Goal: Transaction & Acquisition: Purchase product/service

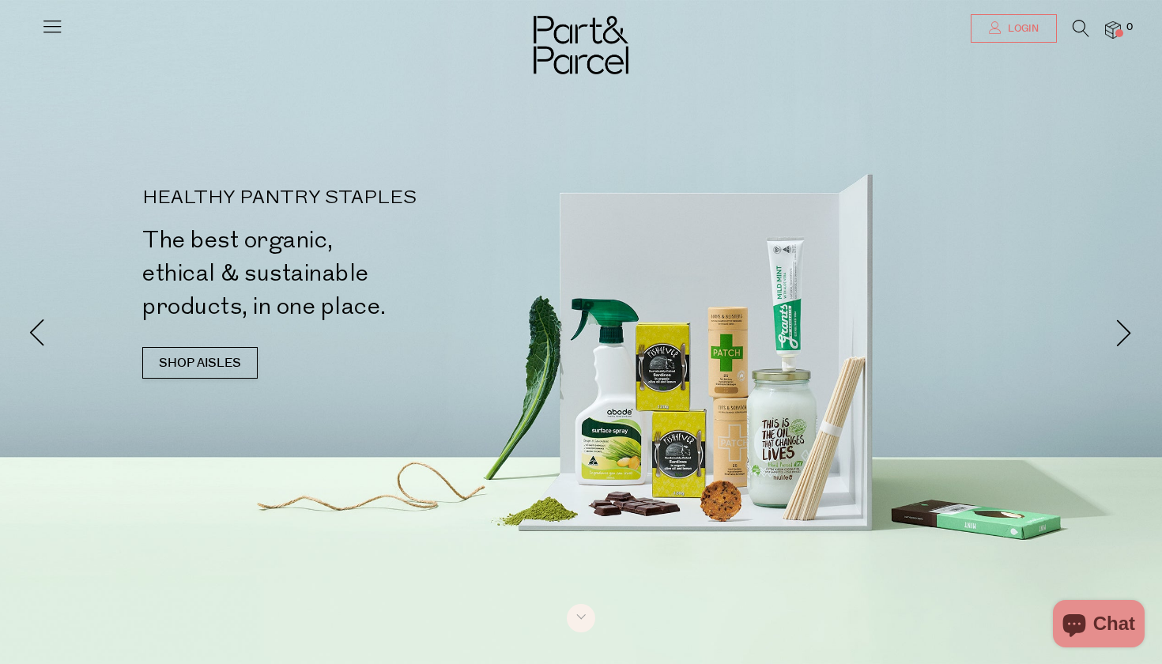
click at [1011, 33] on span "Login" at bounding box center [1021, 28] width 35 height 13
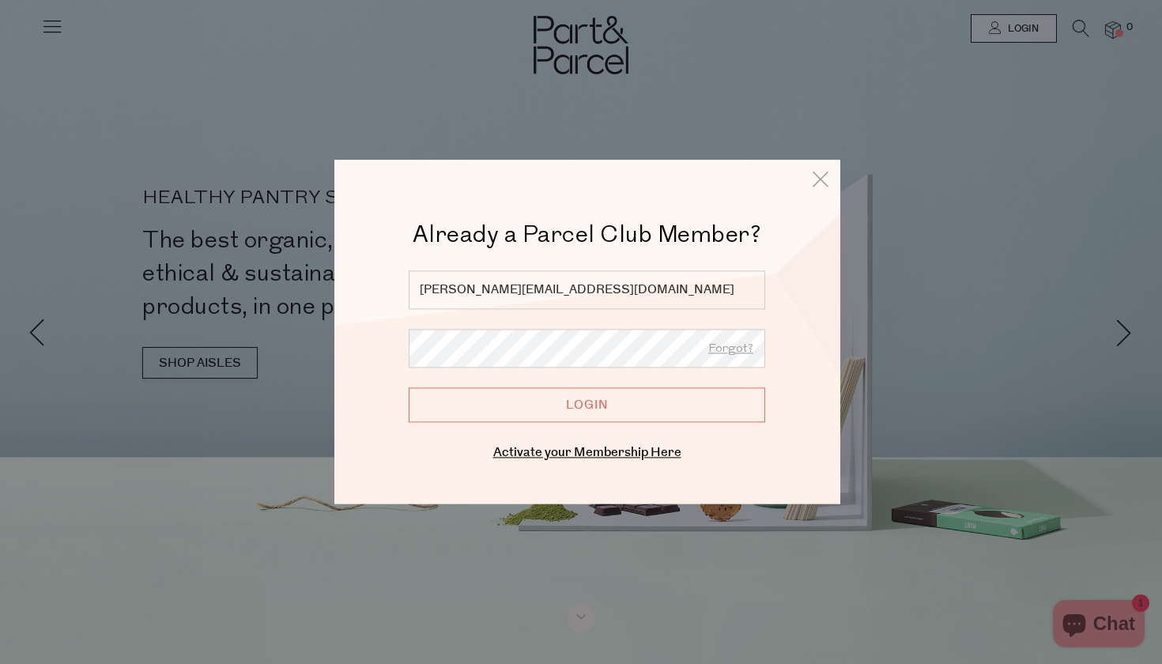
type input "alisha.fowler24@gmail.com"
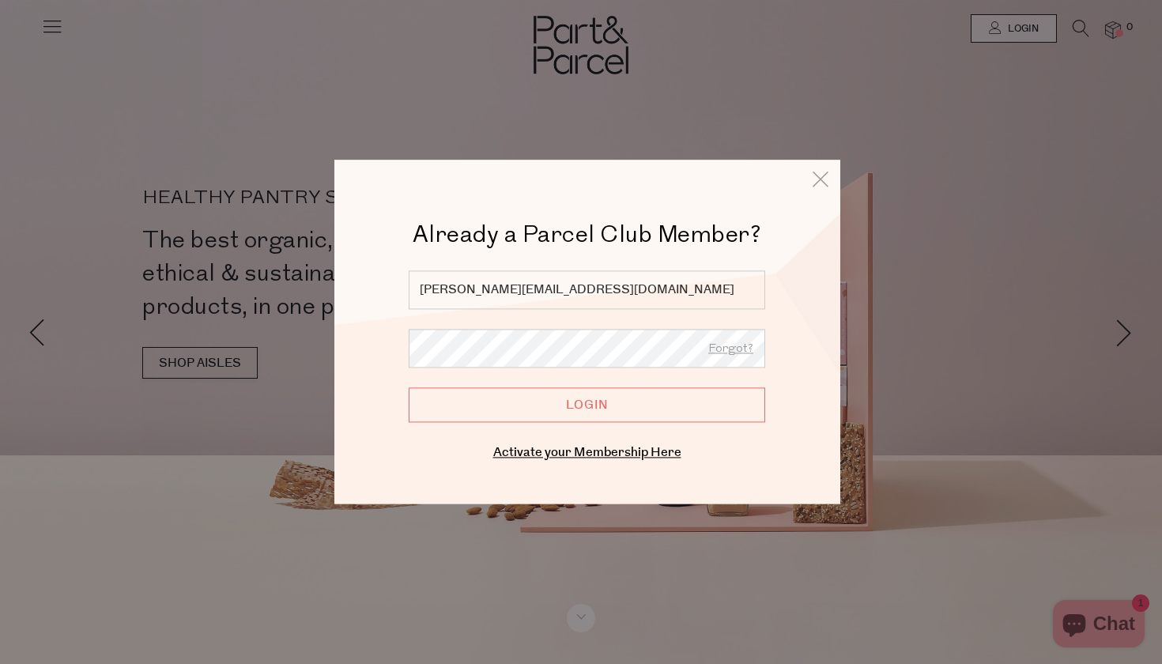
click at [586, 405] on input "Login" at bounding box center [587, 404] width 356 height 35
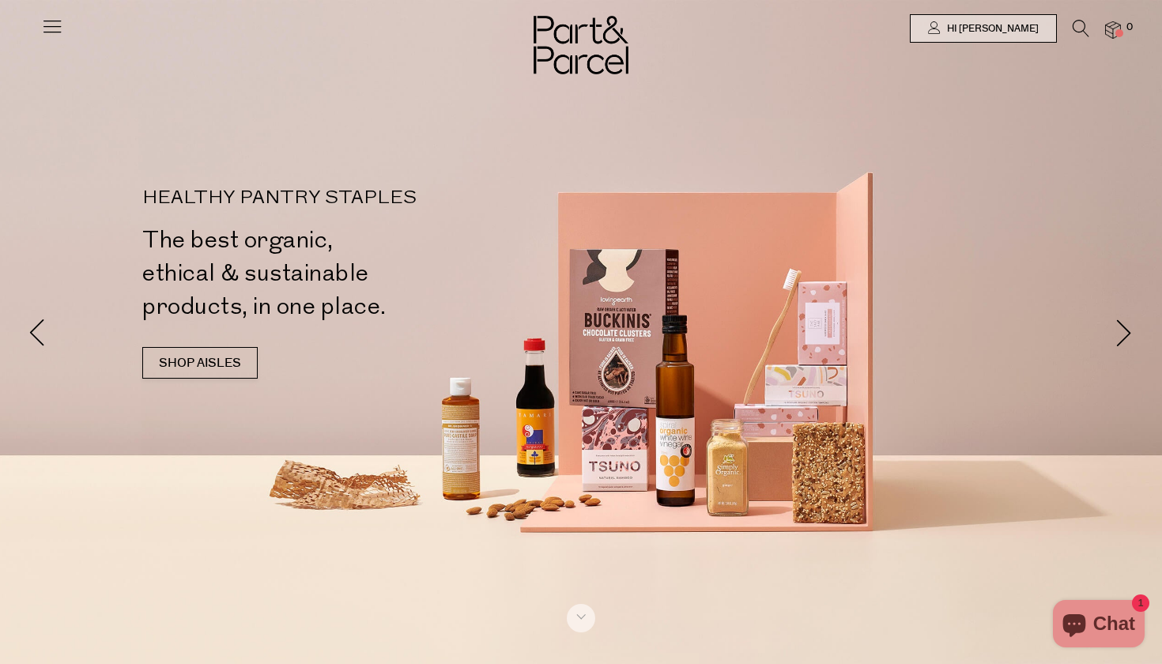
click at [60, 17] on icon at bounding box center [52, 26] width 22 height 22
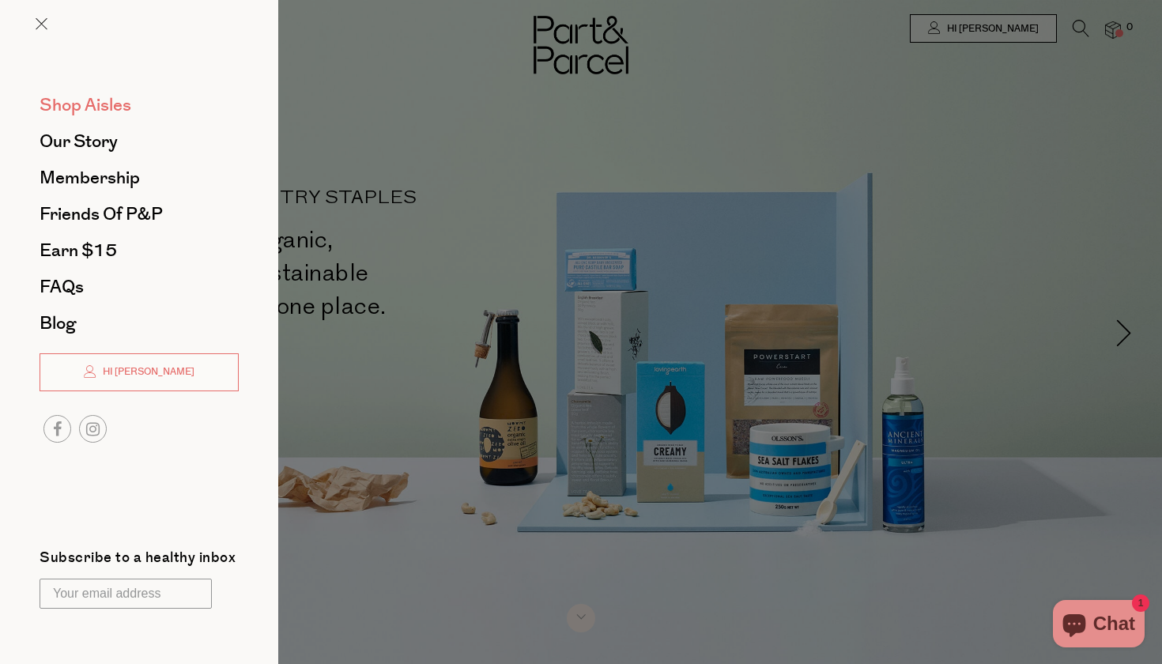
click at [88, 95] on span "Shop Aisles" at bounding box center [86, 104] width 92 height 25
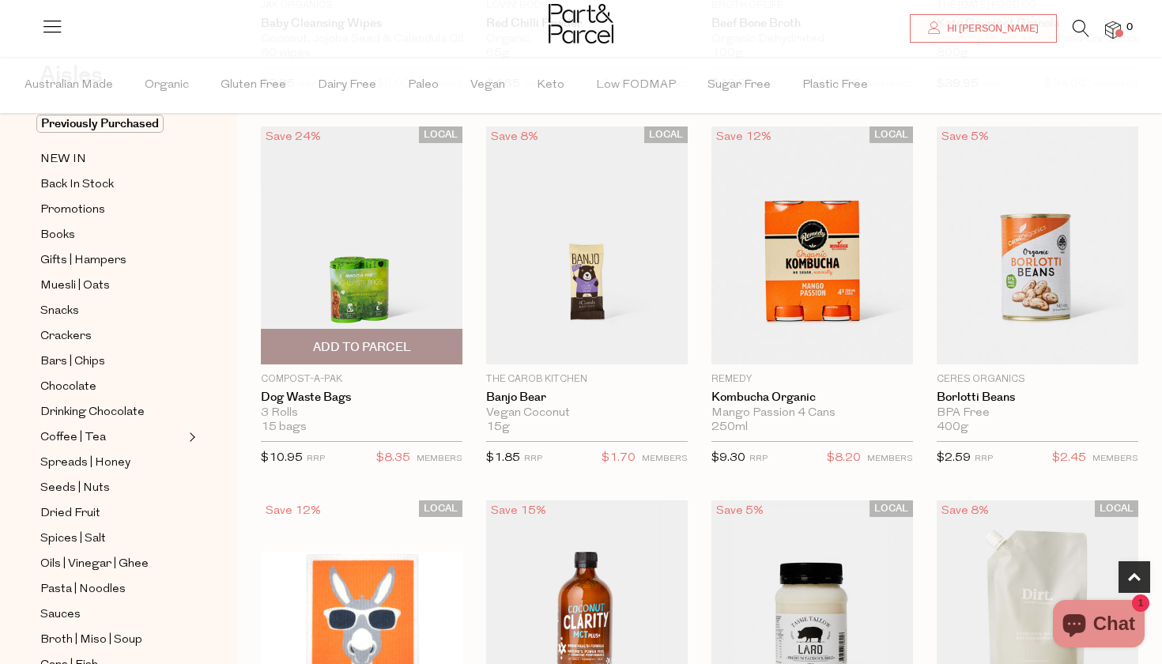
scroll to position [828, 0]
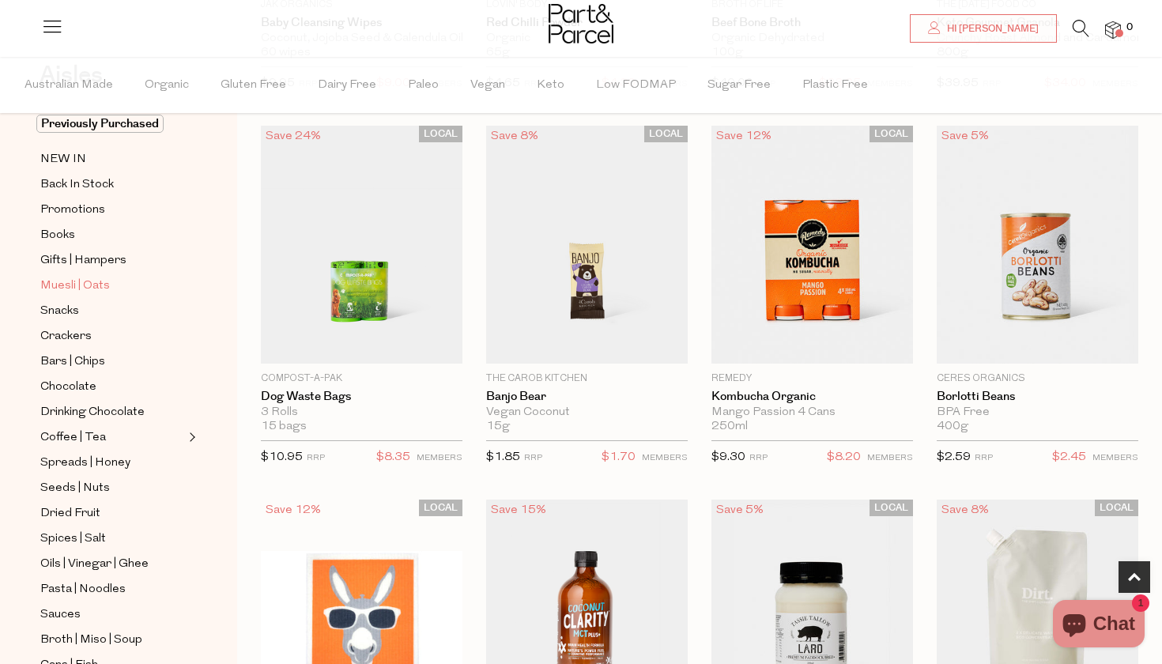
click at [69, 282] on span "Muesli | Oats" at bounding box center [75, 286] width 70 height 19
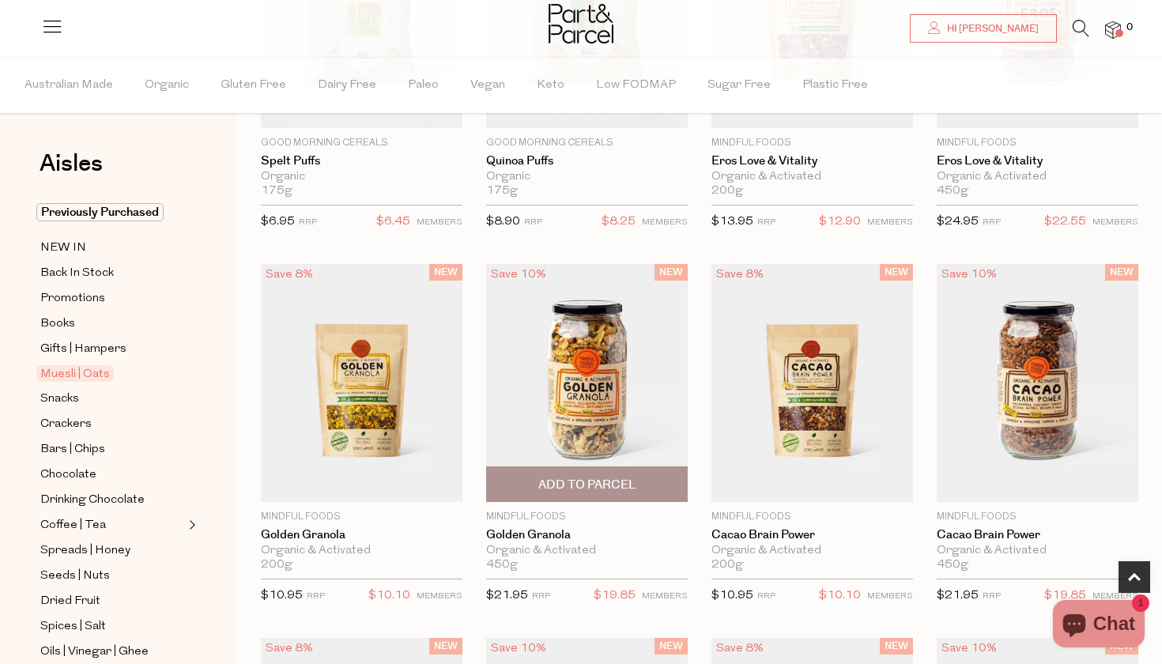
scroll to position [1174, 0]
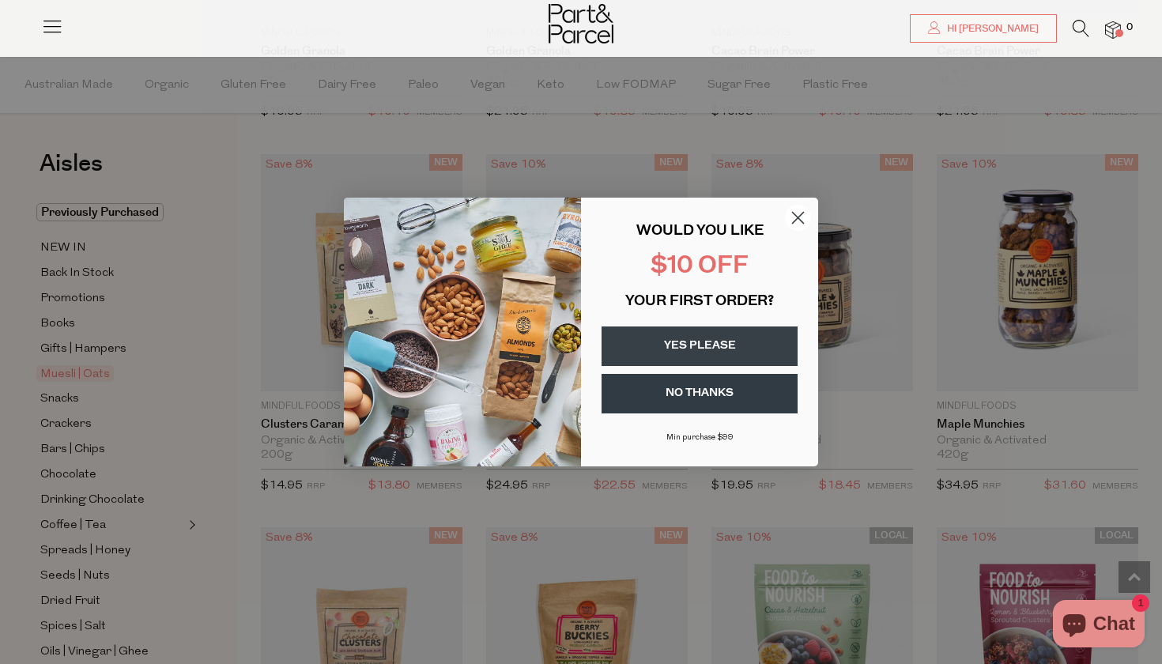
click at [796, 217] on icon "Close dialog" at bounding box center [798, 218] width 11 height 11
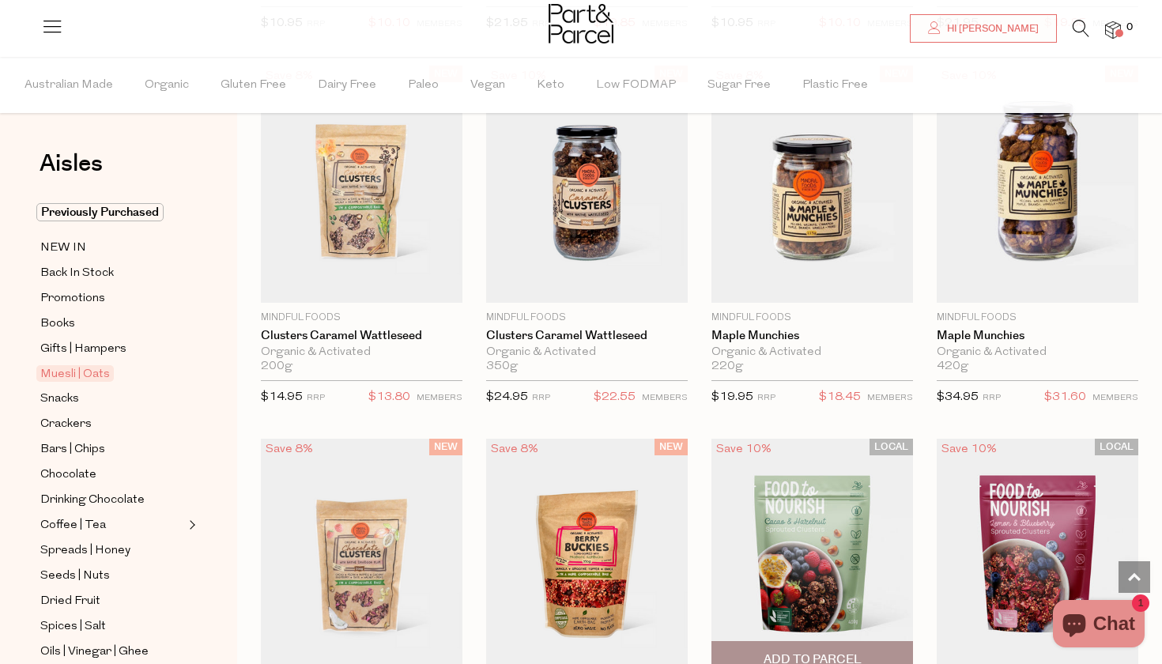
scroll to position [1208, 0]
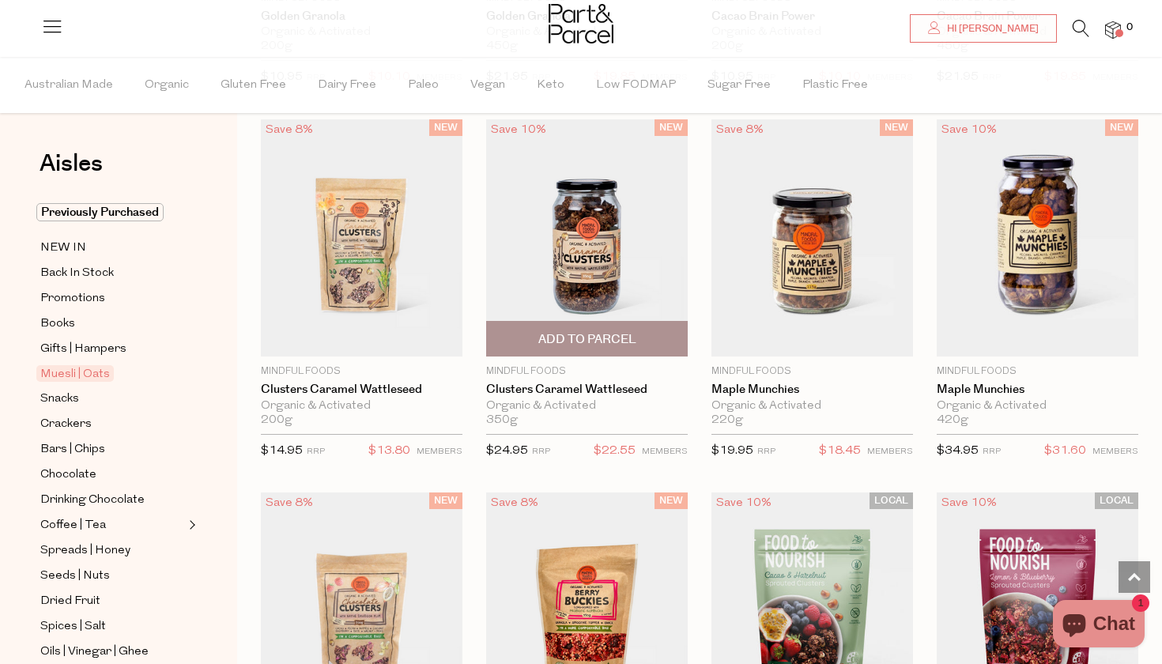
click at [583, 281] on img at bounding box center [587, 238] width 202 height 238
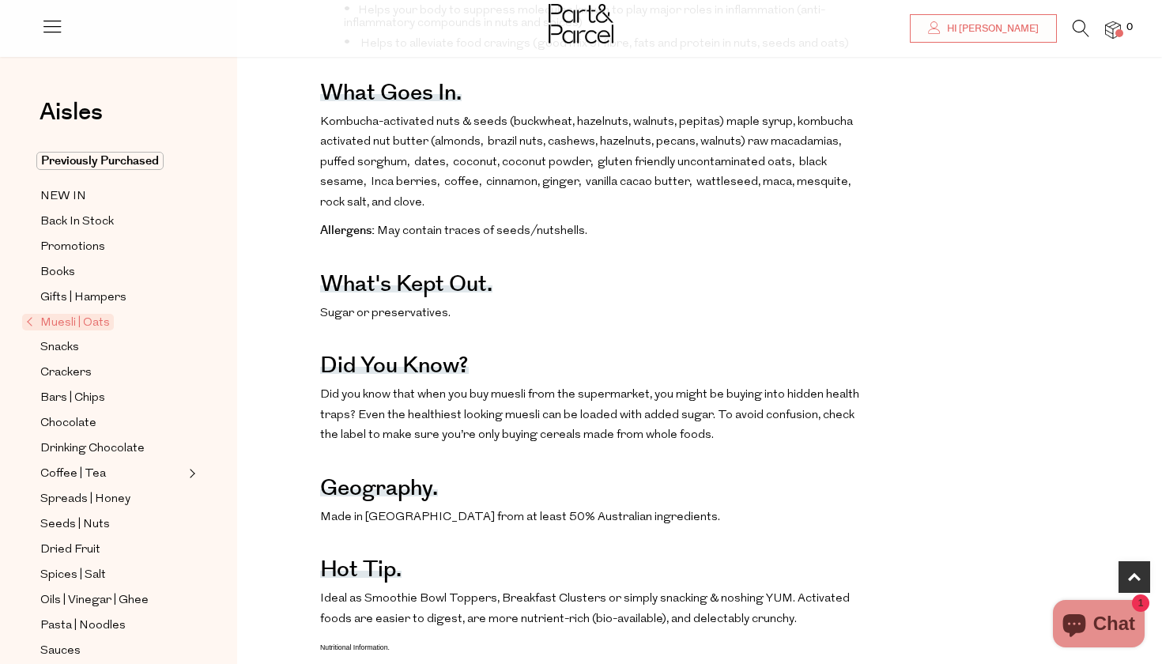
scroll to position [782, 0]
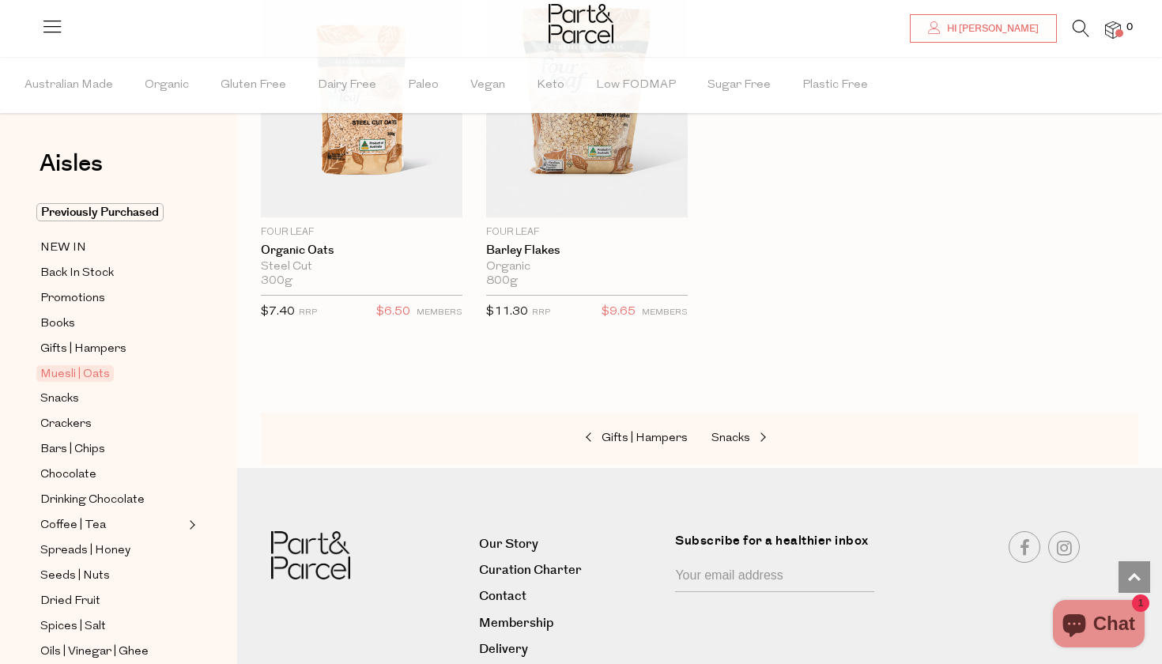
scroll to position [4716, 0]
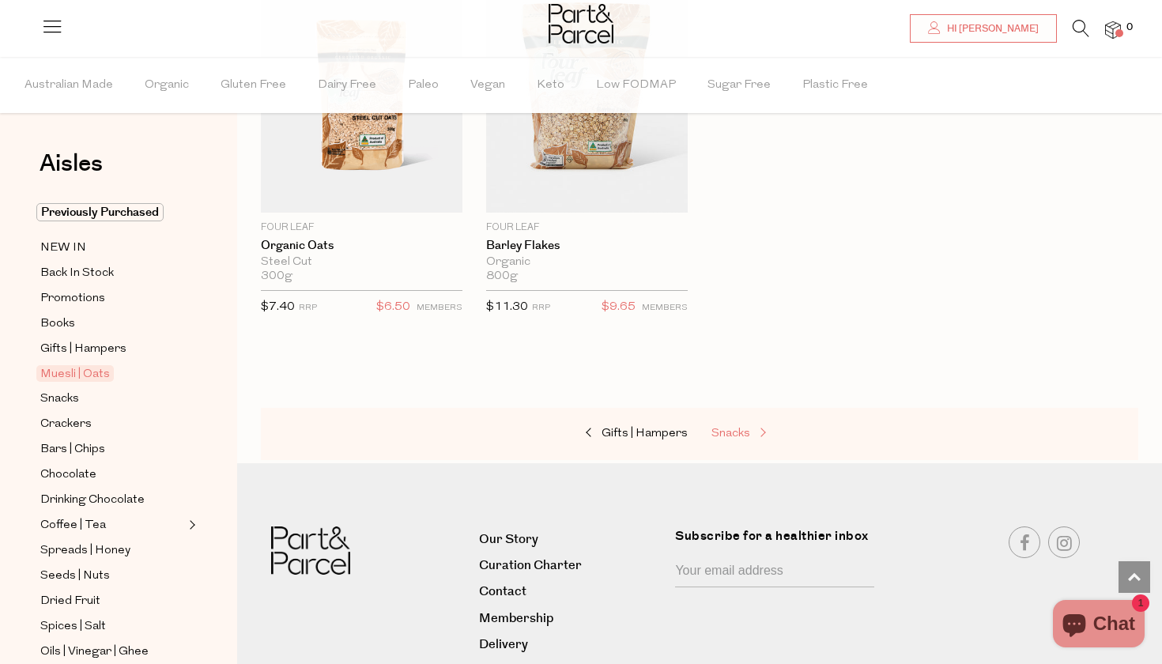
click at [741, 428] on span "Snacks" at bounding box center [730, 434] width 39 height 12
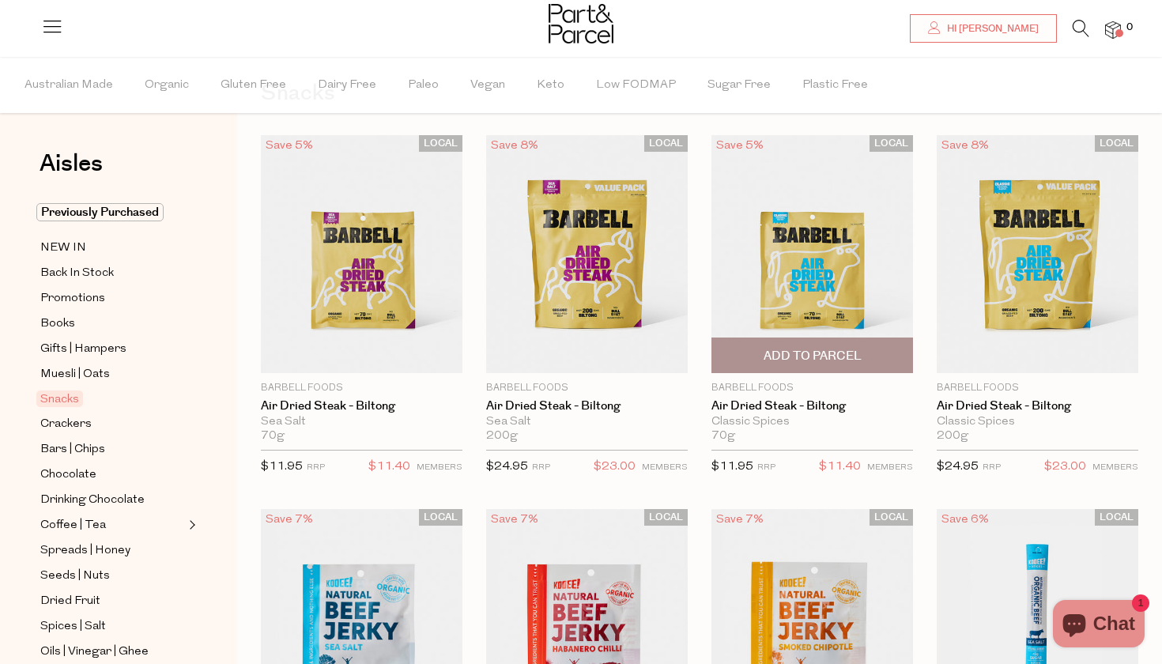
scroll to position [85, 0]
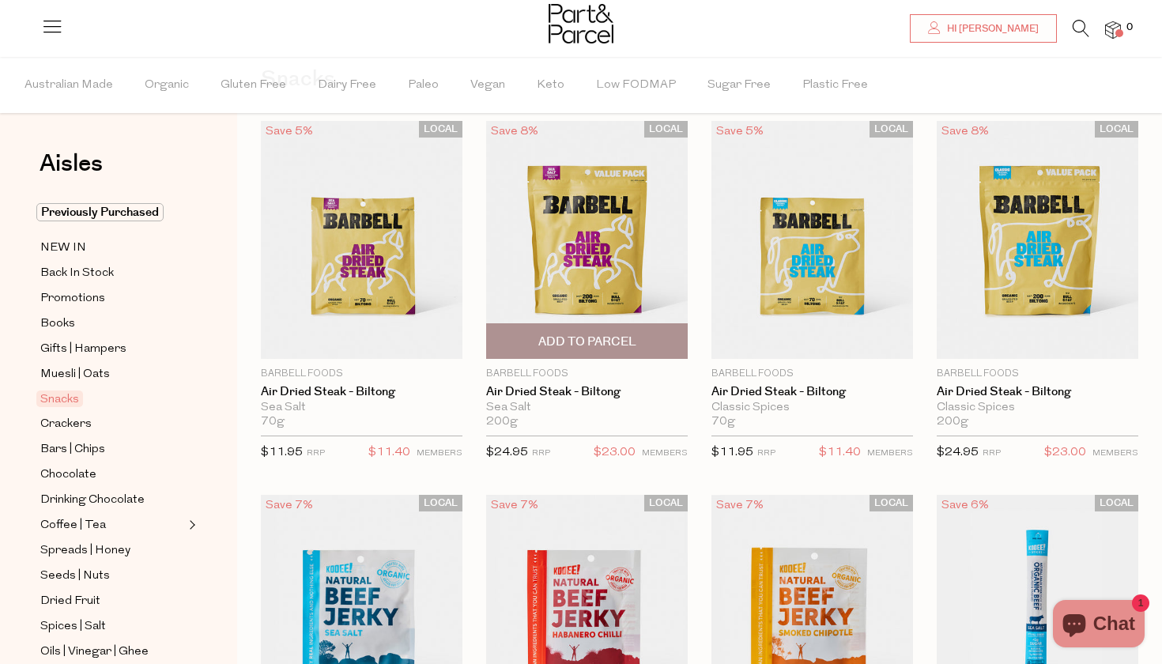
click at [598, 337] on span "Add To Parcel" at bounding box center [587, 342] width 98 height 17
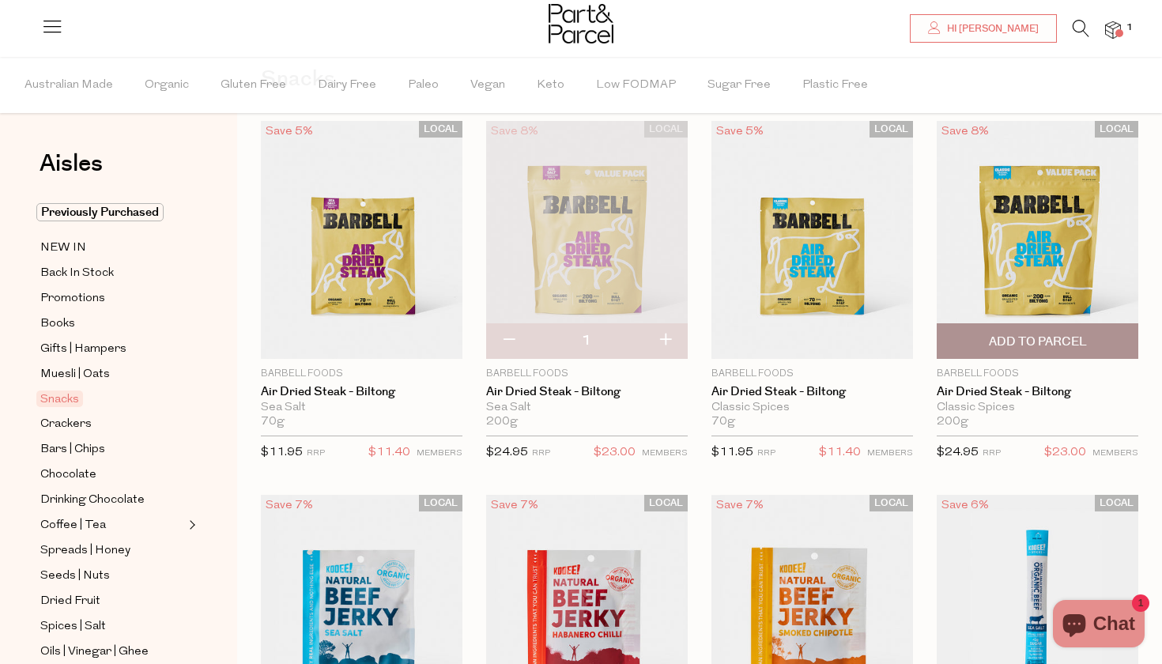
click at [1023, 342] on span "Add To Parcel" at bounding box center [1038, 342] width 98 height 17
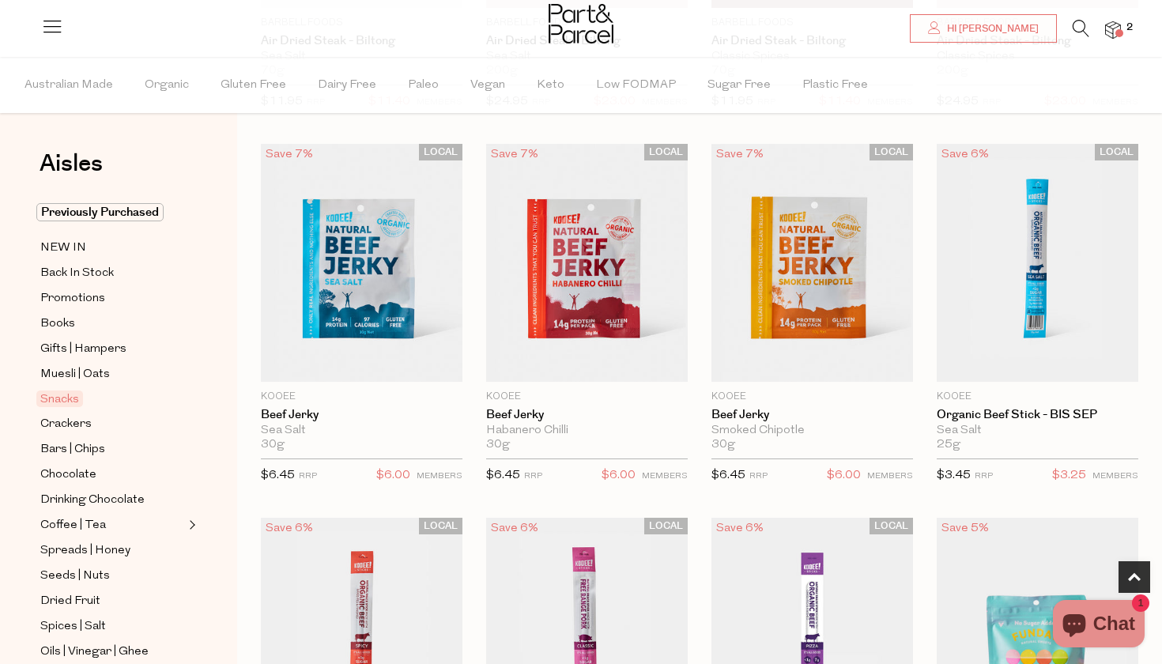
scroll to position [442, 0]
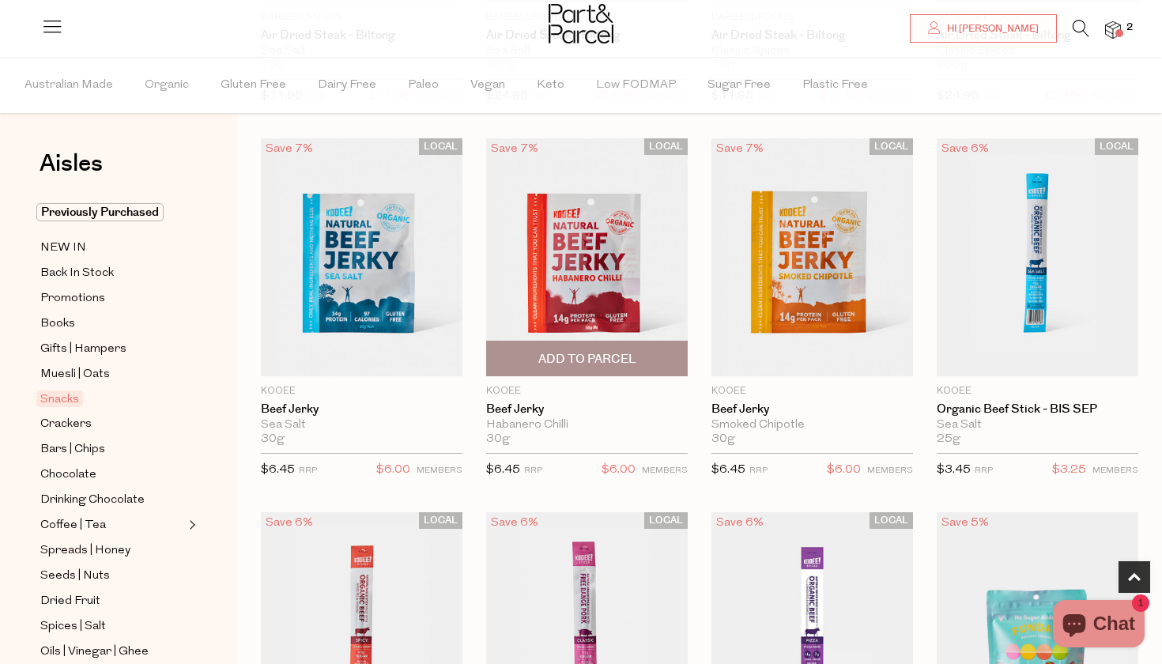
click at [617, 360] on span "Add To Parcel" at bounding box center [587, 359] width 98 height 17
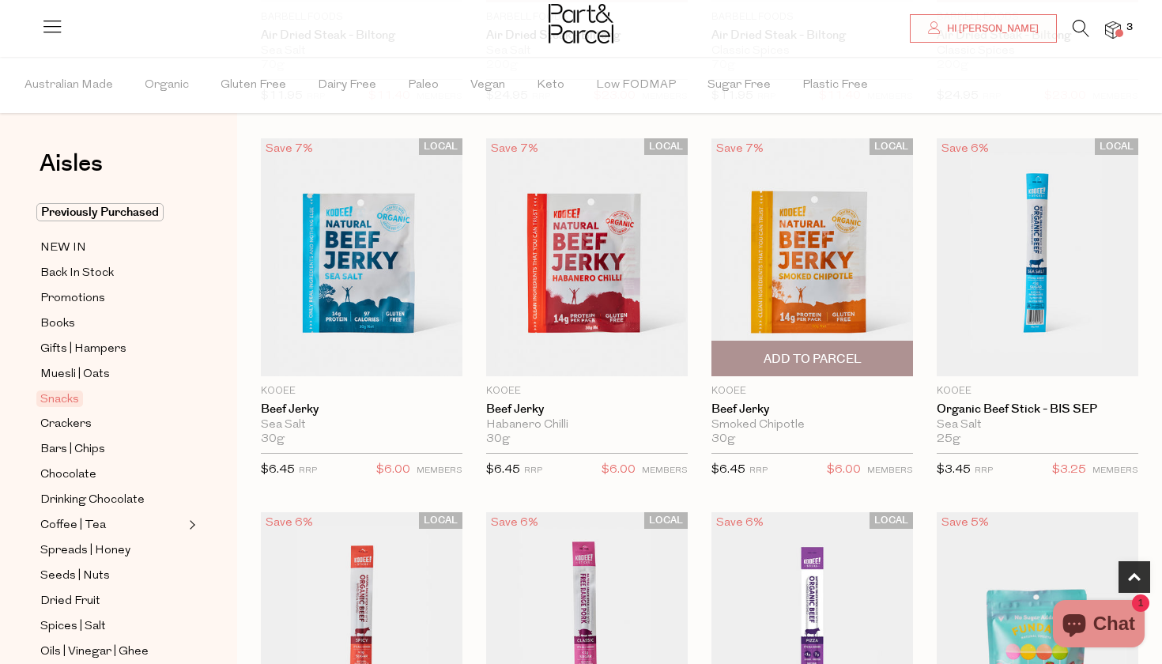
click at [800, 360] on span "Add To Parcel" at bounding box center [812, 359] width 98 height 17
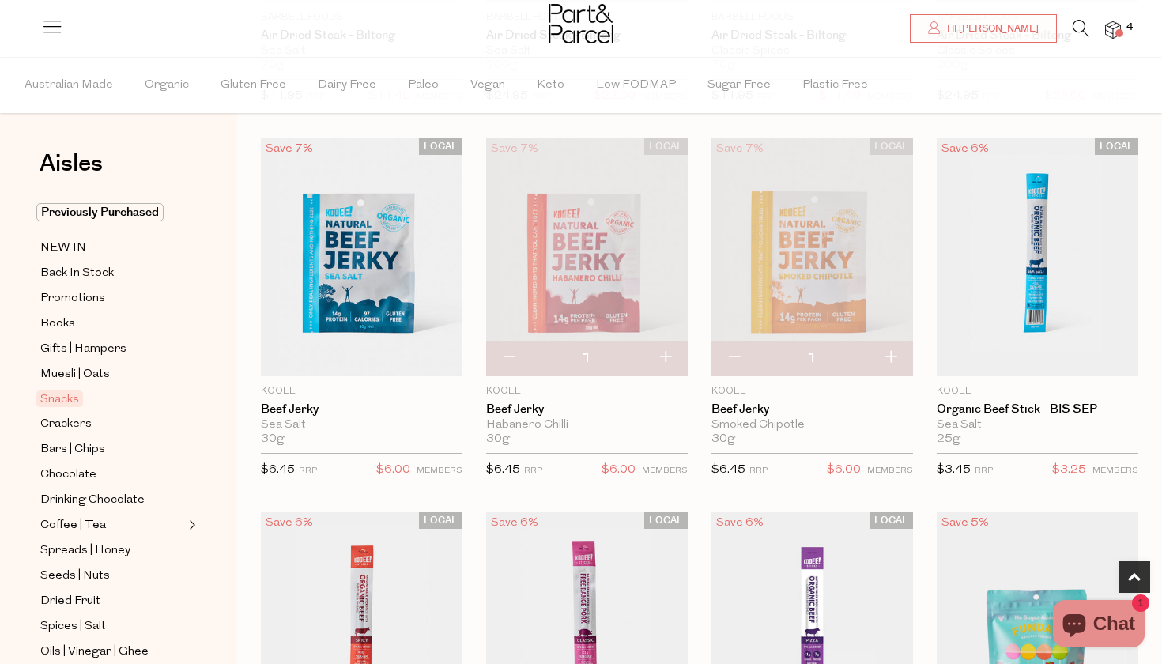
click at [672, 360] on button "button" at bounding box center [665, 358] width 45 height 35
type input "2"
click at [895, 358] on button "button" at bounding box center [890, 358] width 45 height 35
type input "2"
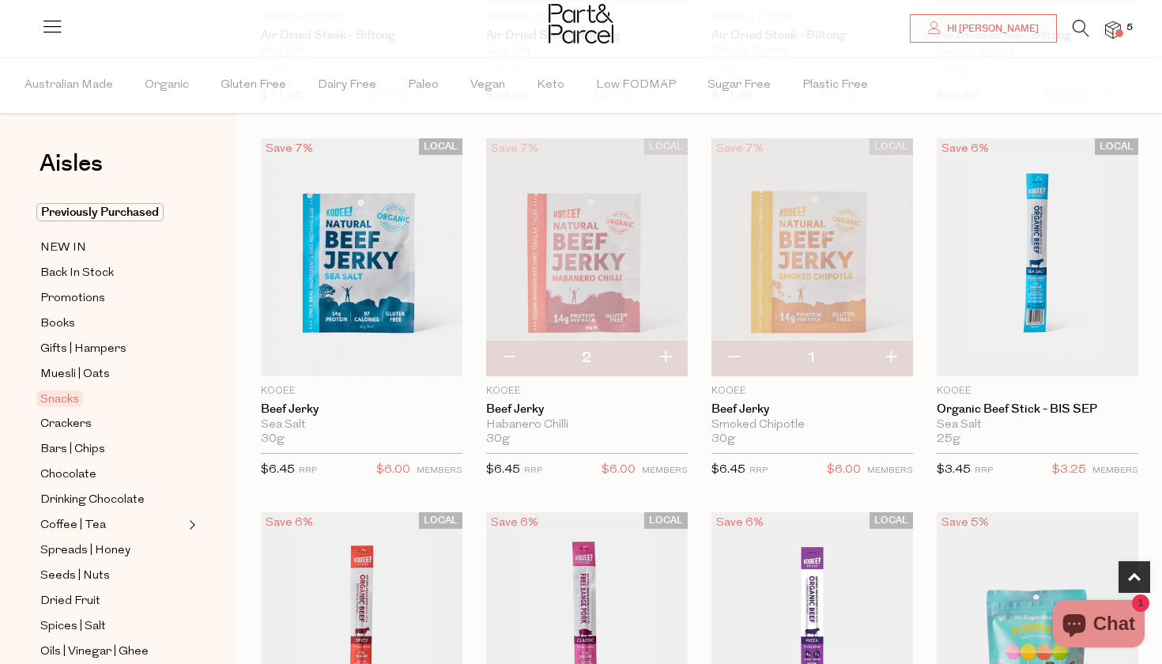
type input "2"
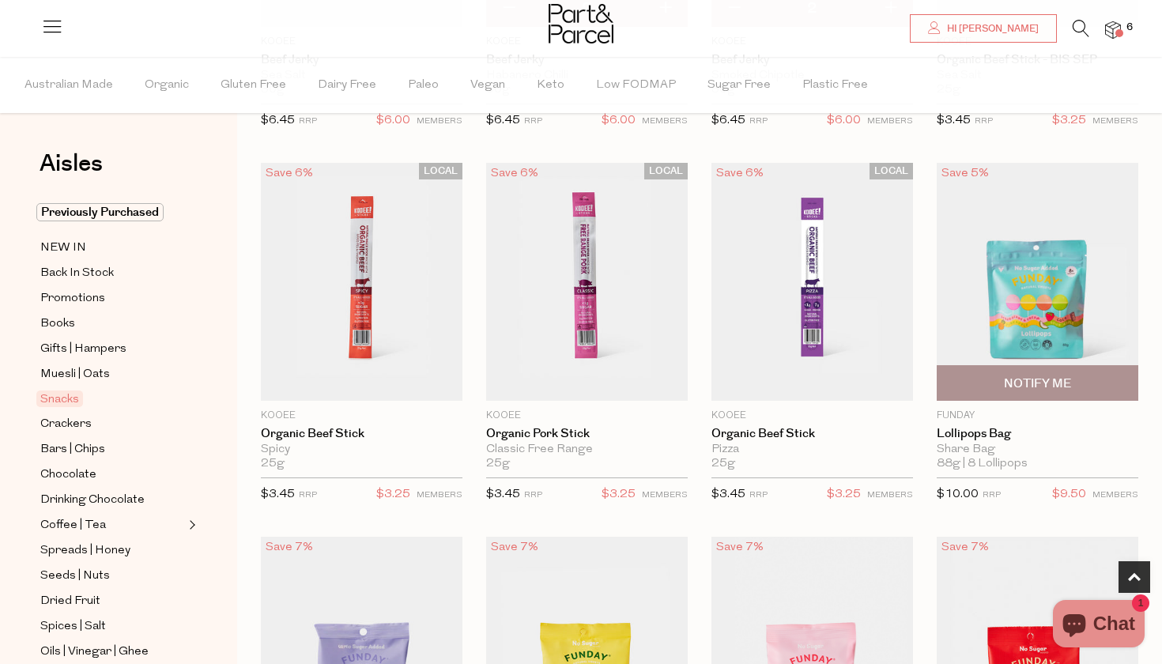
scroll to position [800, 0]
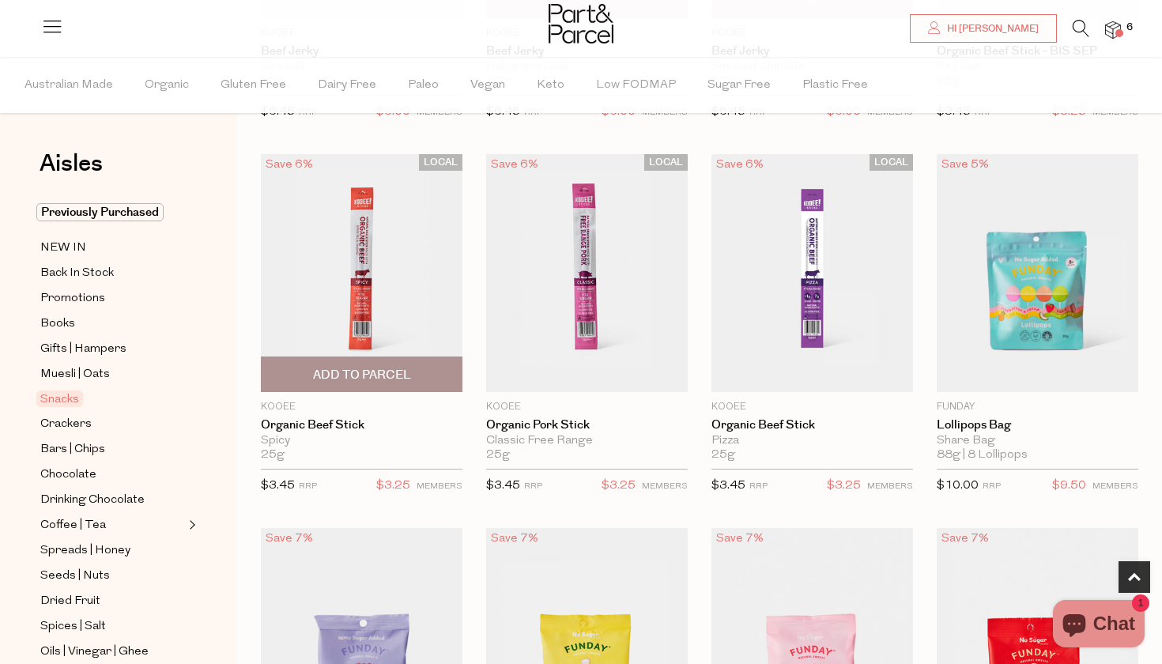
click at [347, 373] on span "Add To Parcel" at bounding box center [362, 375] width 98 height 17
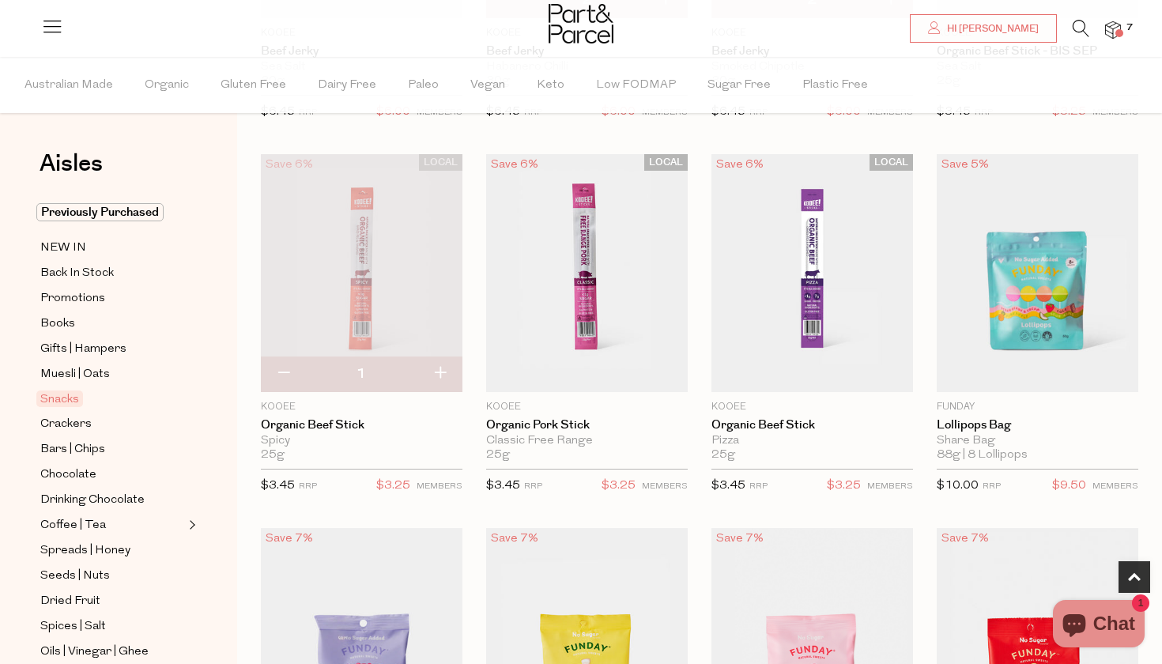
click at [445, 376] on button "button" at bounding box center [439, 373] width 45 height 35
type input "2"
click at [443, 368] on button "button" at bounding box center [439, 373] width 45 height 35
type input "3"
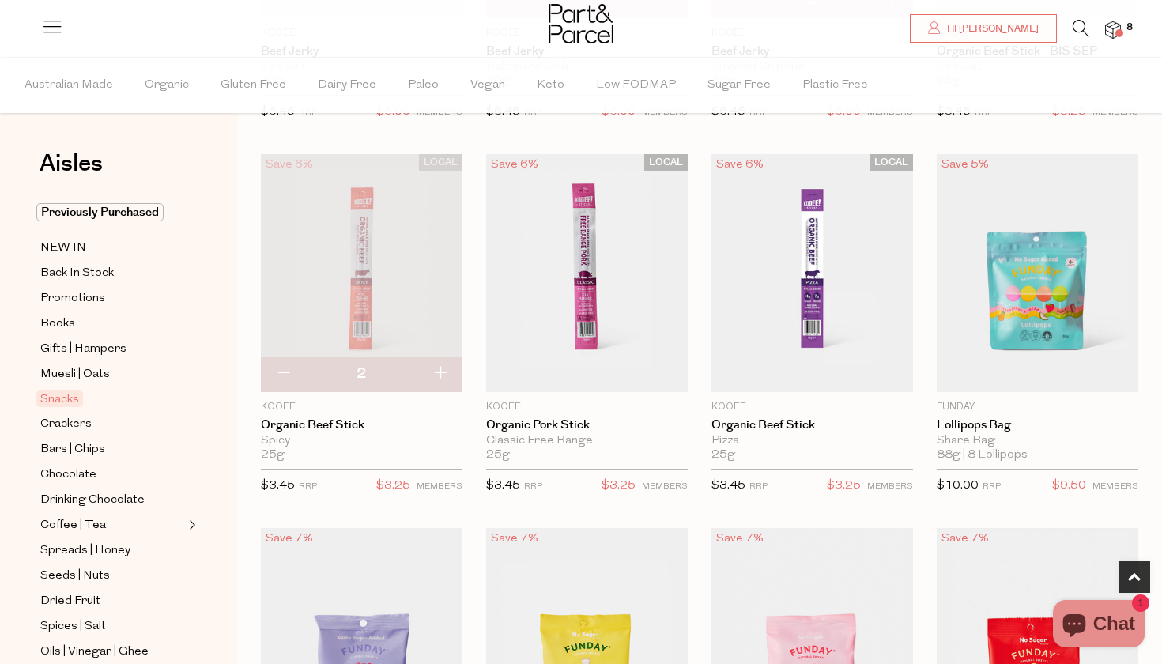
type input "3"
click at [443, 366] on button "button" at bounding box center [439, 373] width 45 height 35
type input "4"
click at [576, 371] on span "Add To Parcel" at bounding box center [587, 375] width 98 height 17
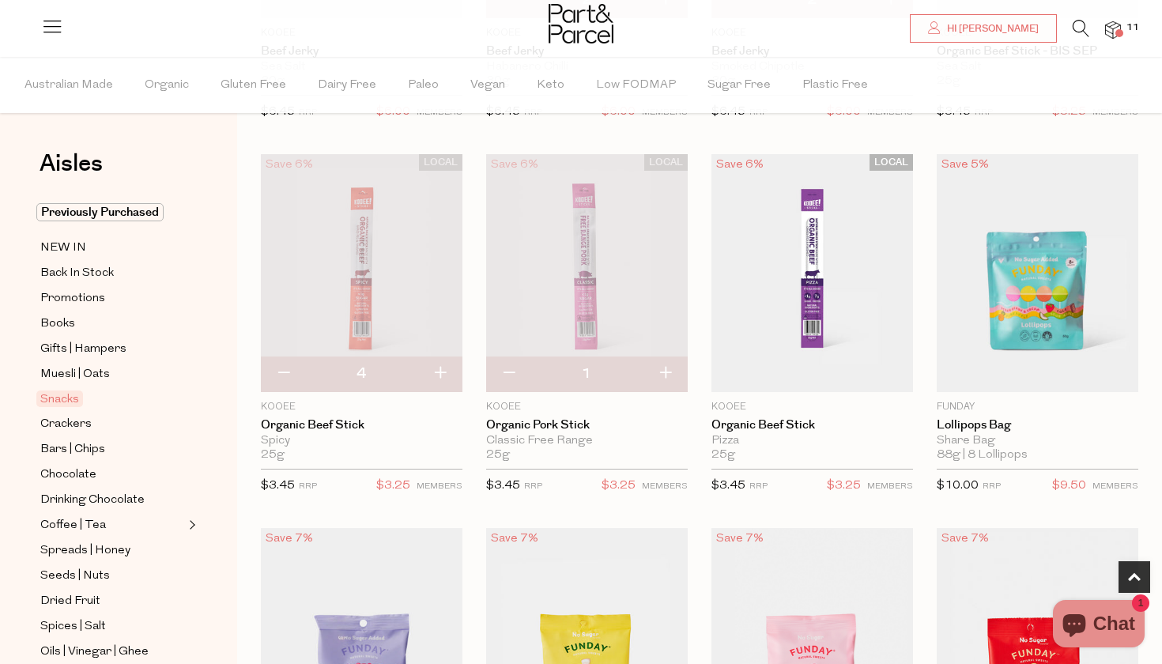
click at [670, 368] on button "button" at bounding box center [665, 373] width 45 height 35
type input "2"
click at [670, 368] on button "button" at bounding box center [665, 373] width 45 height 35
type input "3"
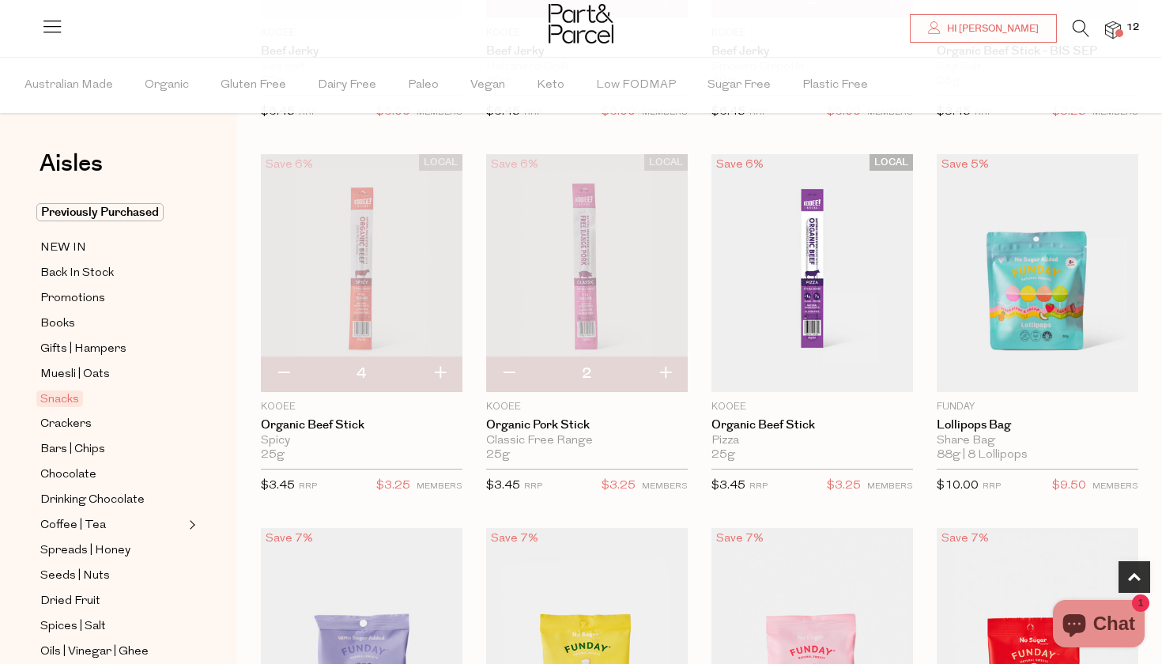
type input "3"
click at [670, 368] on button "button" at bounding box center [665, 373] width 45 height 35
type input "4"
click at [816, 370] on span "Add To Parcel" at bounding box center [812, 375] width 98 height 17
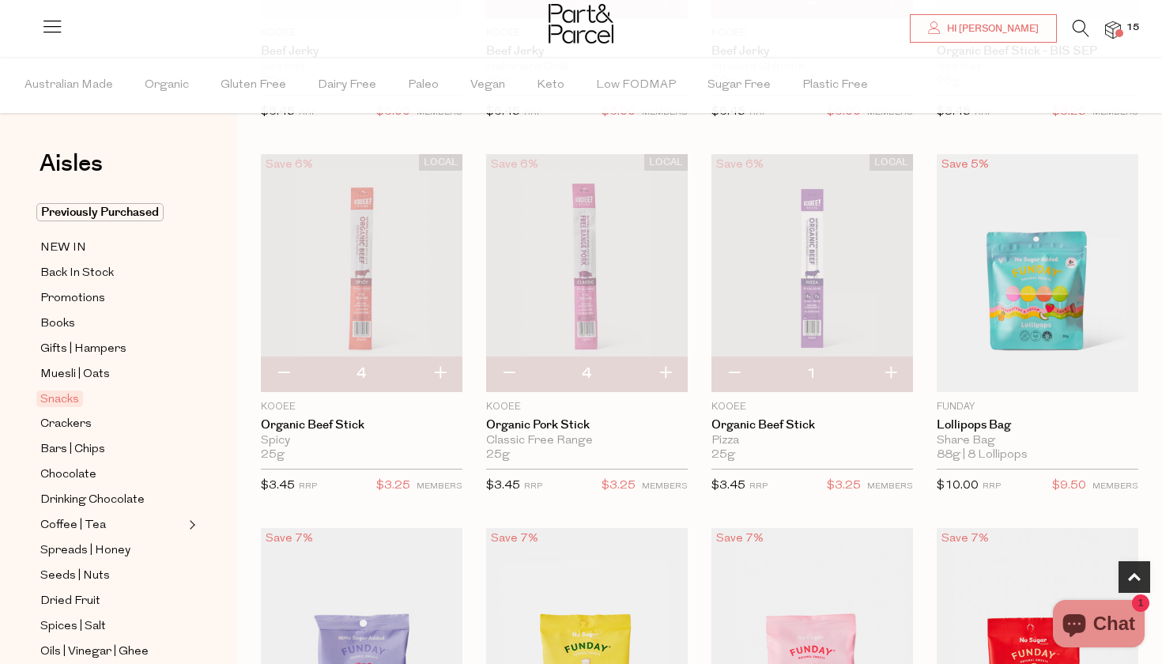
click at [894, 360] on button "button" at bounding box center [890, 373] width 45 height 35
type input "2"
click at [898, 366] on button "button" at bounding box center [890, 373] width 45 height 35
type input "3"
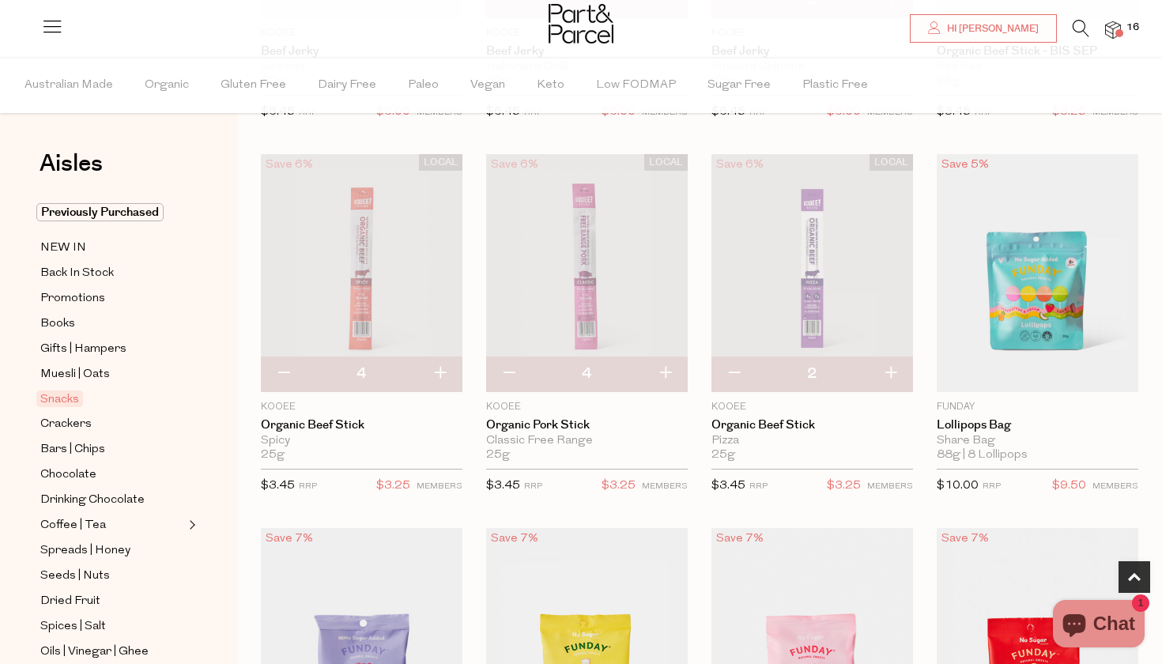
type input "3"
click at [893, 371] on button "button" at bounding box center [890, 373] width 45 height 35
type input "4"
click at [888, 376] on button "button" at bounding box center [890, 373] width 45 height 35
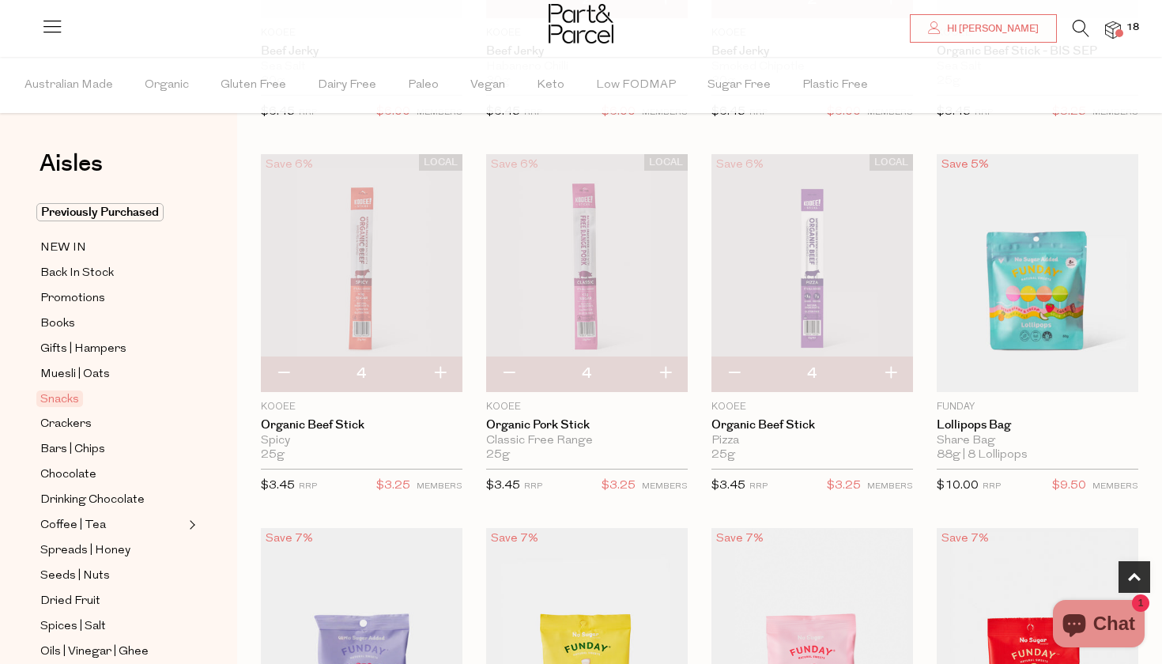
type input "5"
click at [894, 371] on button "button" at bounding box center [890, 373] width 45 height 35
type input "6"
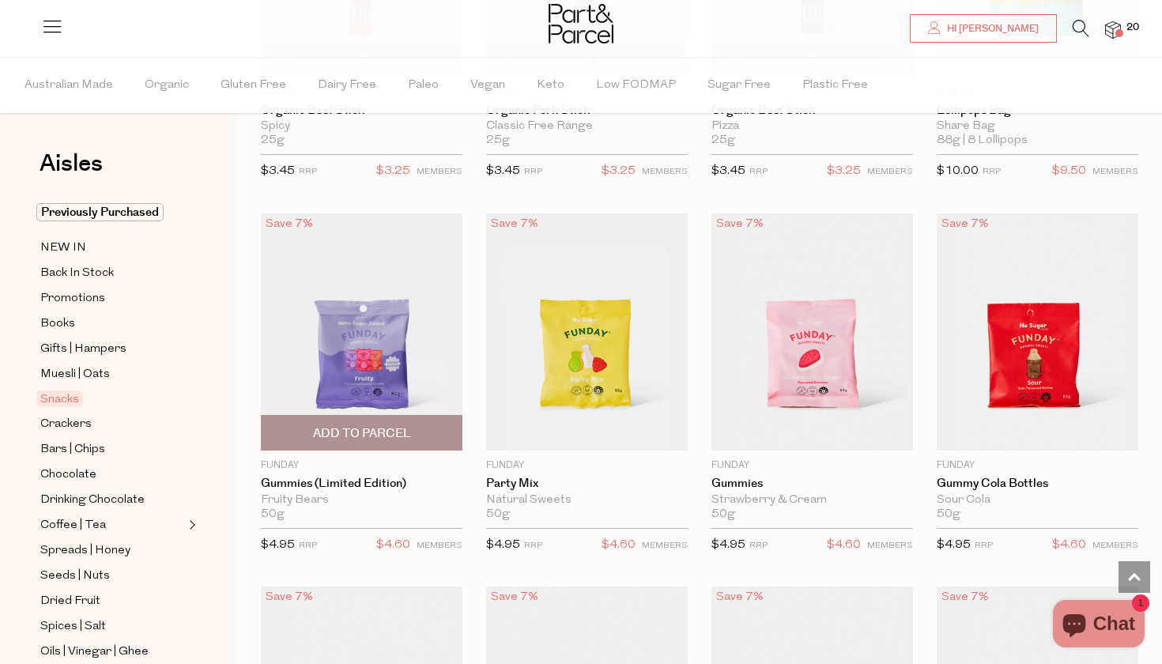
scroll to position [1116, 0]
click at [364, 430] on span "Add To Parcel" at bounding box center [362, 432] width 98 height 17
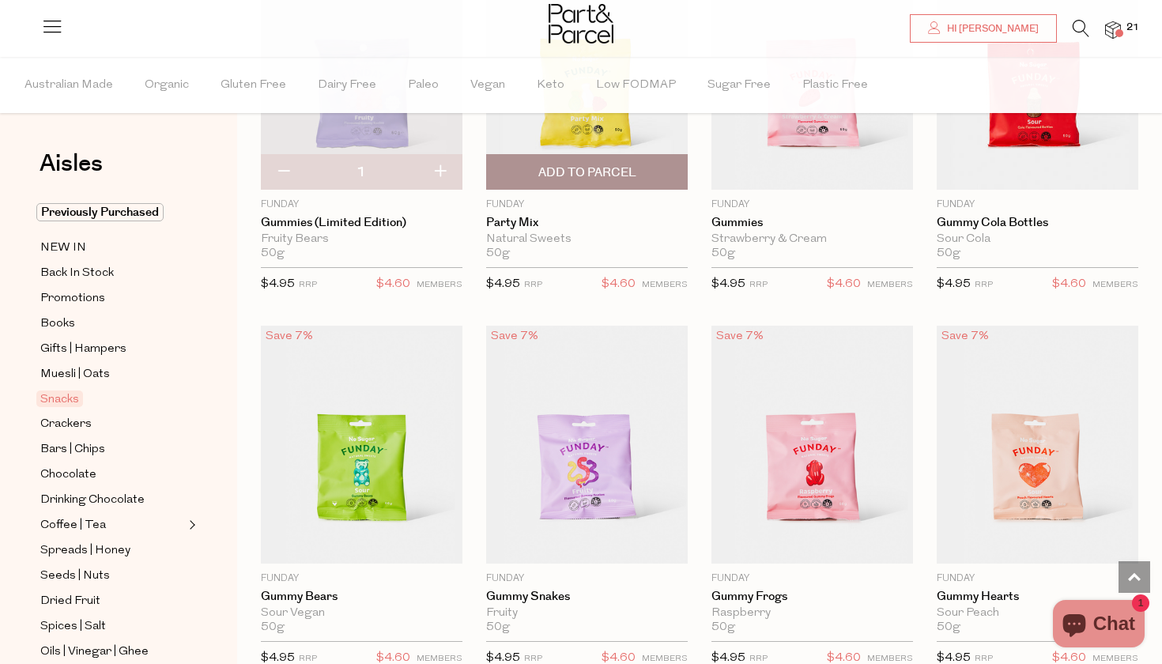
scroll to position [1272, 0]
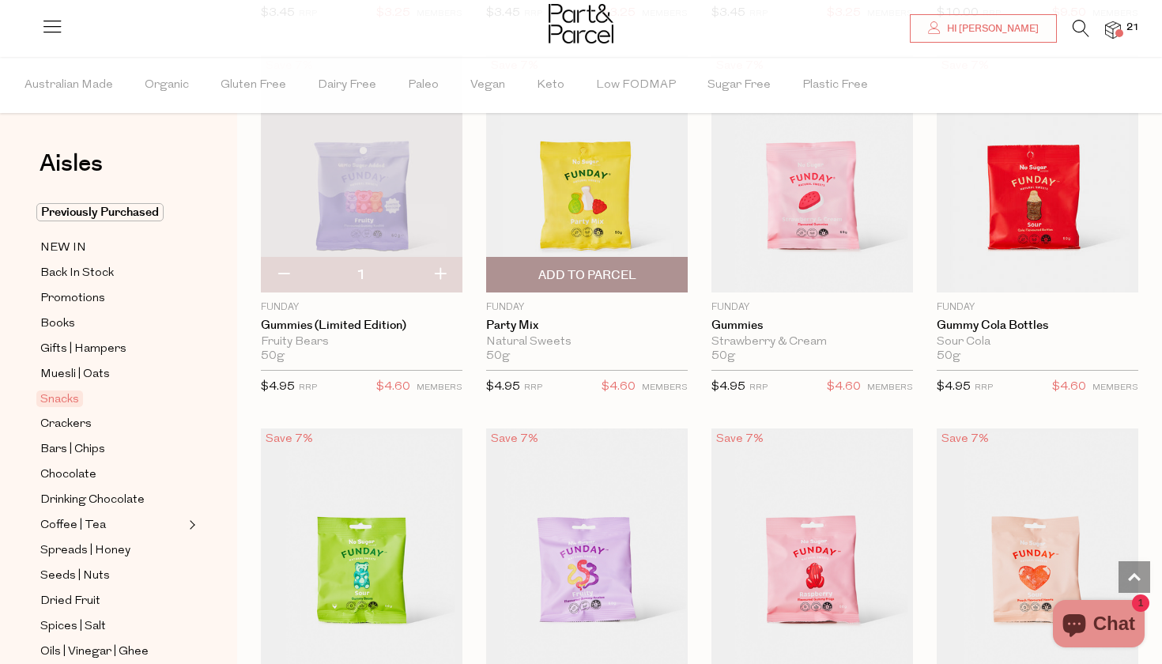
click at [587, 282] on span "Add To Parcel" at bounding box center [587, 275] width 192 height 34
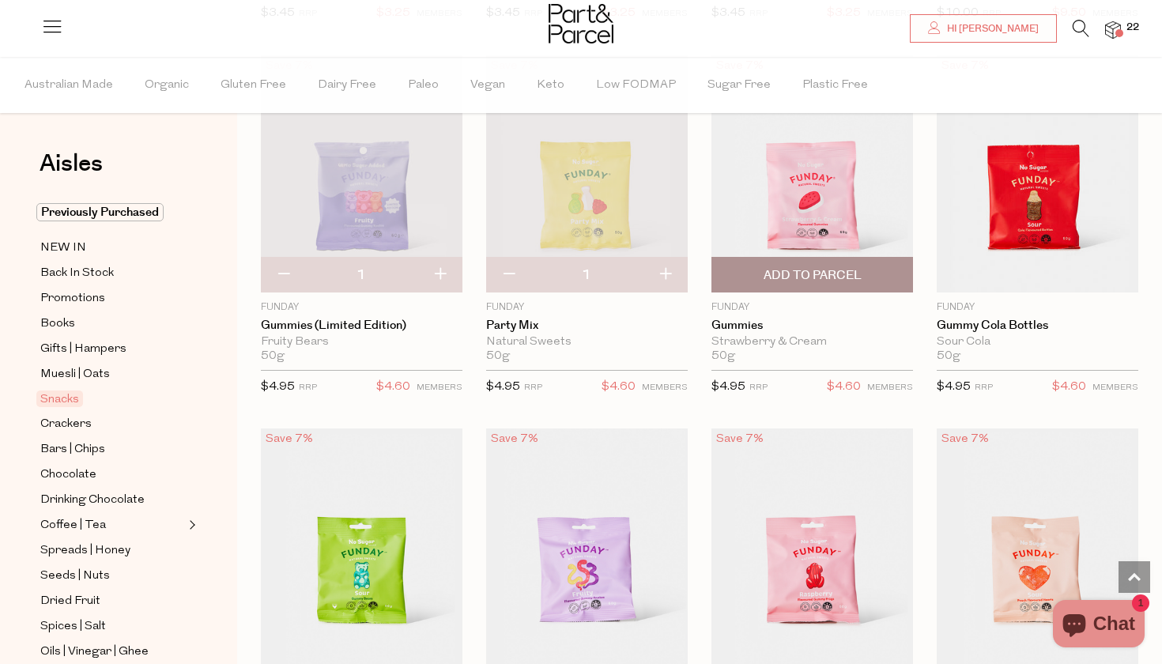
click at [808, 280] on span "Add To Parcel" at bounding box center [812, 275] width 98 height 17
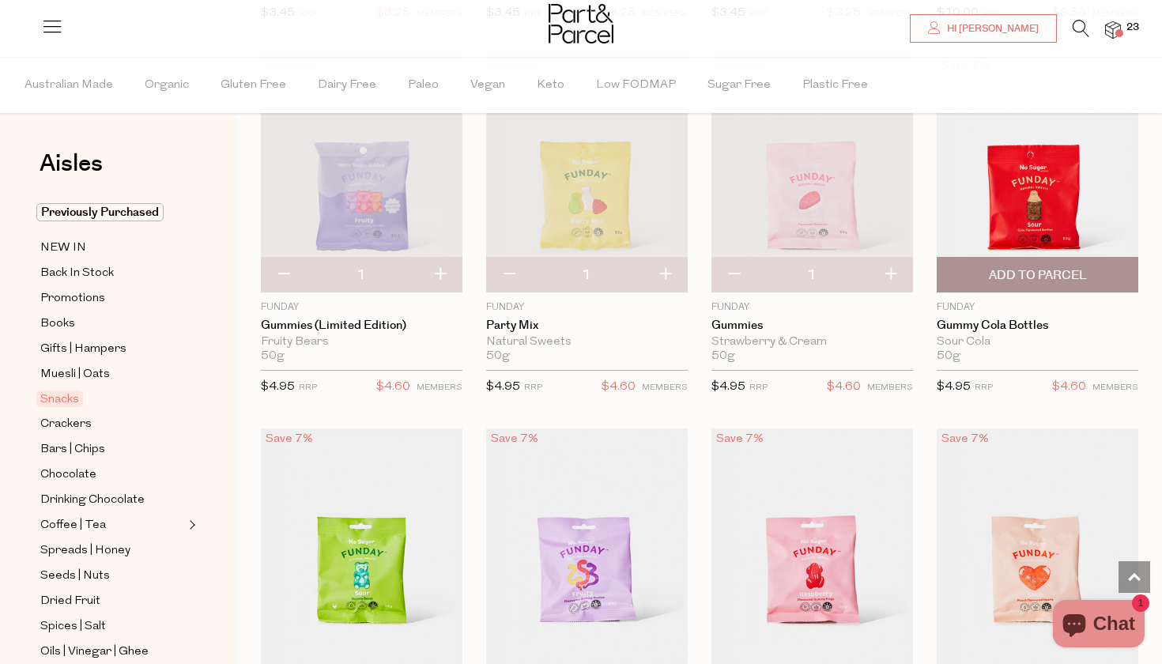
click at [1045, 277] on span "Add To Parcel" at bounding box center [1038, 275] width 98 height 17
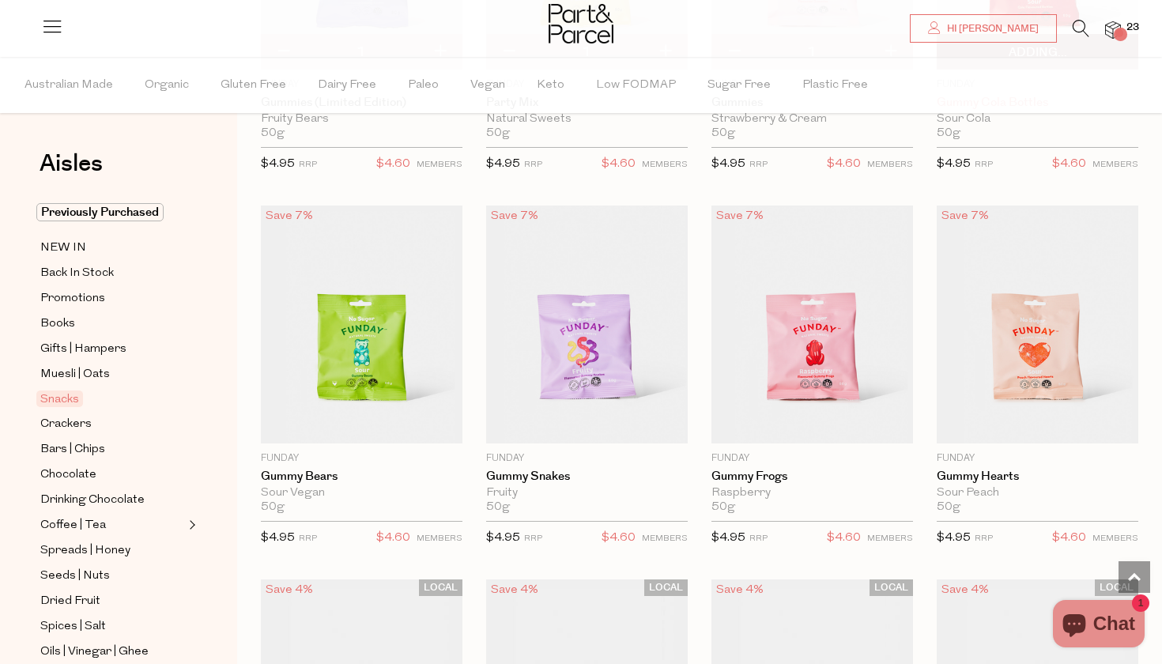
scroll to position [1497, 0]
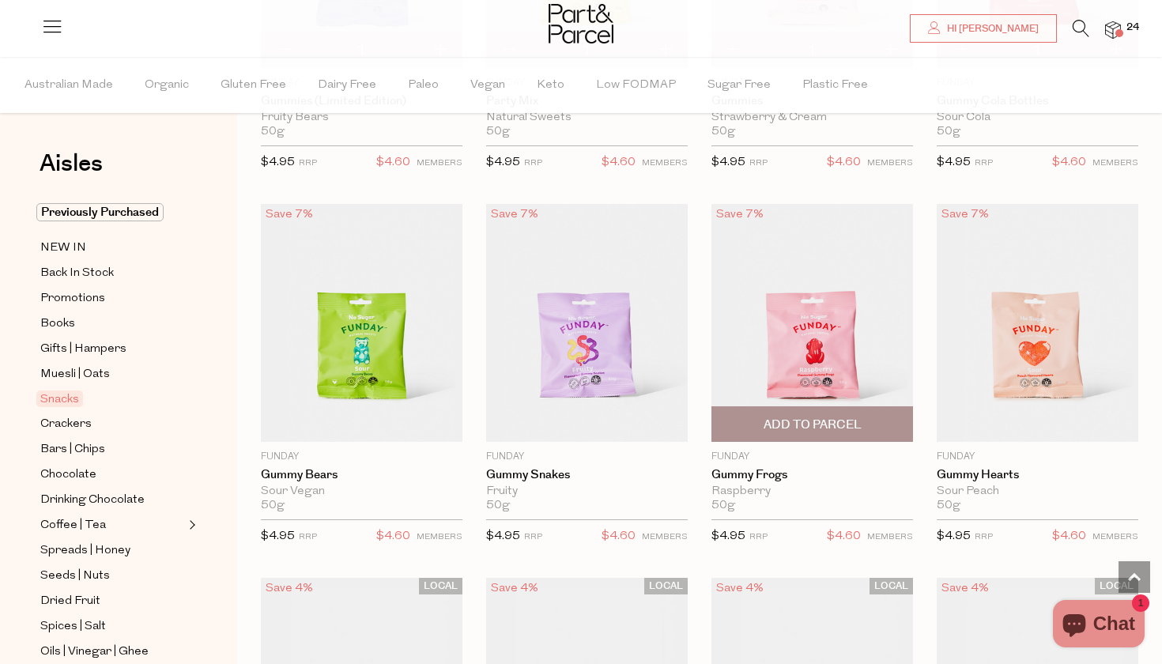
click at [802, 413] on span "Add To Parcel" at bounding box center [812, 424] width 192 height 34
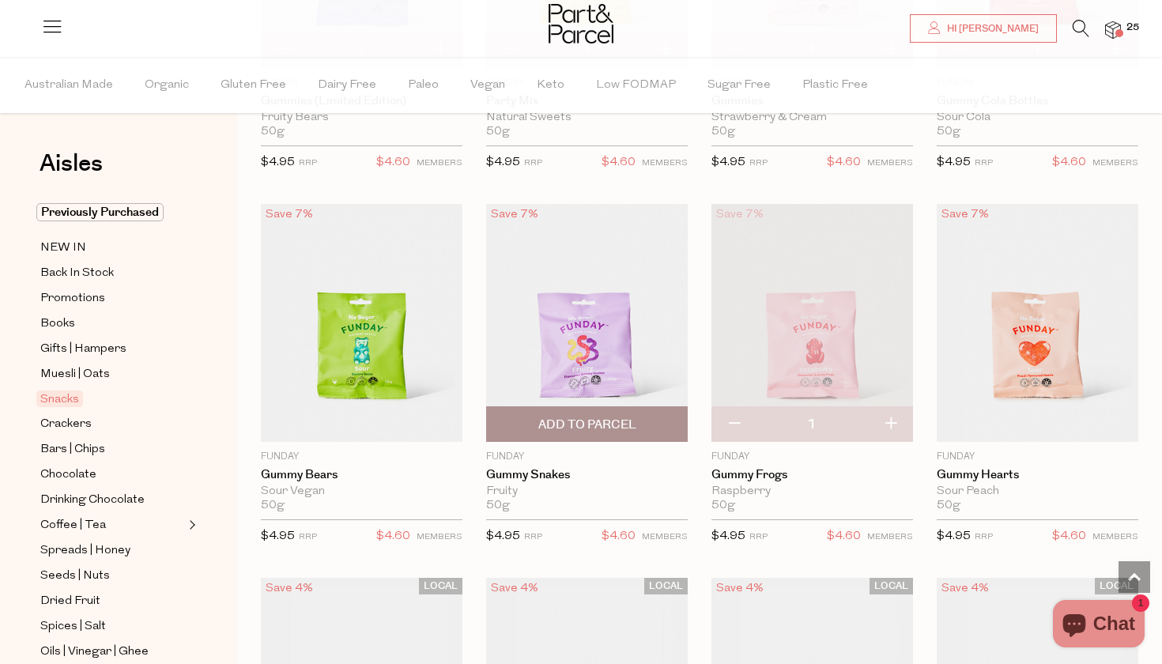
click at [566, 428] on span "Add To Parcel" at bounding box center [587, 425] width 98 height 17
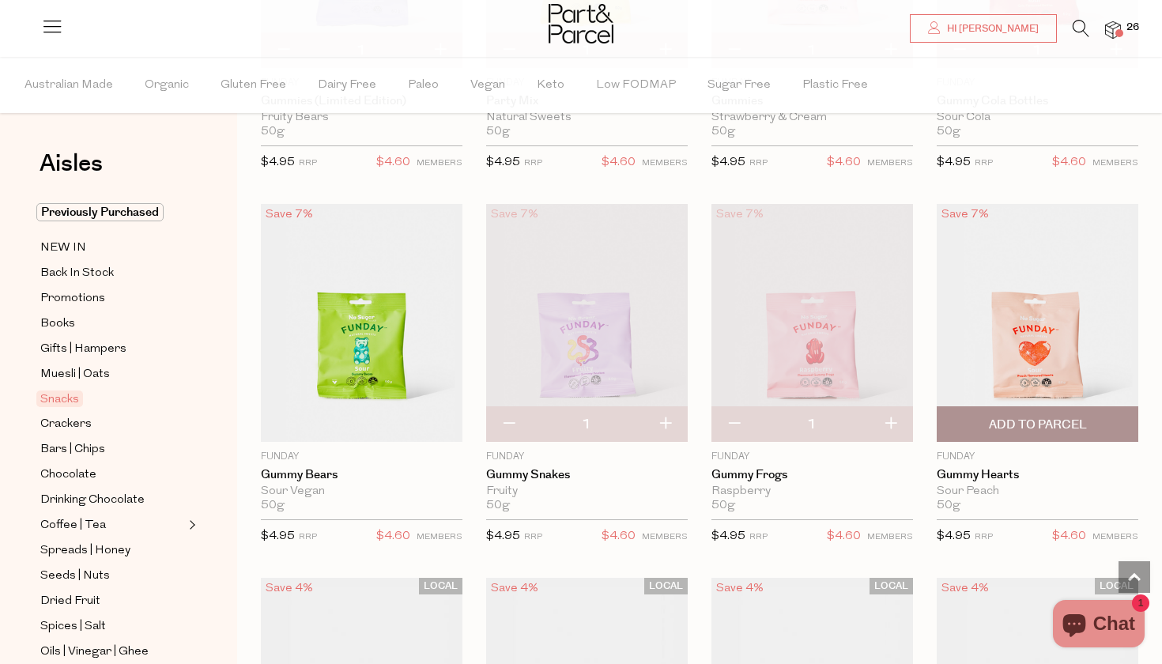
click at [1039, 417] on span "Add To Parcel" at bounding box center [1038, 425] width 98 height 17
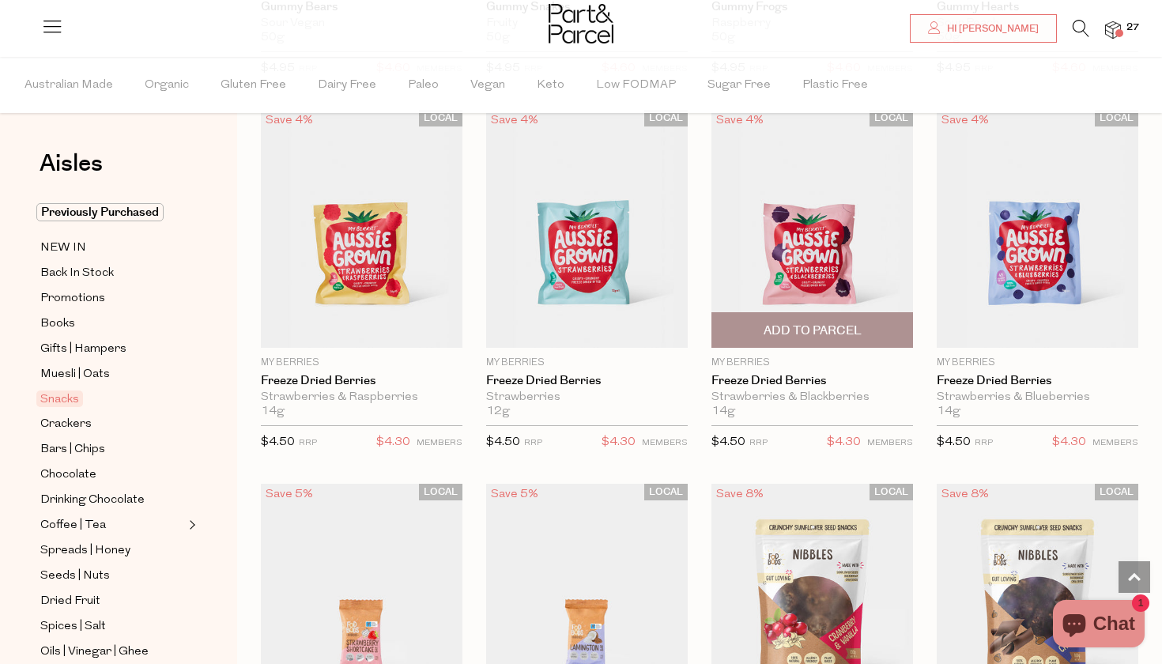
scroll to position [1962, 0]
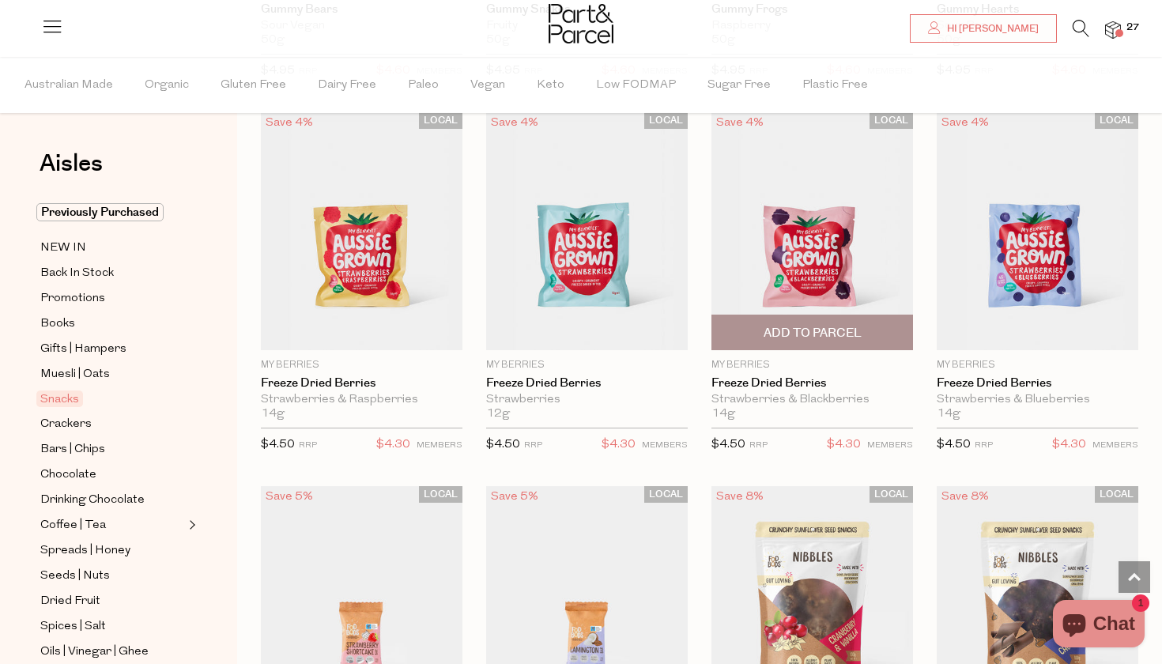
click at [790, 217] on img at bounding box center [812, 231] width 202 height 238
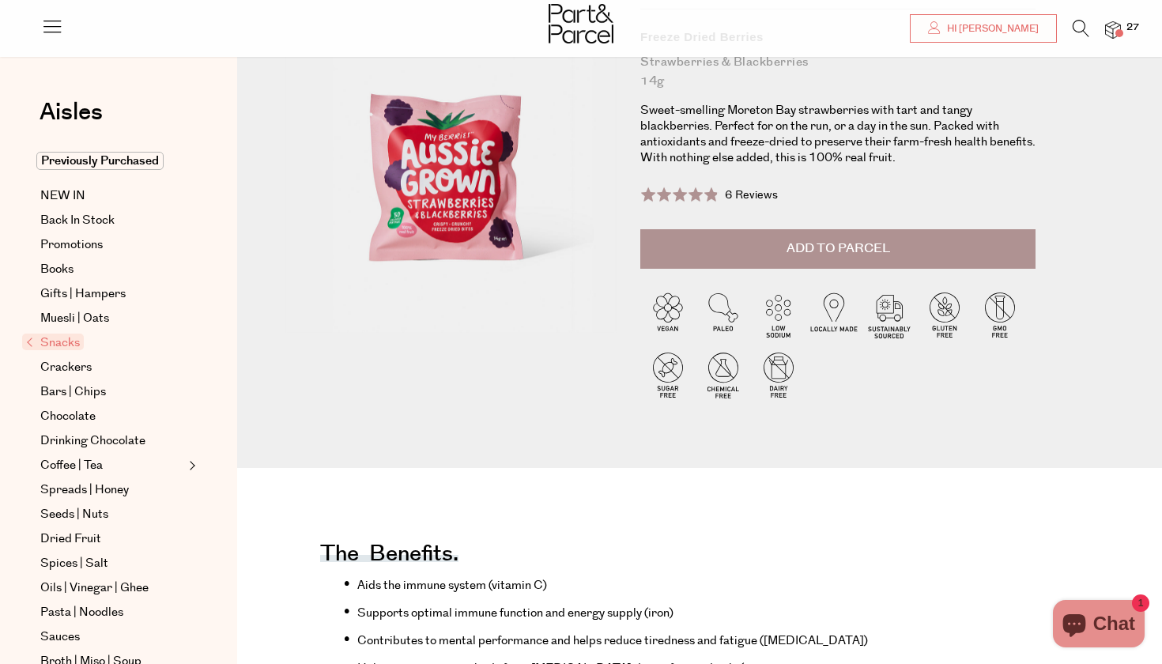
scroll to position [161, 0]
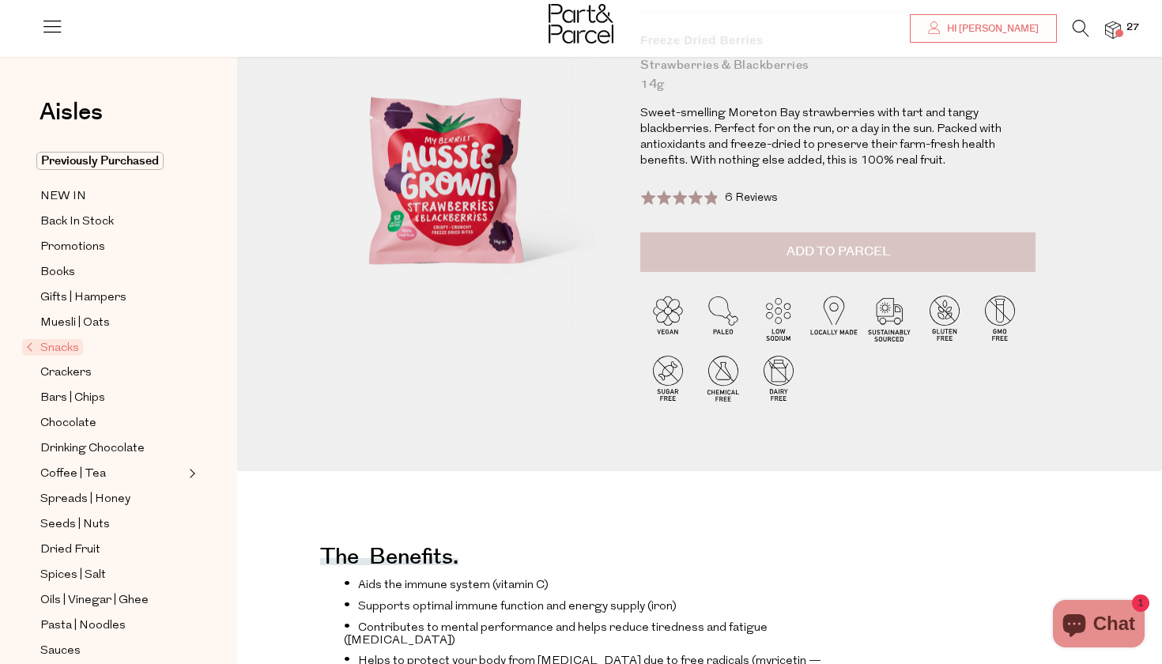
click at [815, 265] on button "Add to Parcel" at bounding box center [837, 252] width 395 height 40
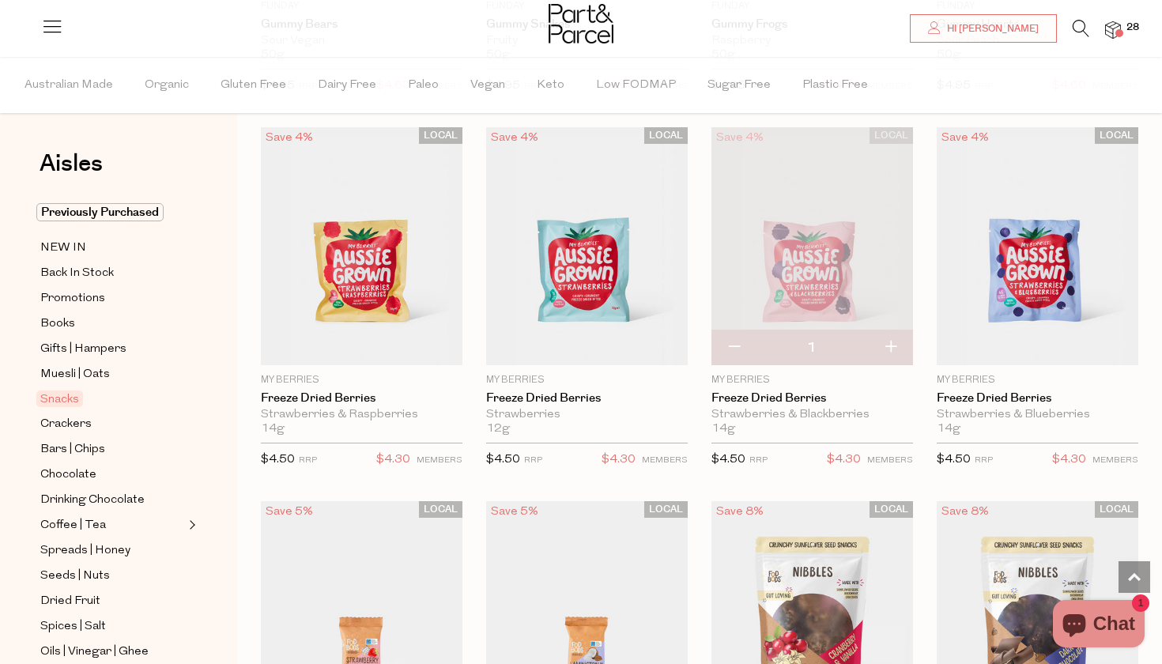
scroll to position [1966, 0]
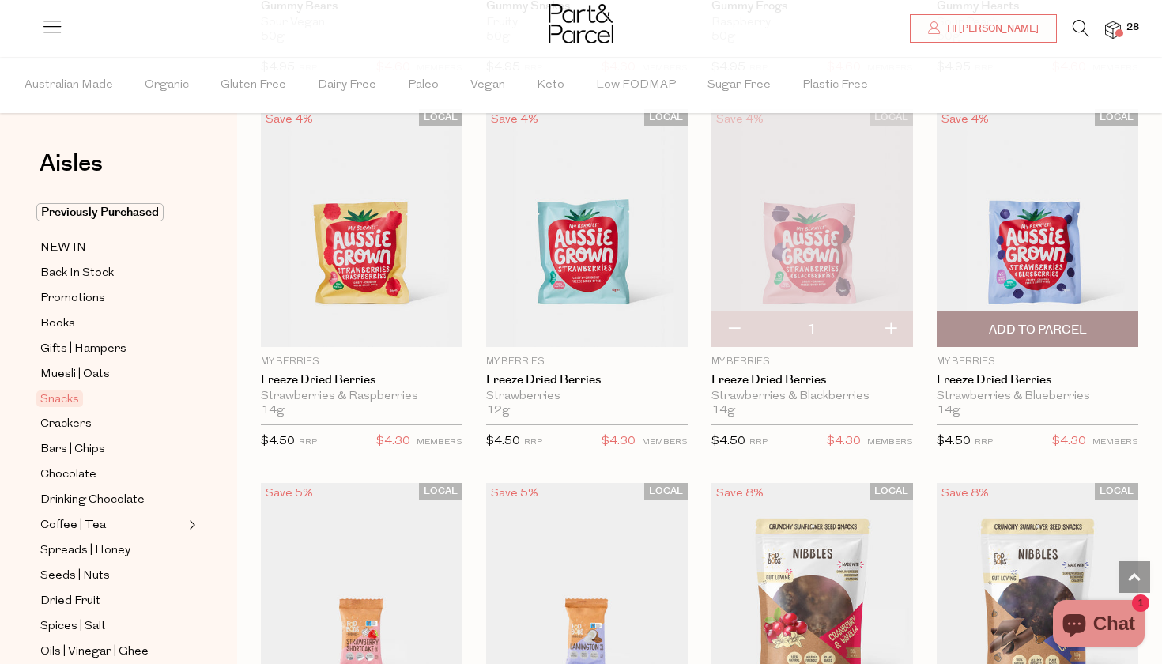
click at [1039, 322] on span "Add To Parcel" at bounding box center [1038, 330] width 98 height 17
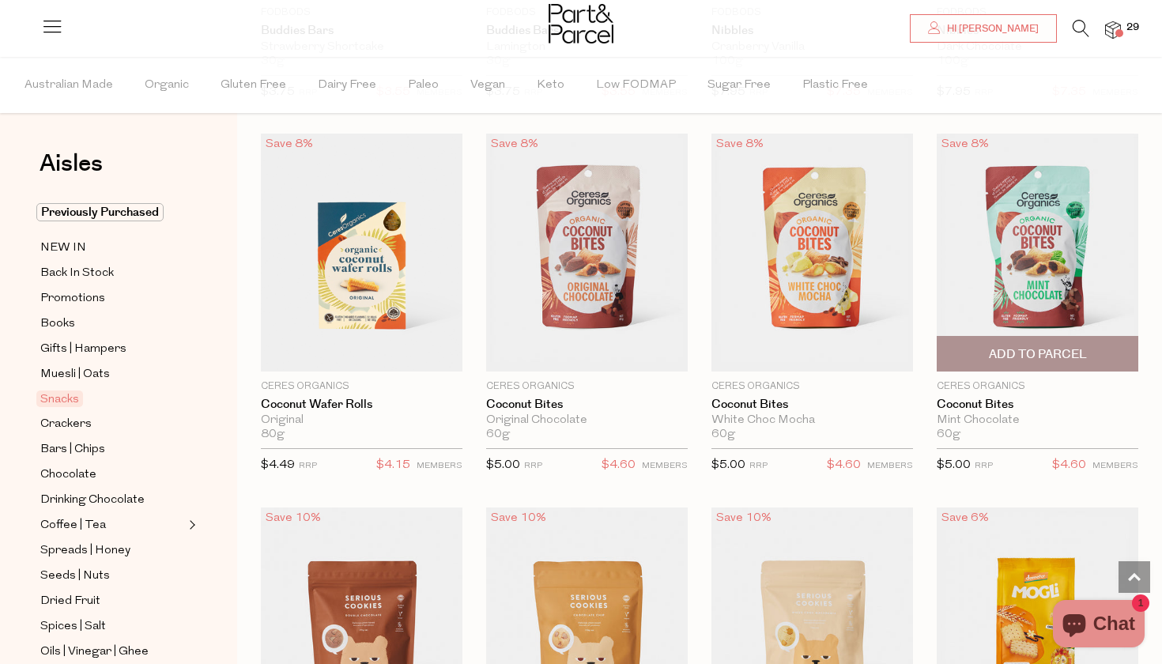
scroll to position [2716, 0]
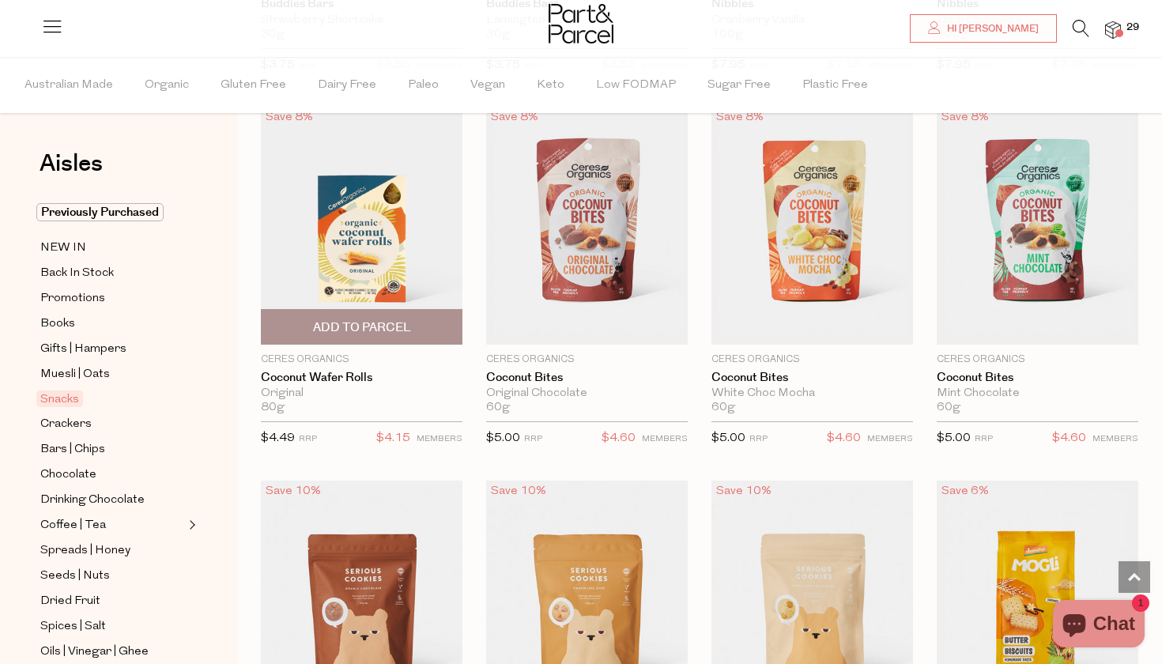
click at [349, 328] on span "Add To Parcel" at bounding box center [362, 327] width 98 height 17
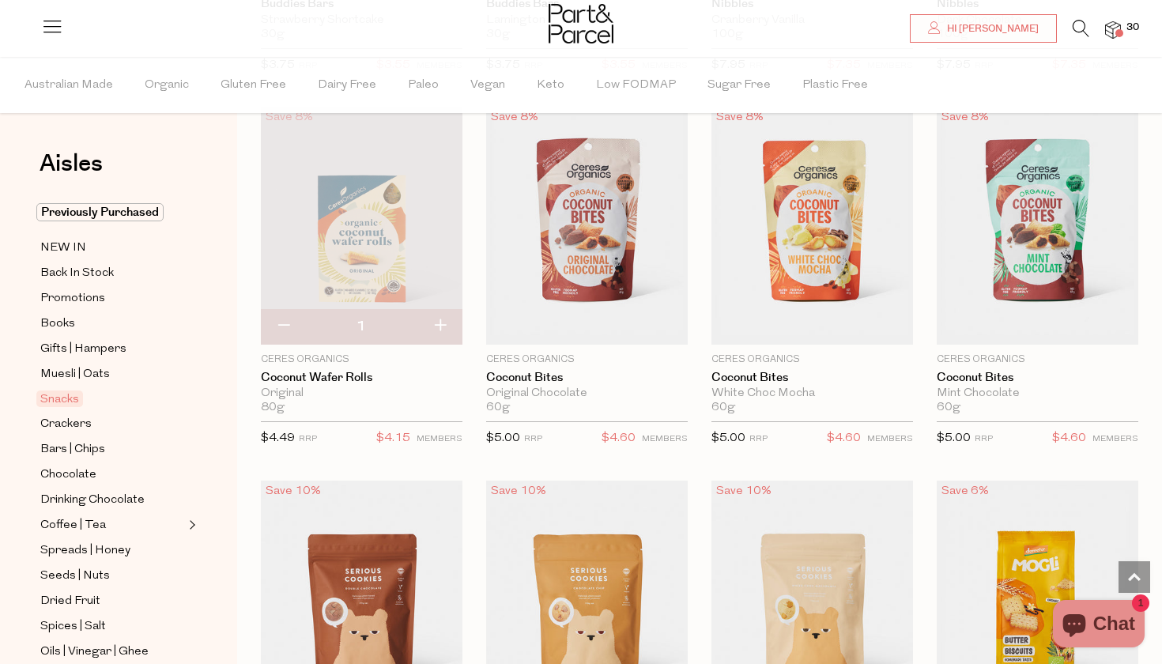
click at [440, 322] on button "button" at bounding box center [439, 326] width 45 height 35
type input "2"
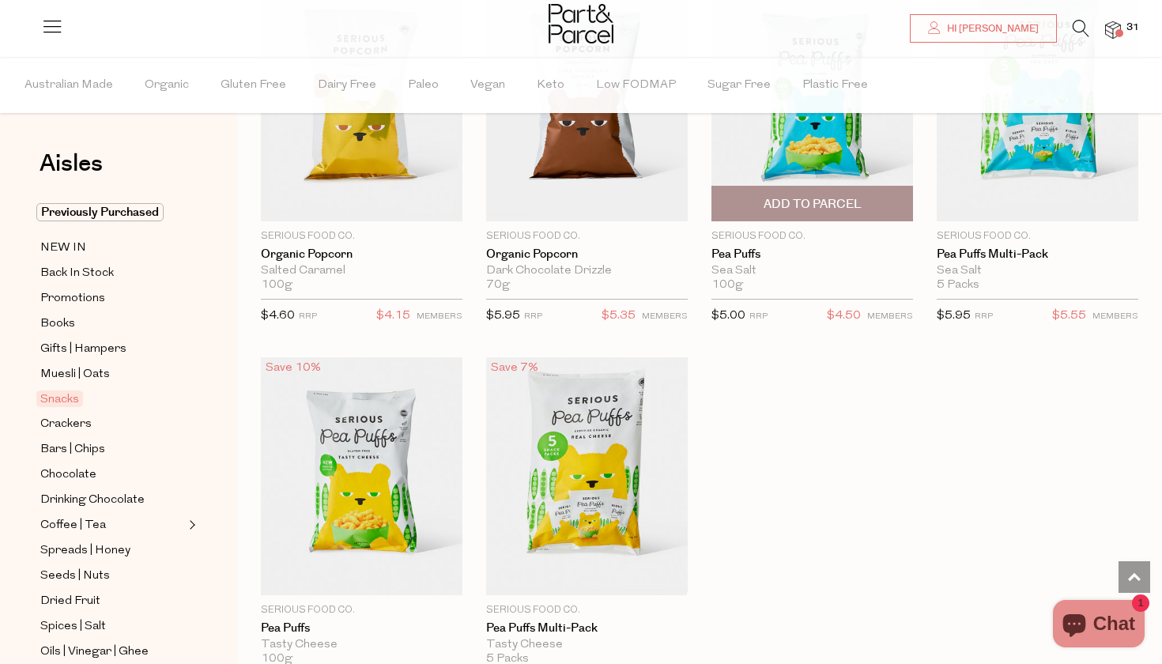
scroll to position [4353, 0]
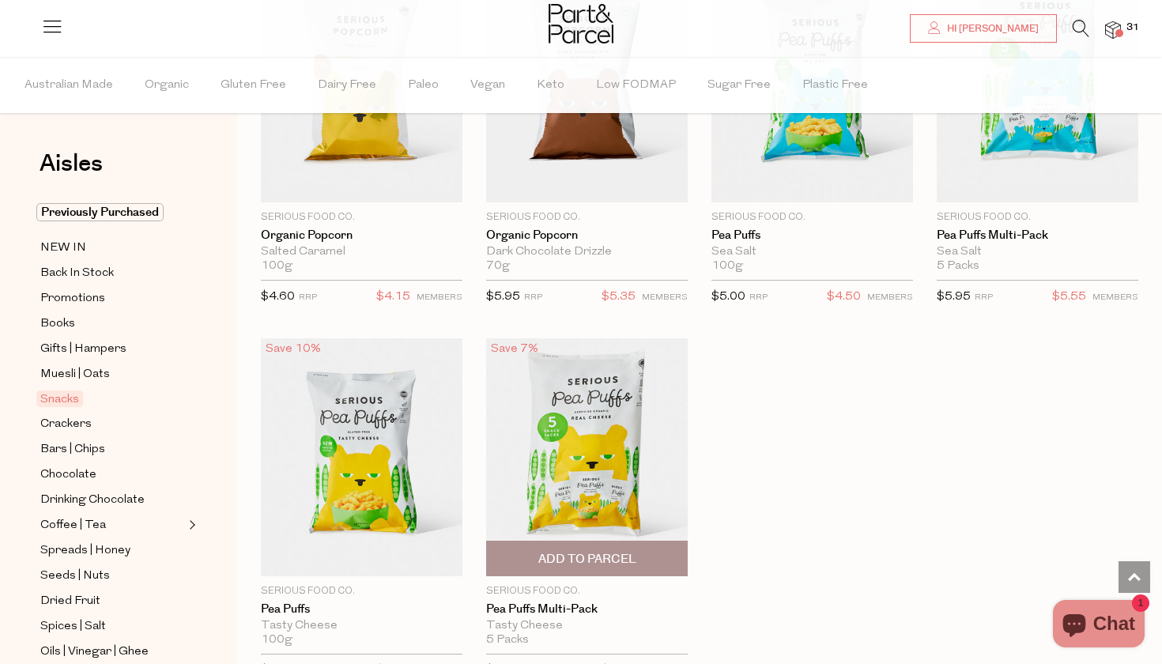
click at [600, 473] on img at bounding box center [587, 457] width 202 height 238
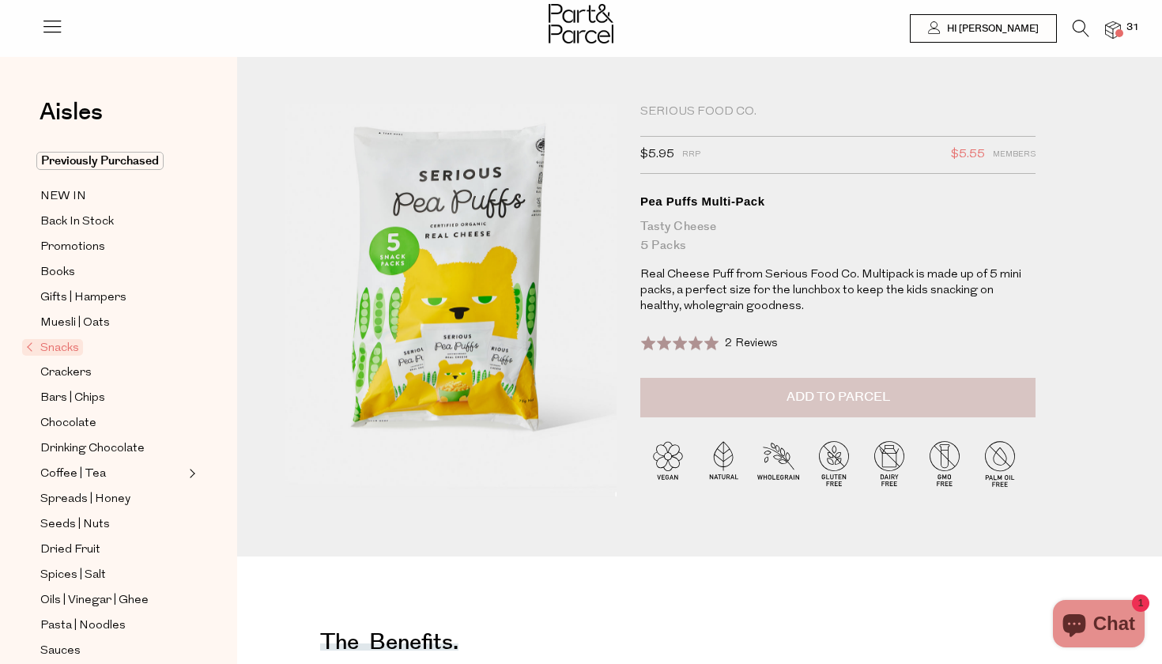
click at [791, 394] on span "Add to Parcel" at bounding box center [838, 397] width 104 height 18
click at [1014, 394] on button "button" at bounding box center [1012, 395] width 45 height 35
type input "2"
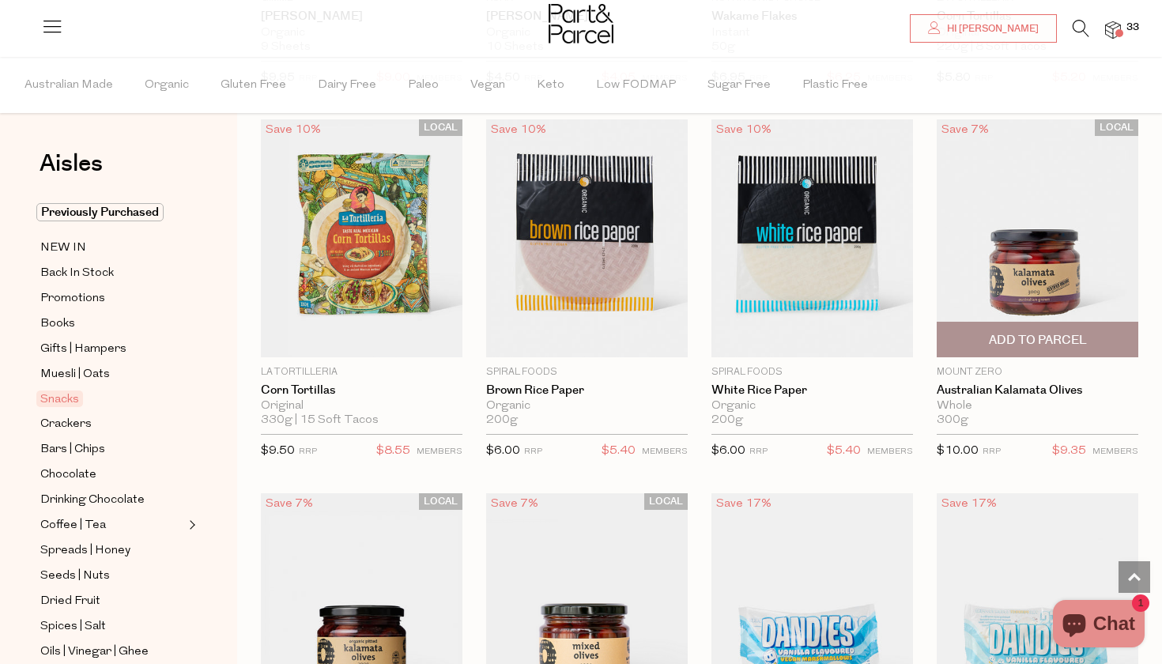
scroll to position [5695, 0]
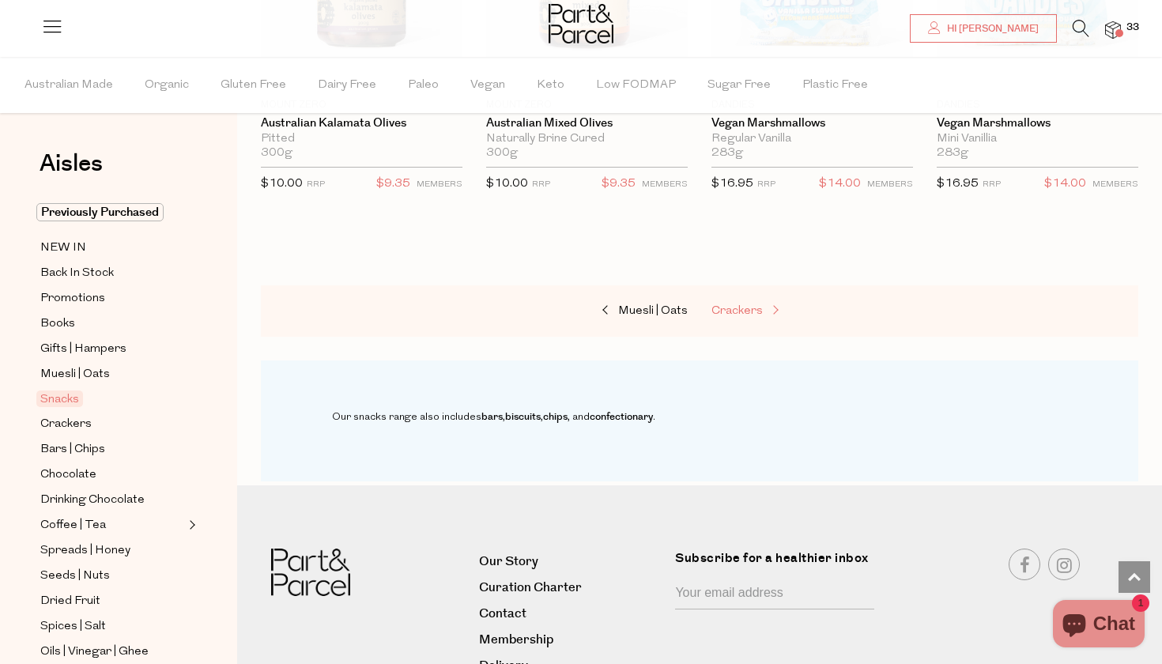
click at [772, 305] on span at bounding box center [774, 311] width 22 height 12
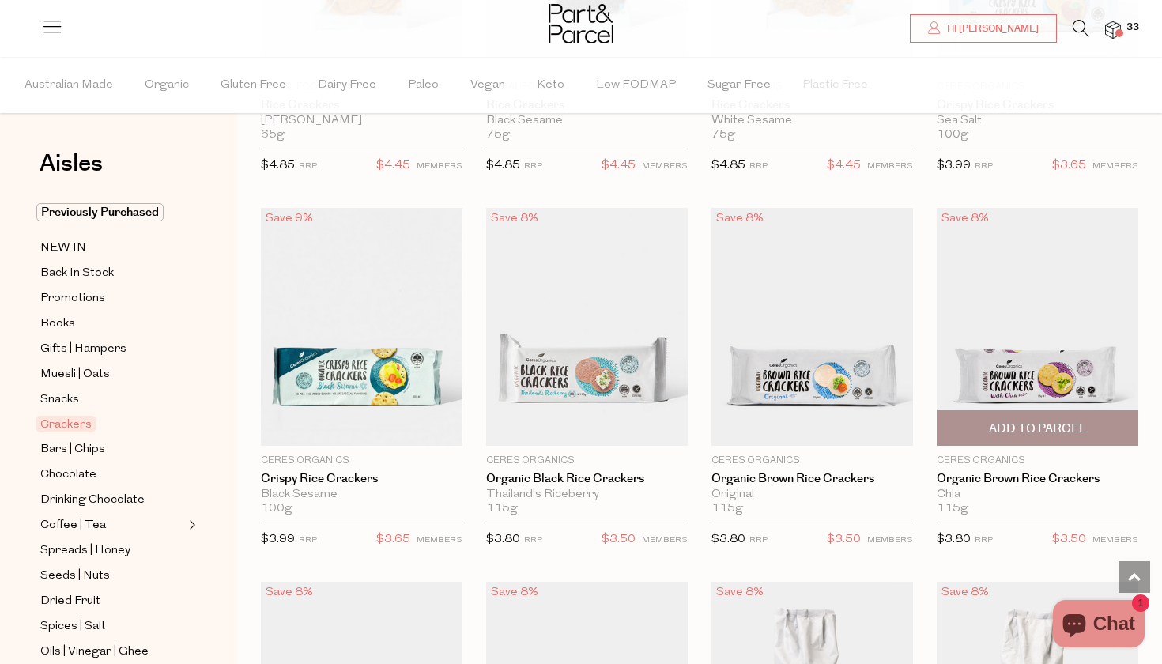
scroll to position [324, 0]
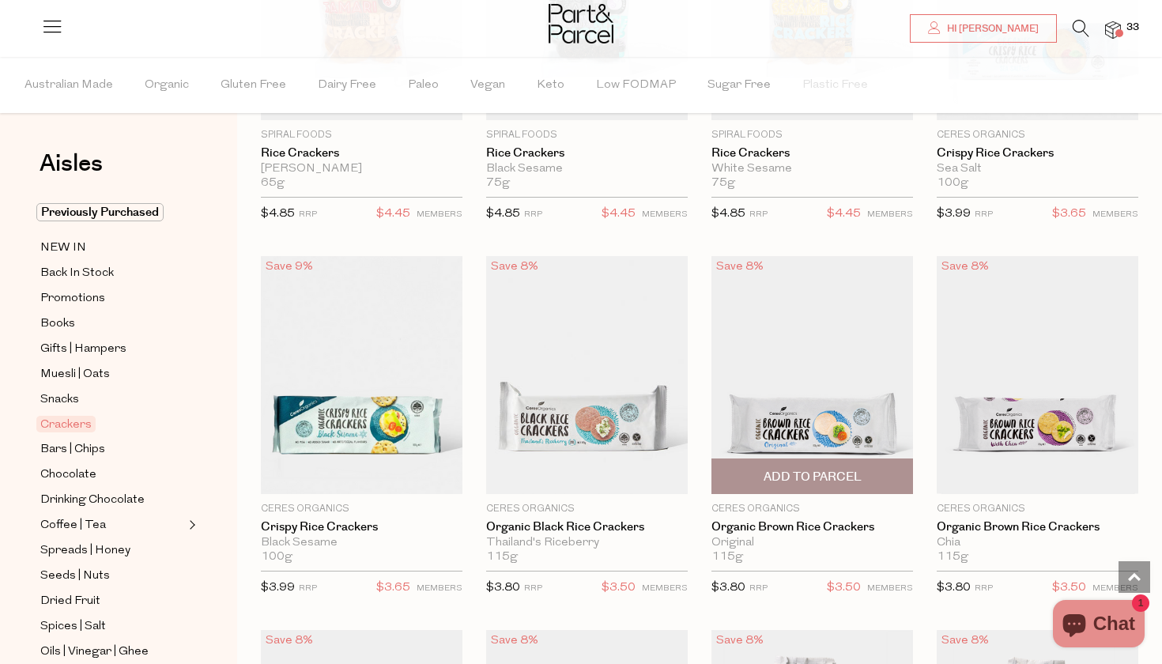
click at [838, 402] on img at bounding box center [812, 375] width 202 height 238
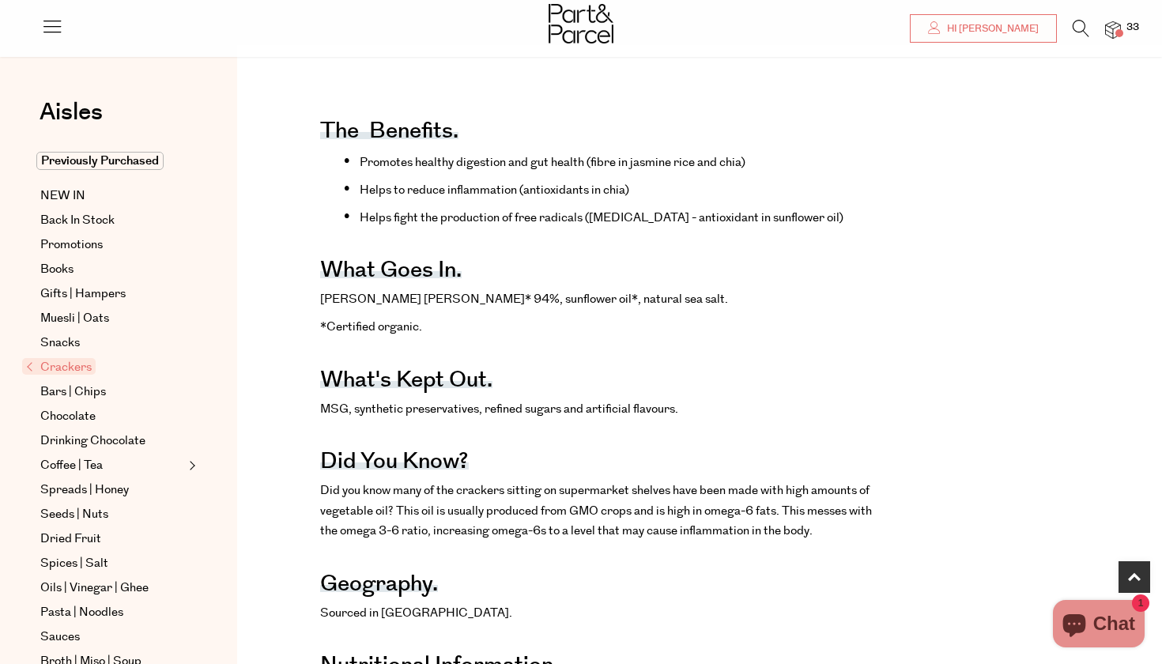
scroll to position [613, 0]
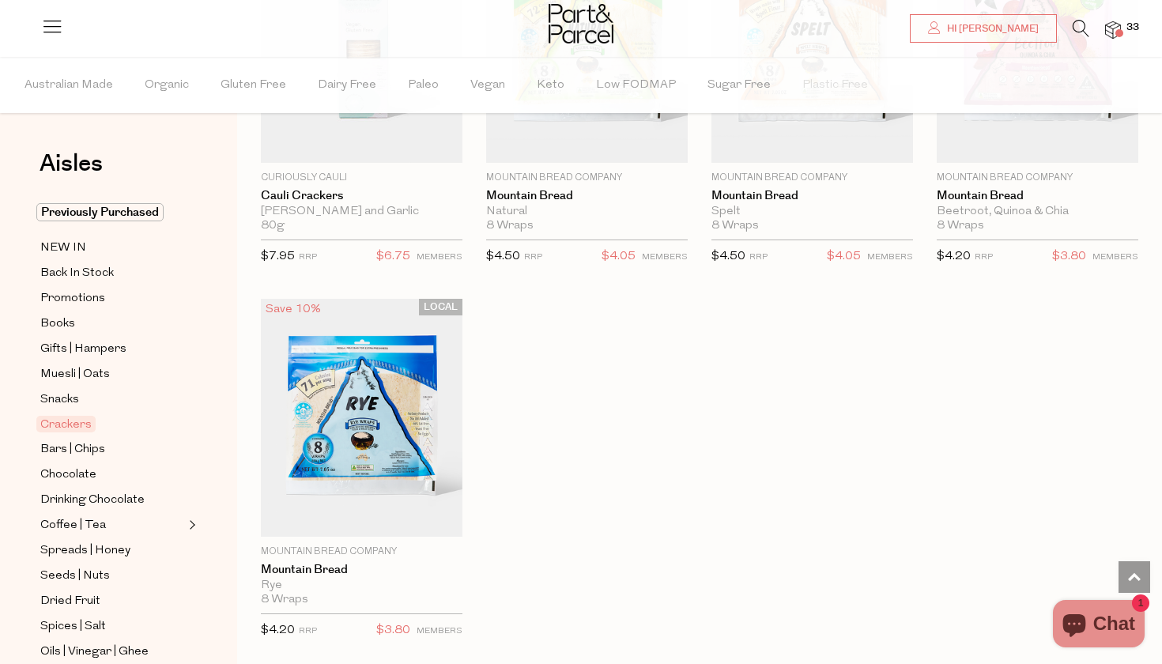
scroll to position [3275, 0]
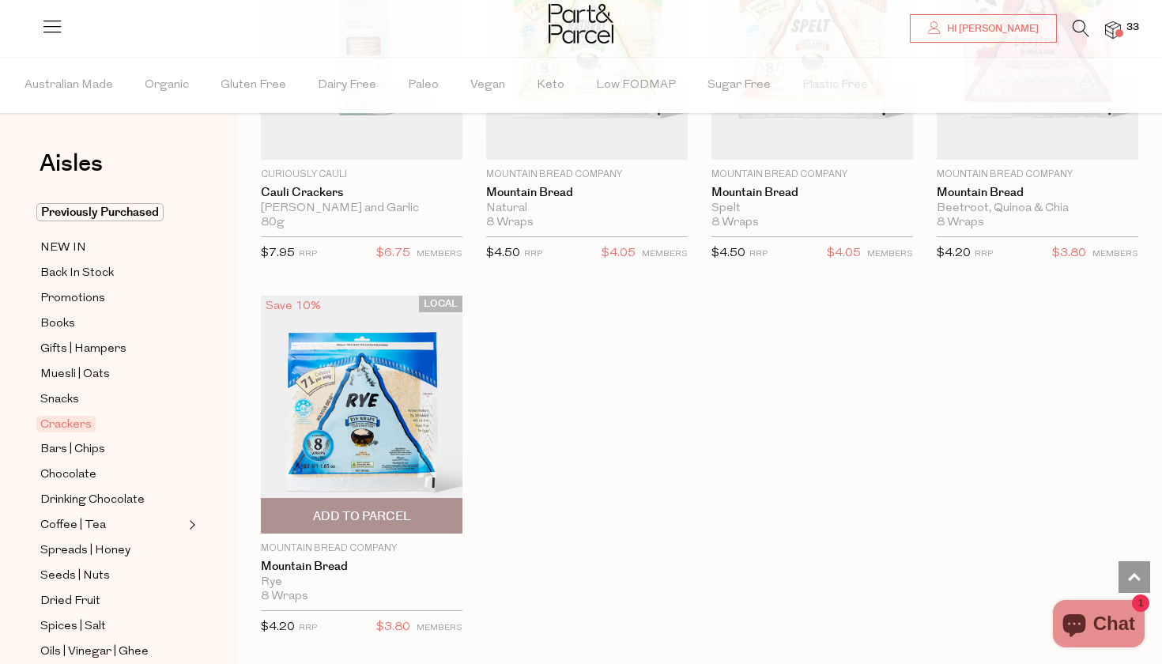
click at [355, 515] on span "Add To Parcel" at bounding box center [362, 516] width 98 height 17
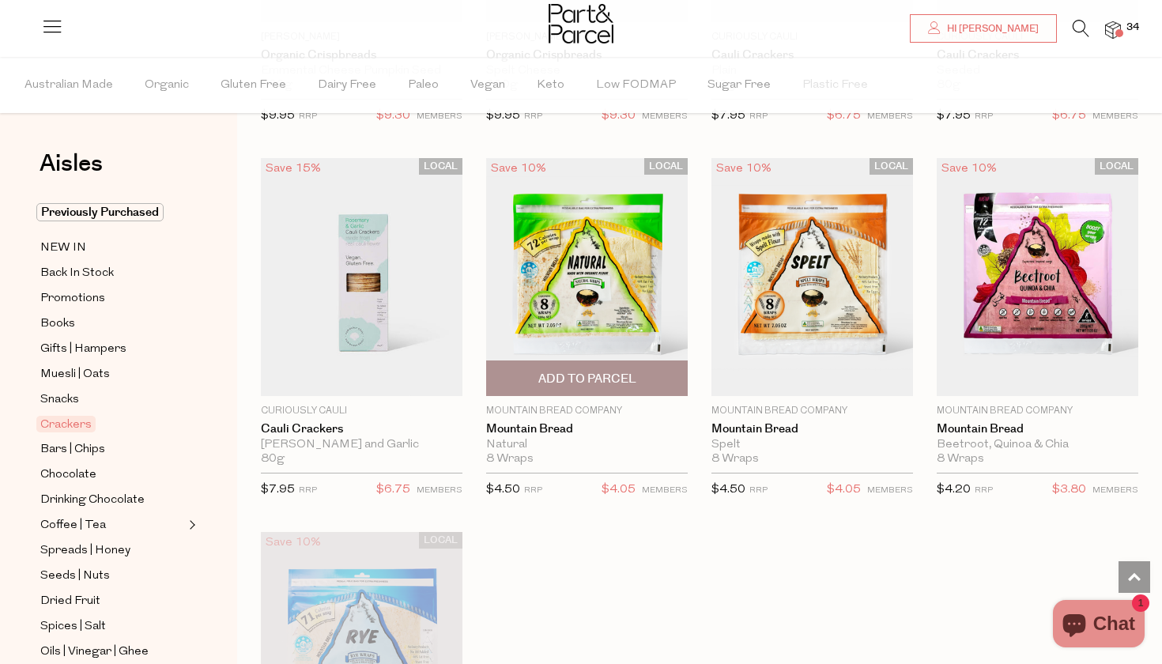
scroll to position [3036, 0]
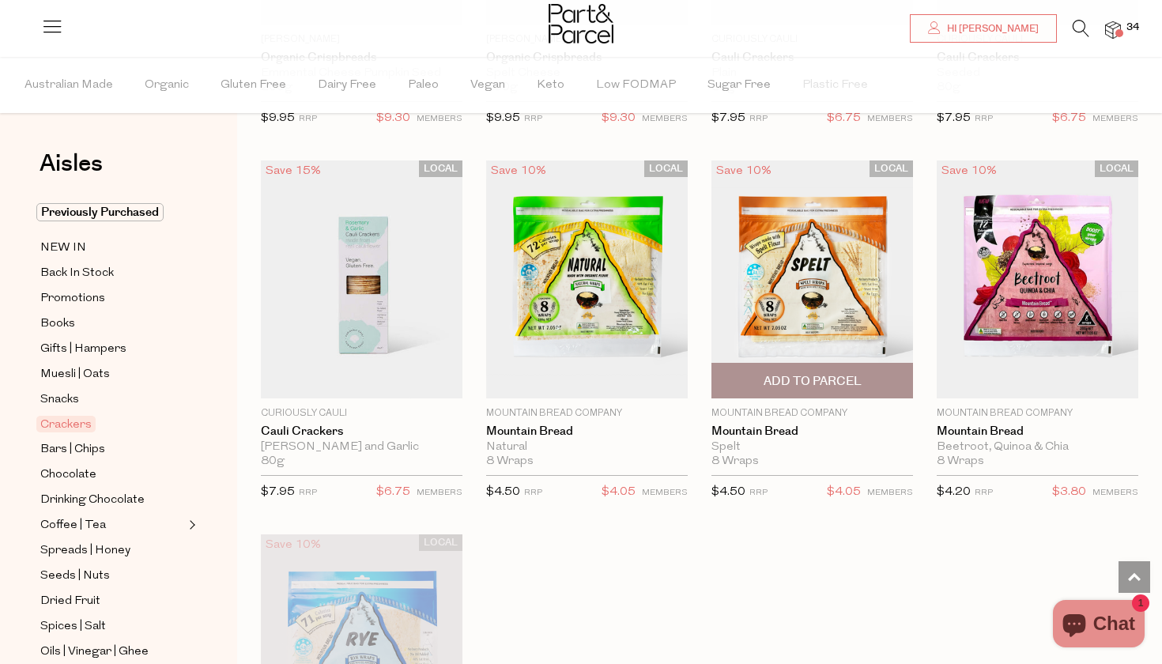
click at [814, 375] on span "Add To Parcel" at bounding box center [812, 381] width 98 height 17
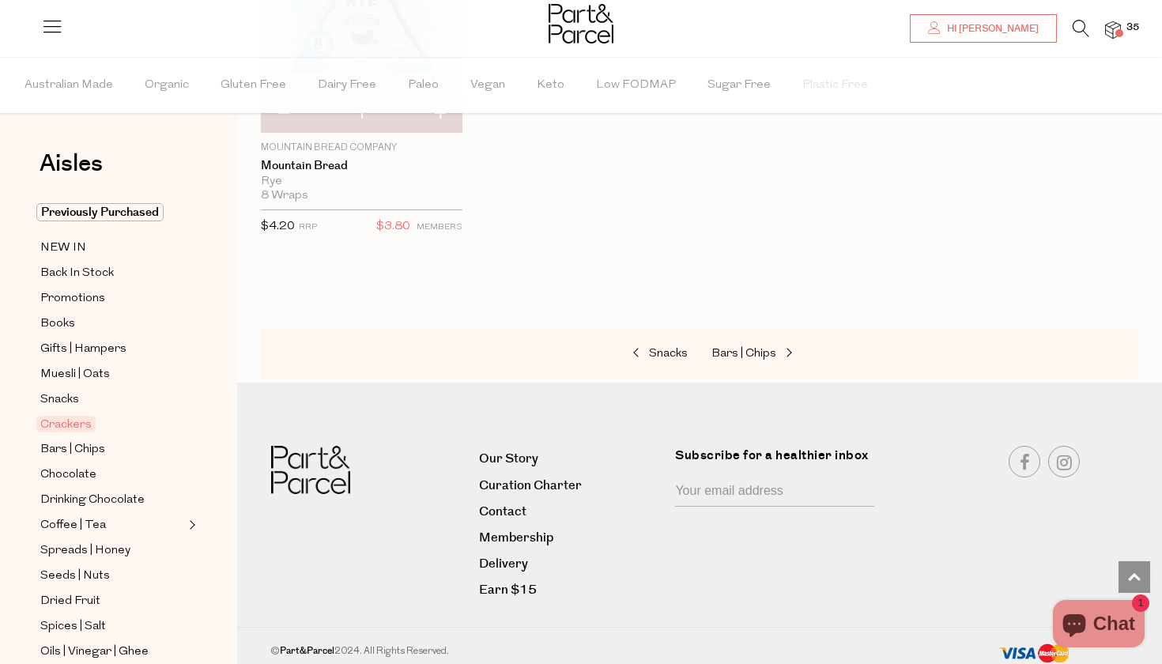
scroll to position [3674, 0]
click at [778, 349] on span at bounding box center [787, 355] width 22 height 12
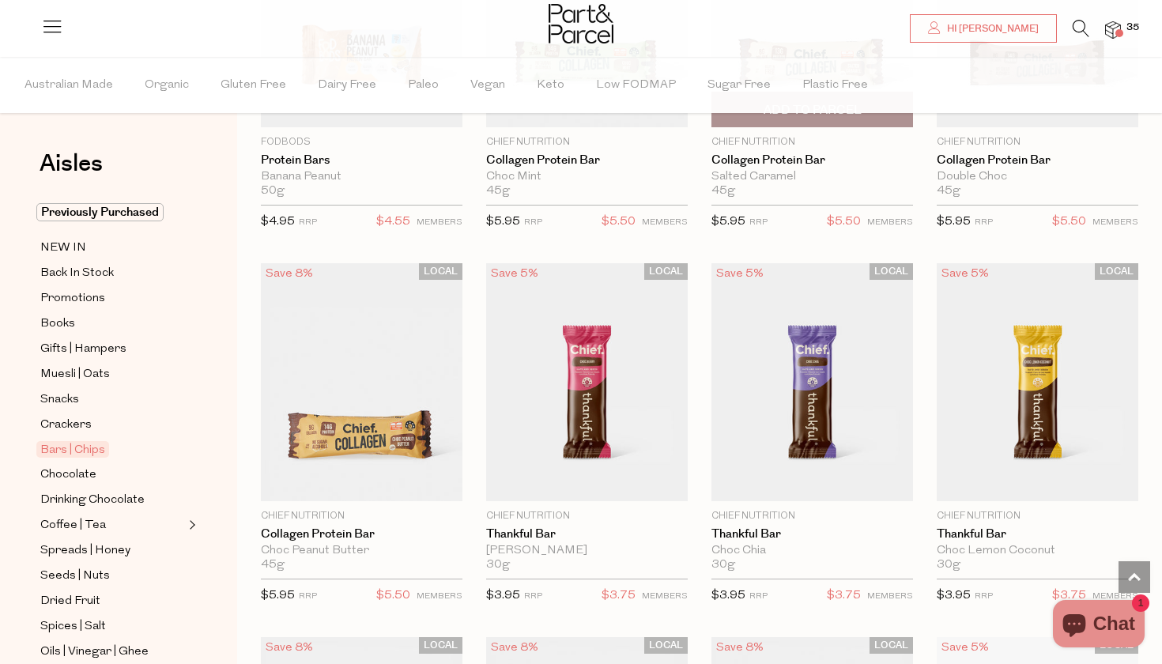
scroll to position [1442, 0]
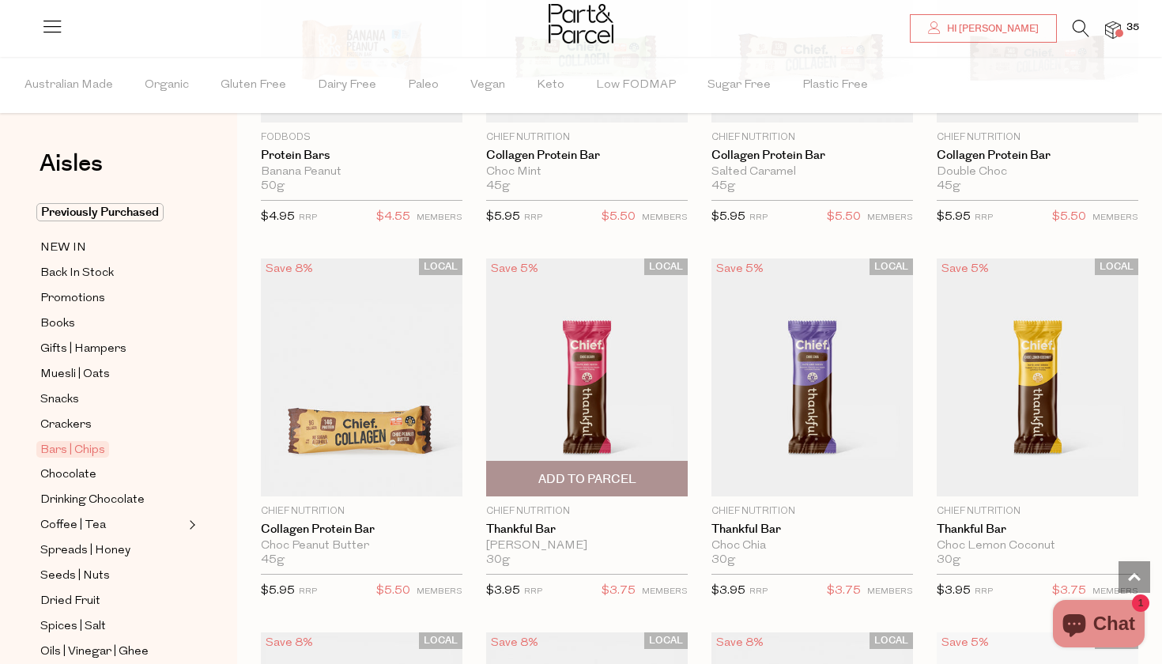
click at [599, 386] on img at bounding box center [587, 377] width 202 height 238
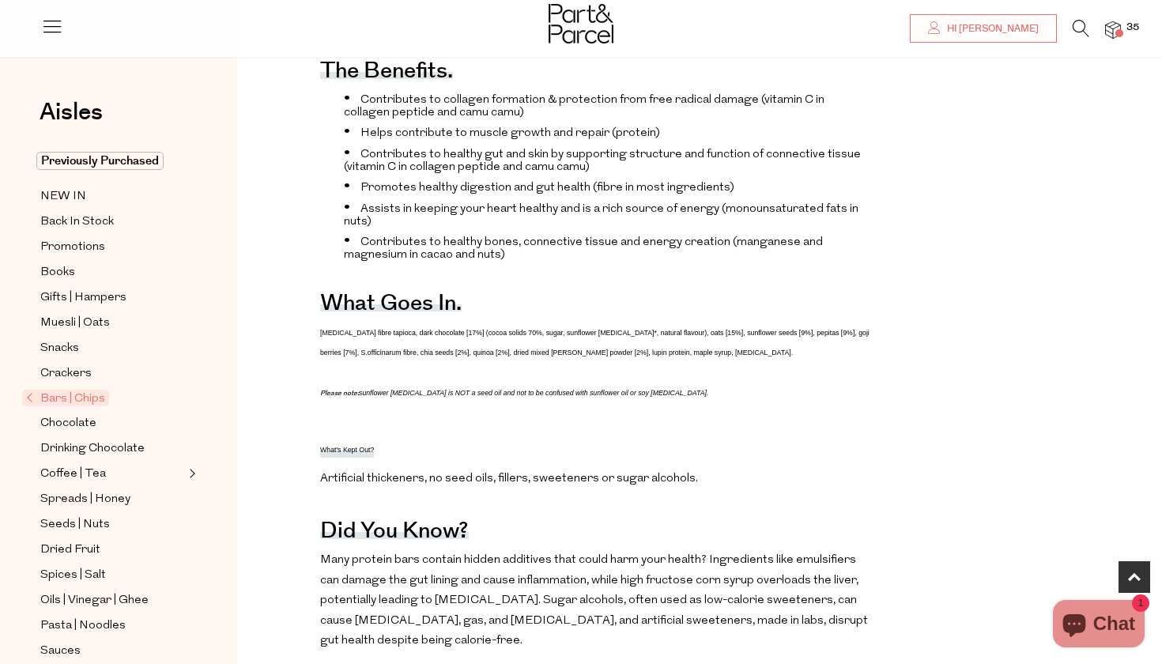
scroll to position [775, 0]
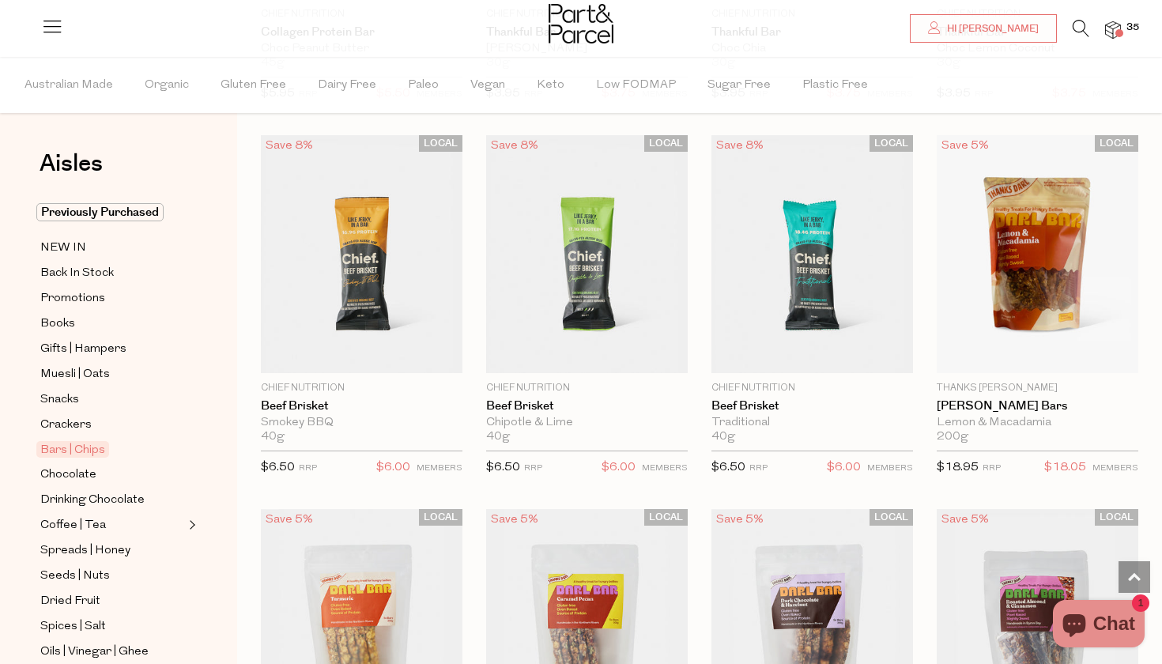
scroll to position [1948, 0]
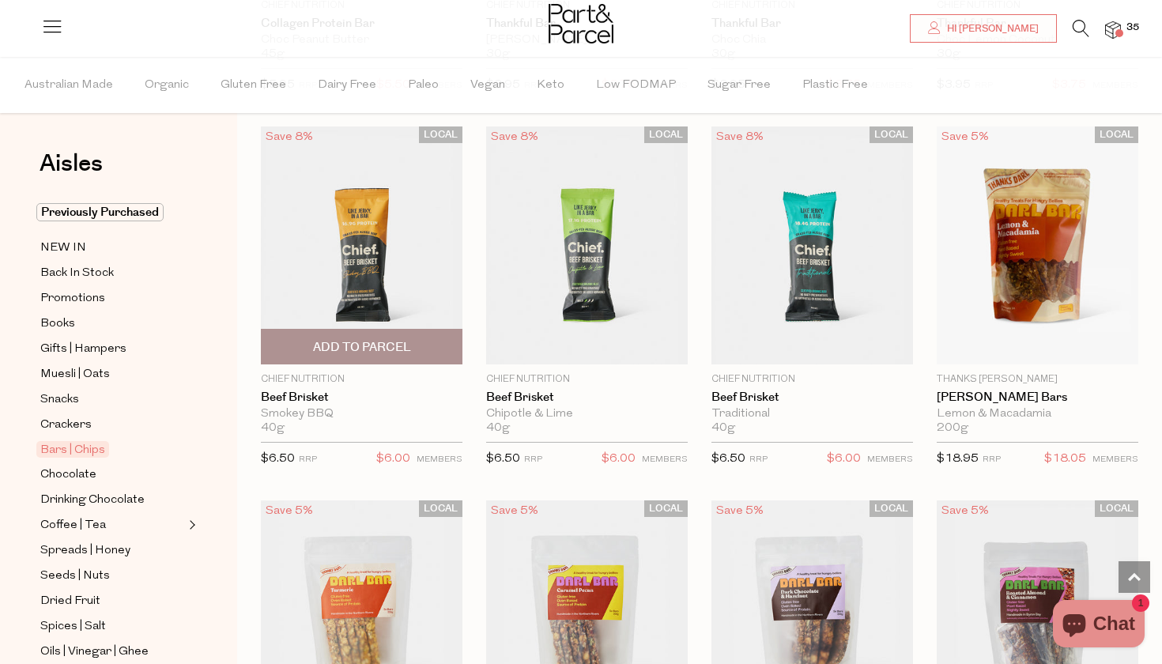
click at [350, 345] on span "Add To Parcel" at bounding box center [362, 347] width 98 height 17
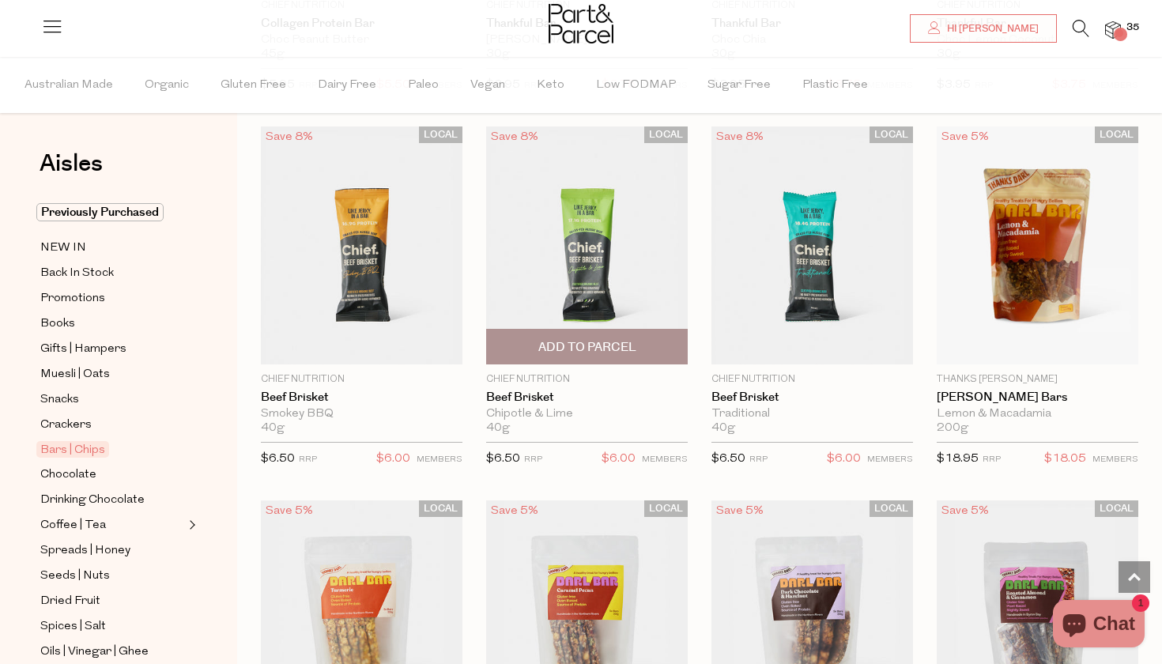
click at [561, 345] on span "Add To Parcel" at bounding box center [587, 347] width 98 height 17
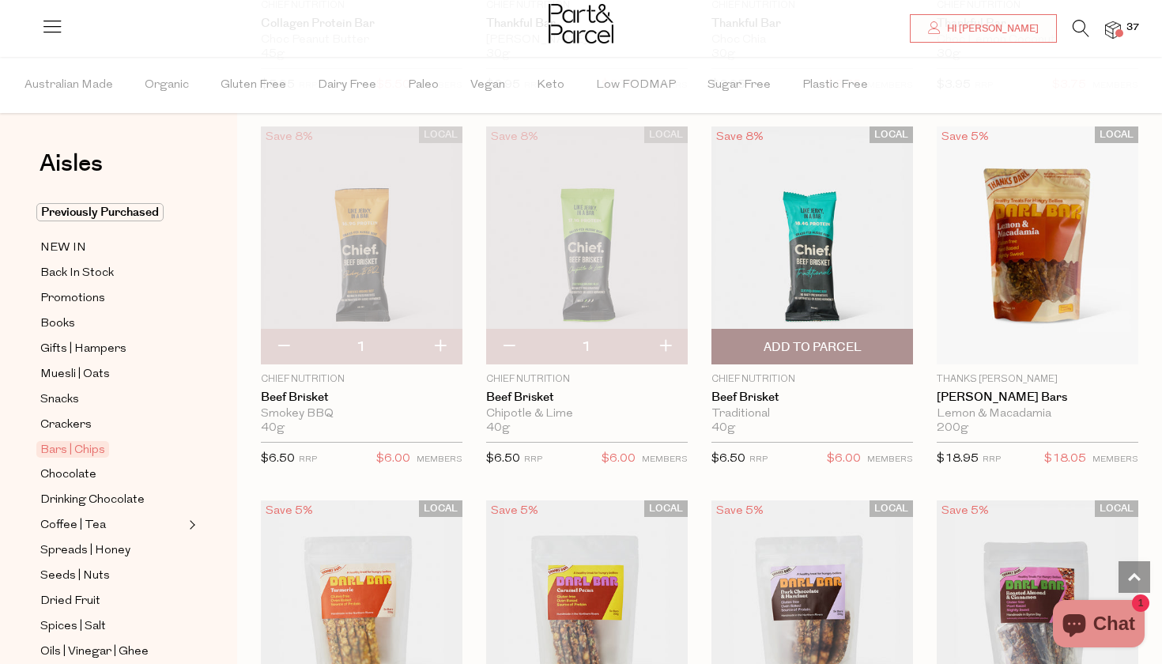
click at [837, 339] on span "Add To Parcel" at bounding box center [812, 347] width 98 height 17
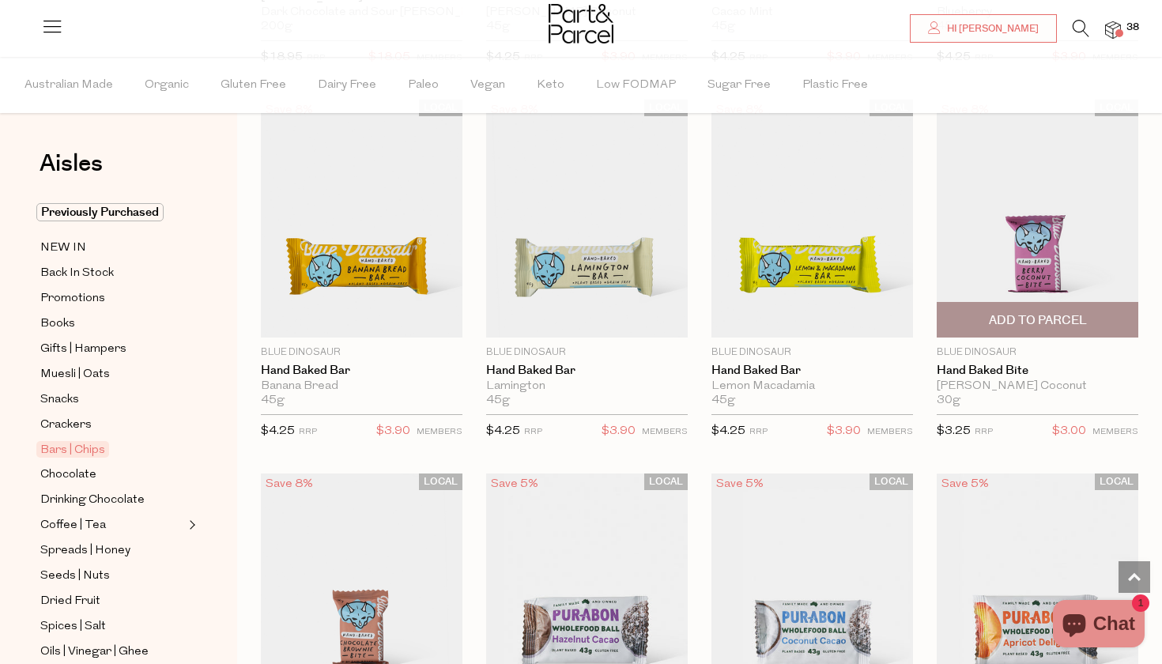
scroll to position [3099, 0]
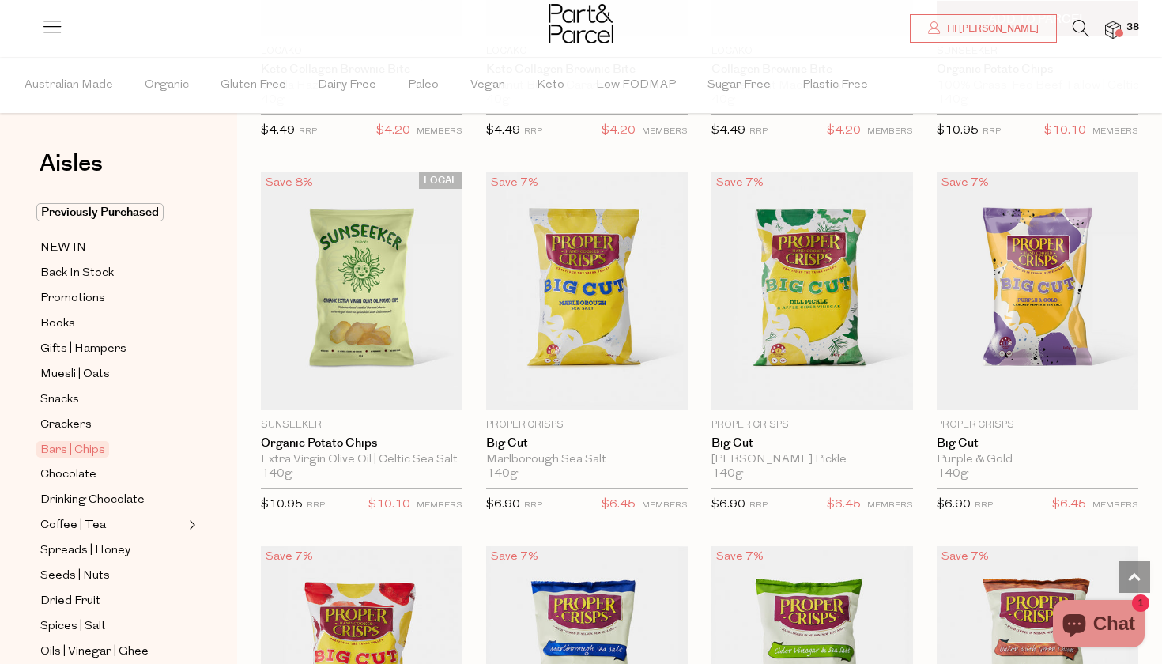
scroll to position [5269, 0]
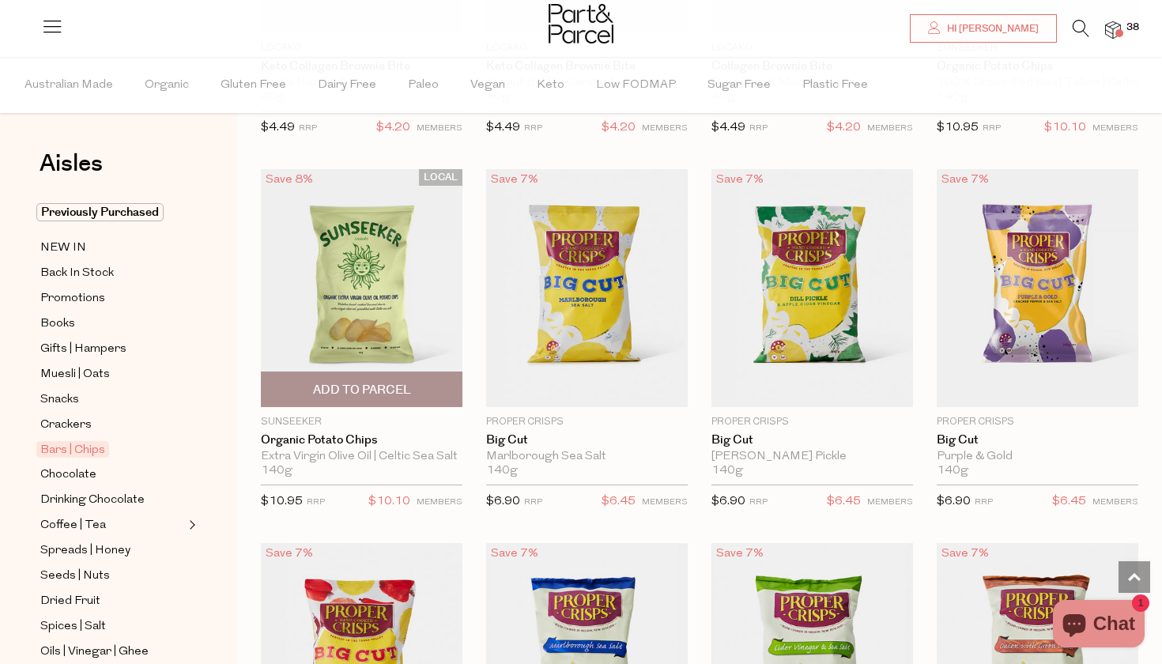
click at [383, 382] on span "Add To Parcel" at bounding box center [362, 390] width 98 height 17
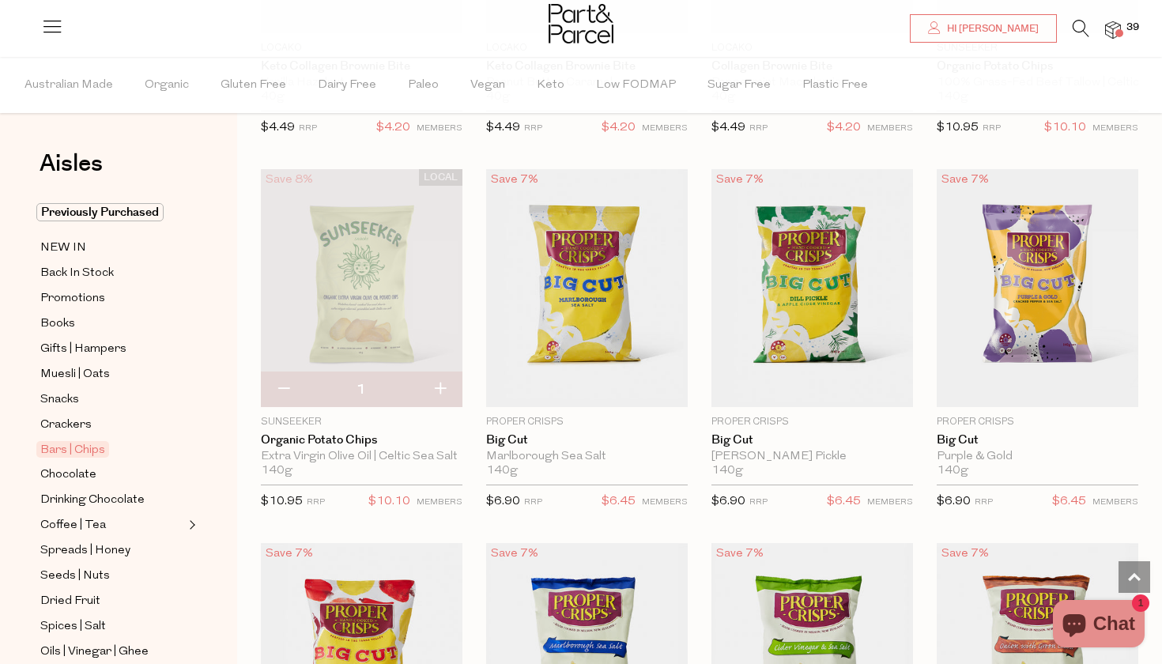
click at [447, 379] on button "button" at bounding box center [439, 389] width 45 height 35
type input "2"
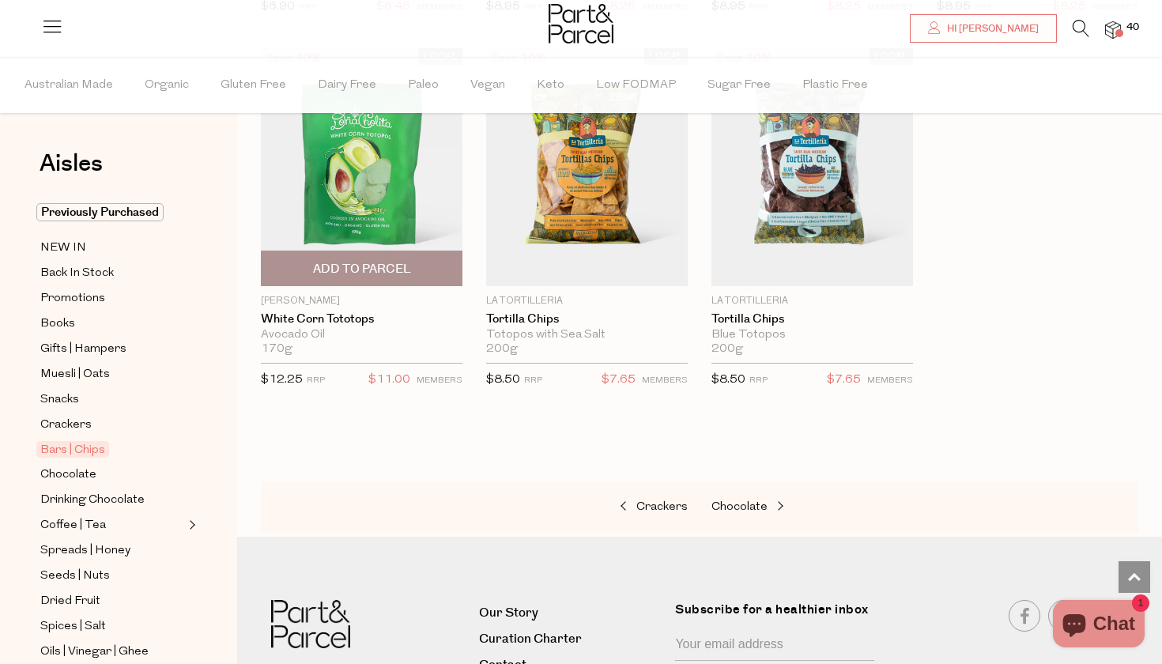
scroll to position [6451, 0]
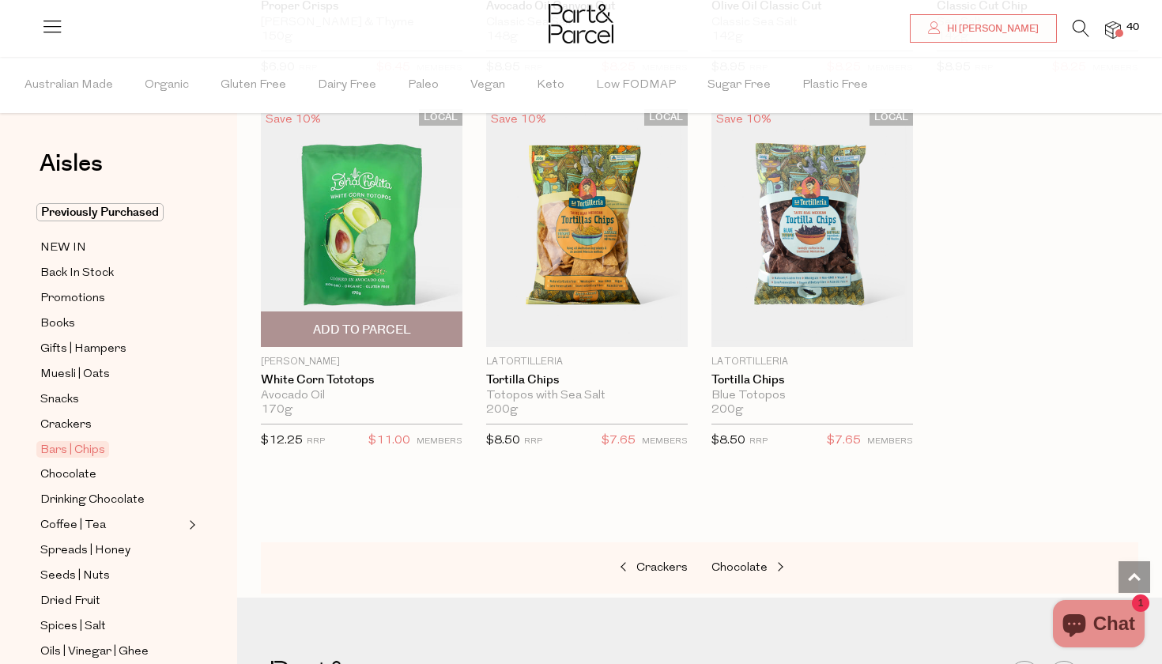
click at [357, 206] on img at bounding box center [362, 228] width 202 height 238
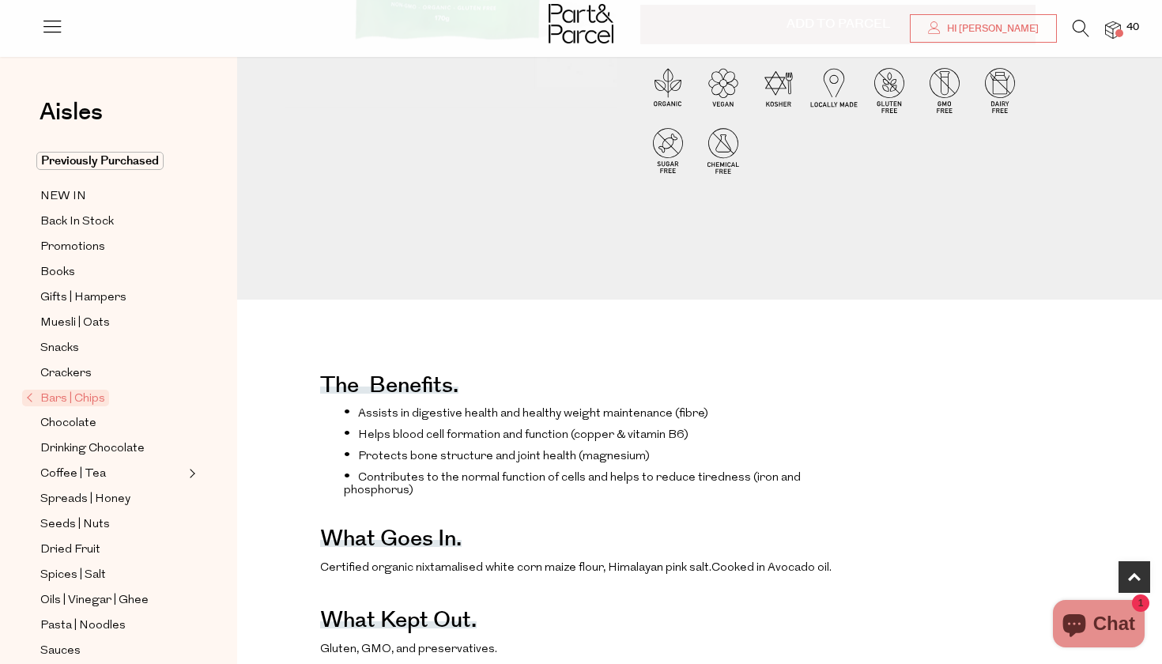
scroll to position [407, 0]
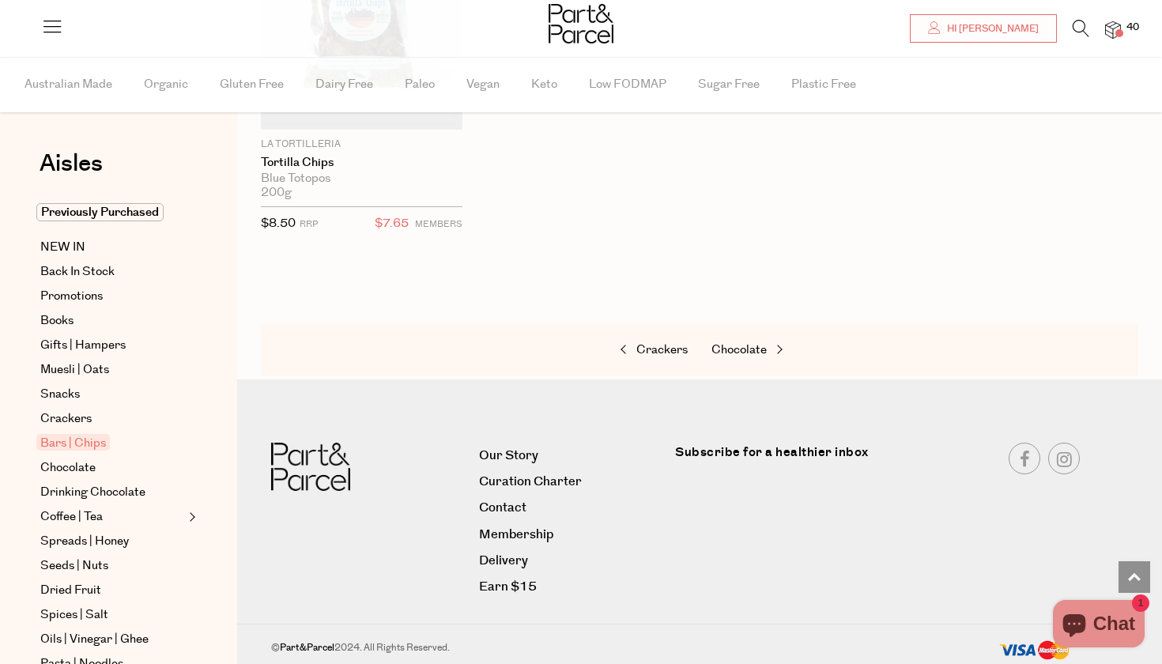
scroll to position [2178, 0]
click at [736, 342] on span "Chocolate" at bounding box center [738, 350] width 55 height 17
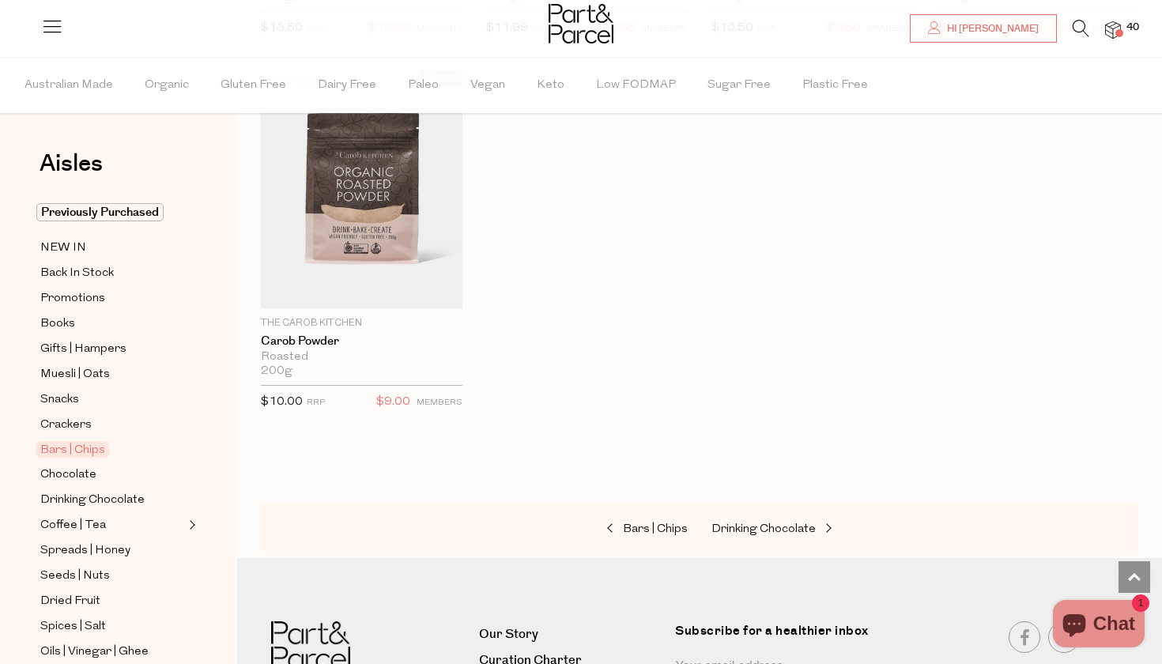
scroll to position [10232, 0]
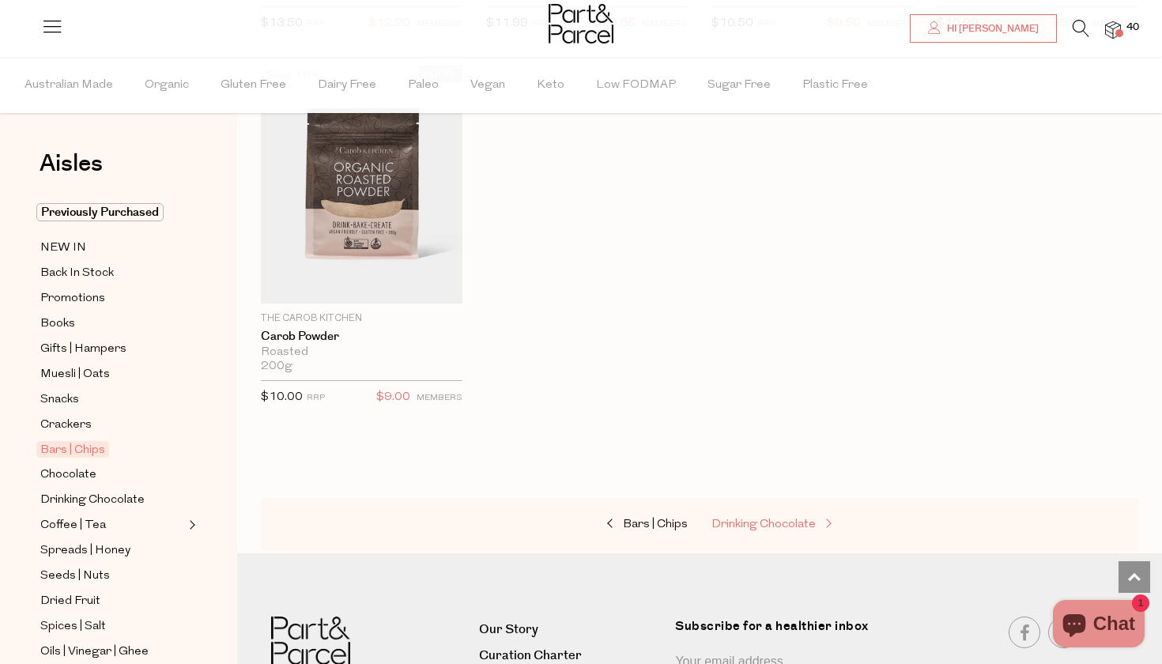
click at [794, 518] on span "Drinking Chocolate" at bounding box center [763, 524] width 104 height 12
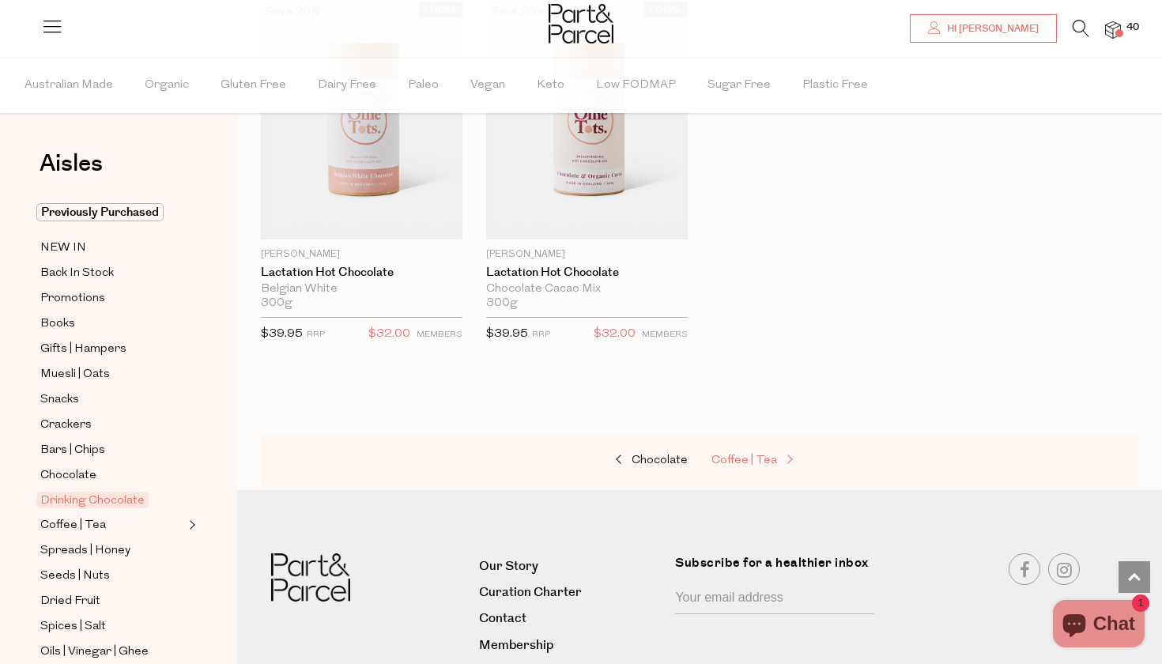
click at [776, 464] on link "Coffee | Tea" at bounding box center [790, 461] width 158 height 21
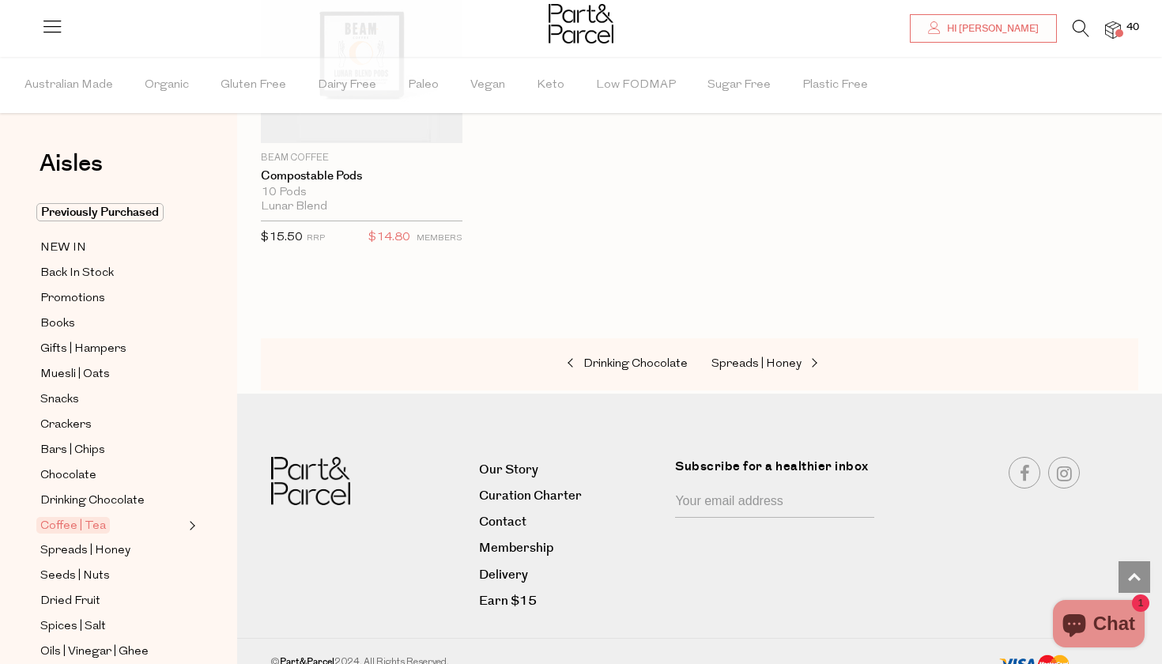
scroll to position [8523, 0]
click at [788, 359] on span "Spreads | Honey" at bounding box center [756, 365] width 90 height 12
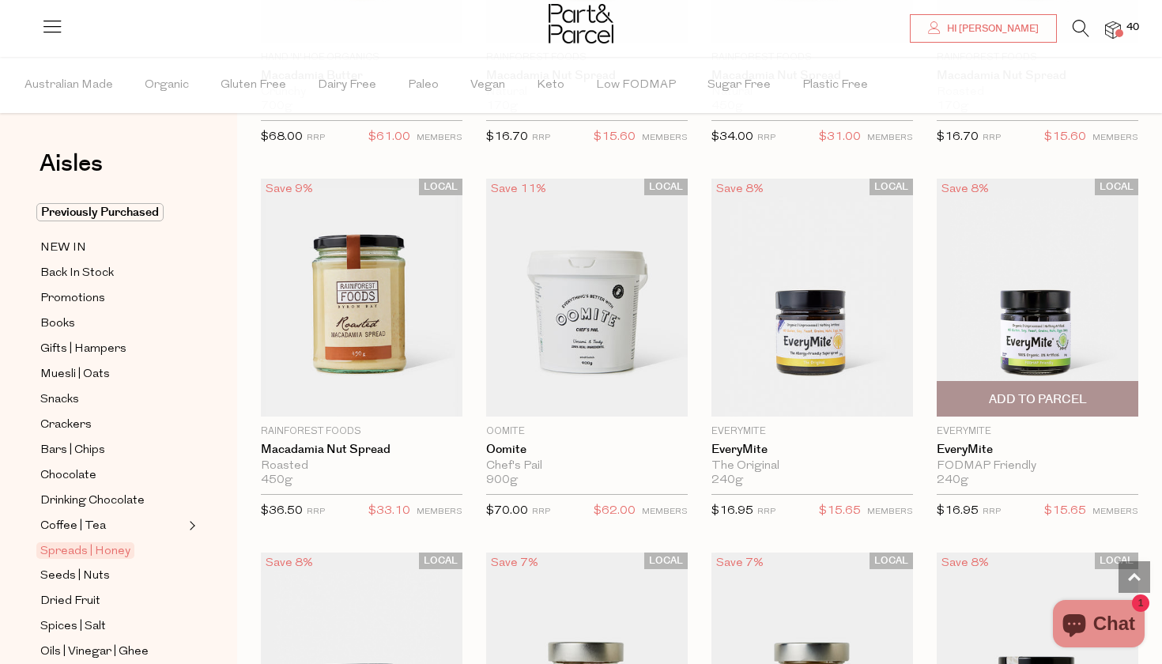
scroll to position [2298, 0]
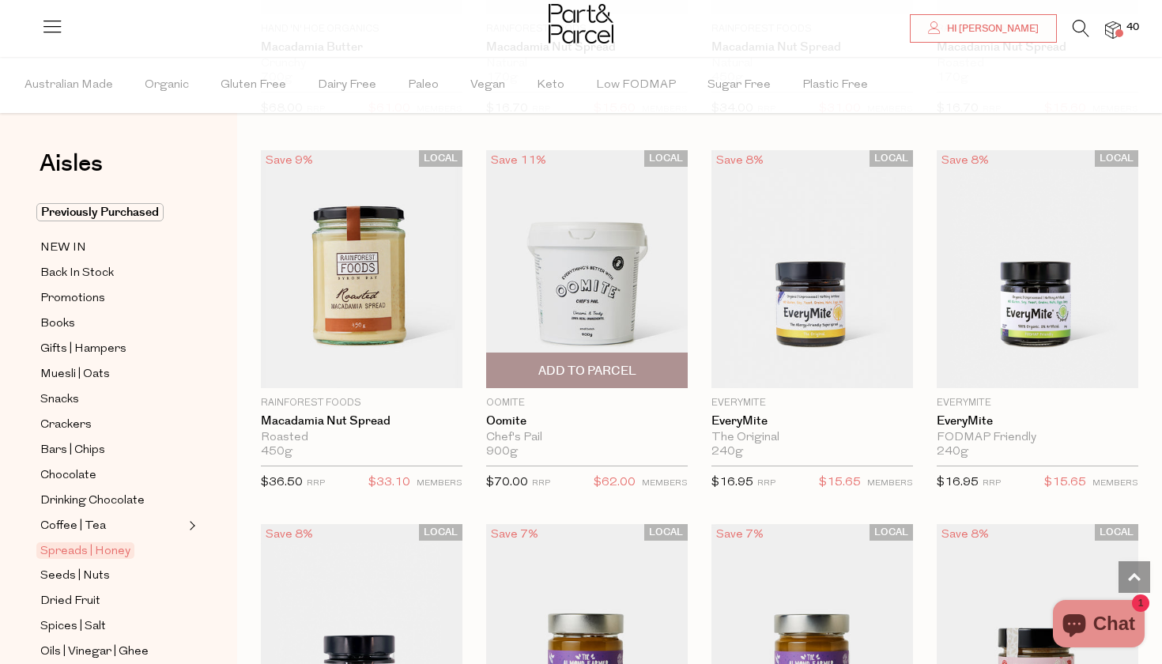
click at [582, 367] on span "Add To Parcel" at bounding box center [587, 371] width 98 height 17
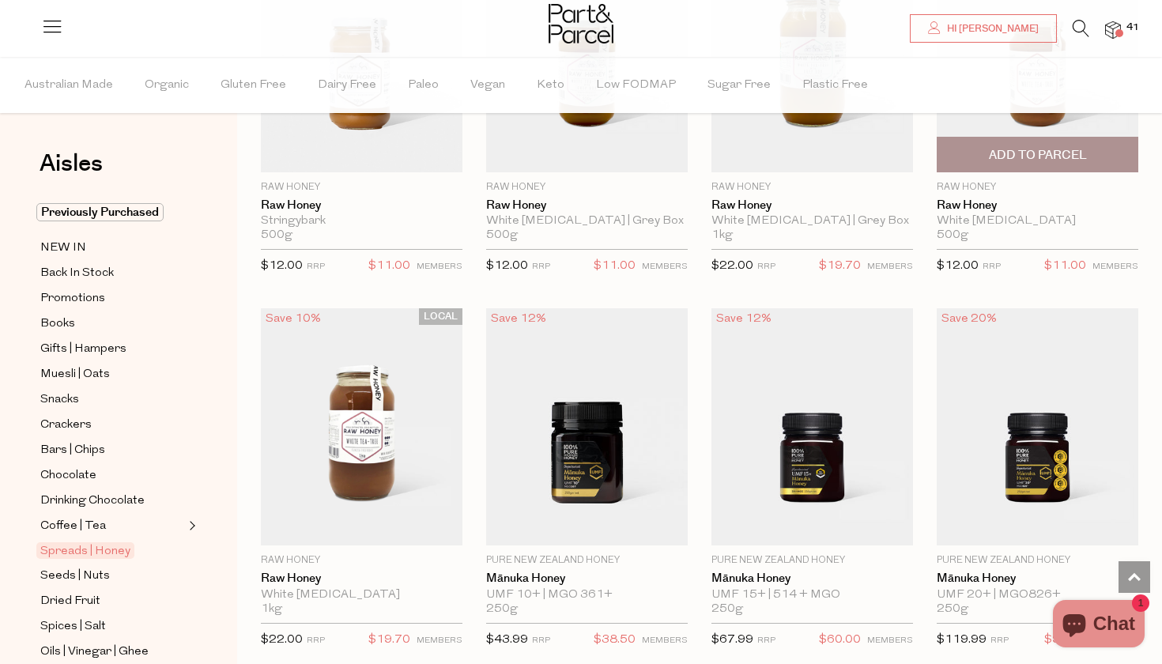
scroll to position [4010, 1]
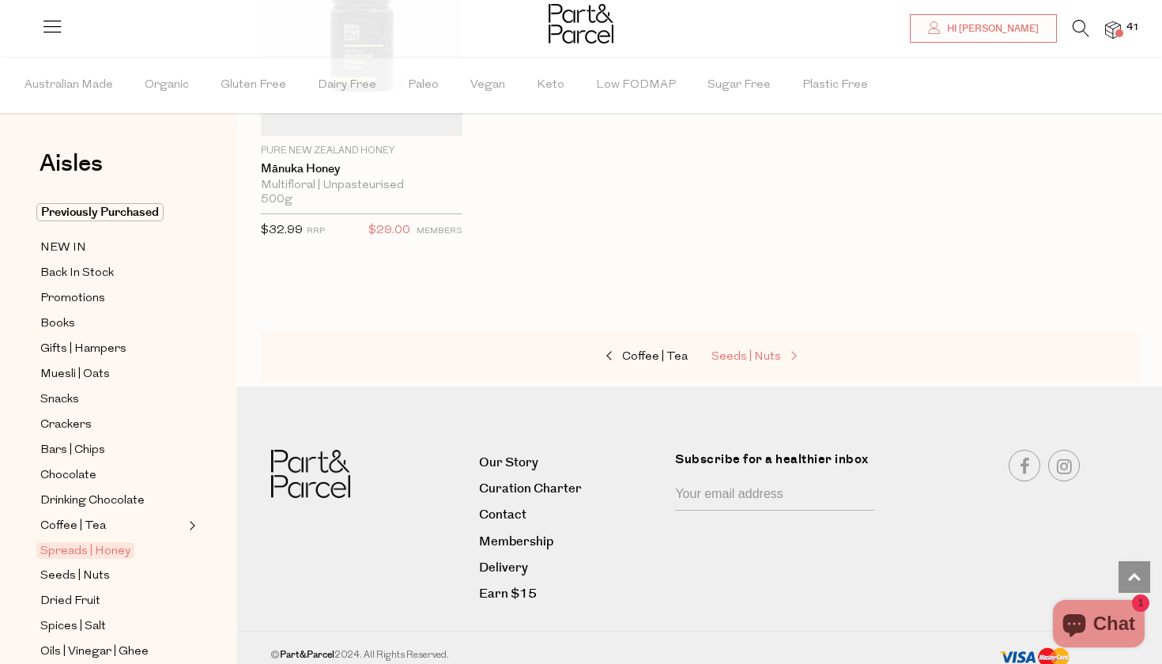
click at [781, 351] on span at bounding box center [792, 357] width 22 height 12
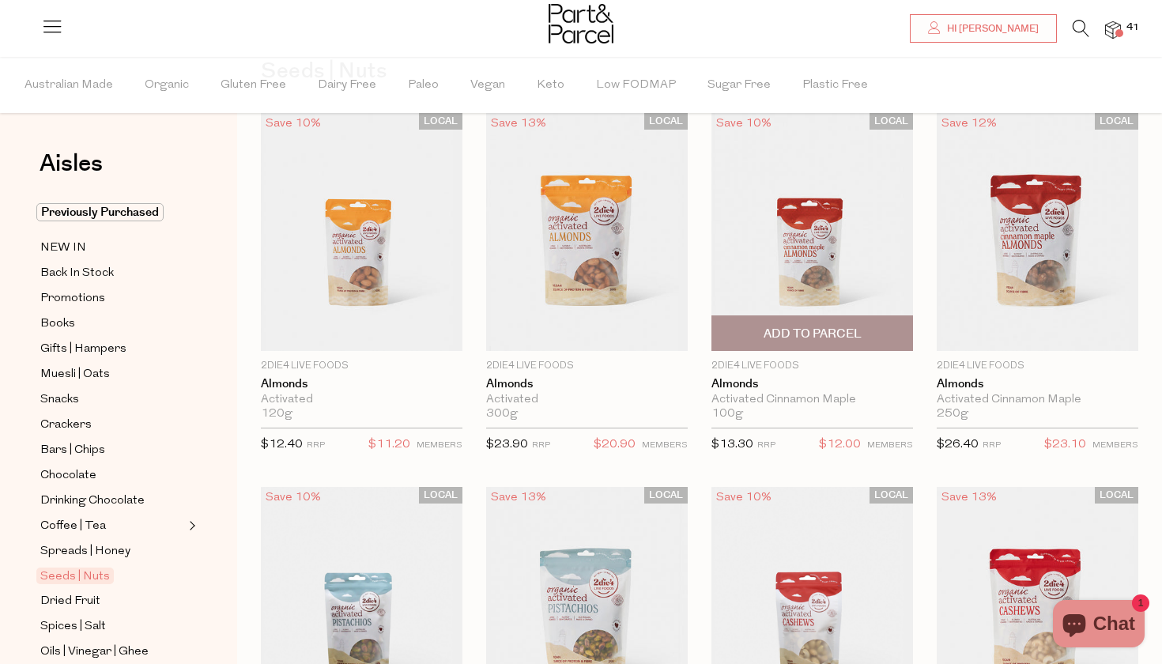
scroll to position [106, 0]
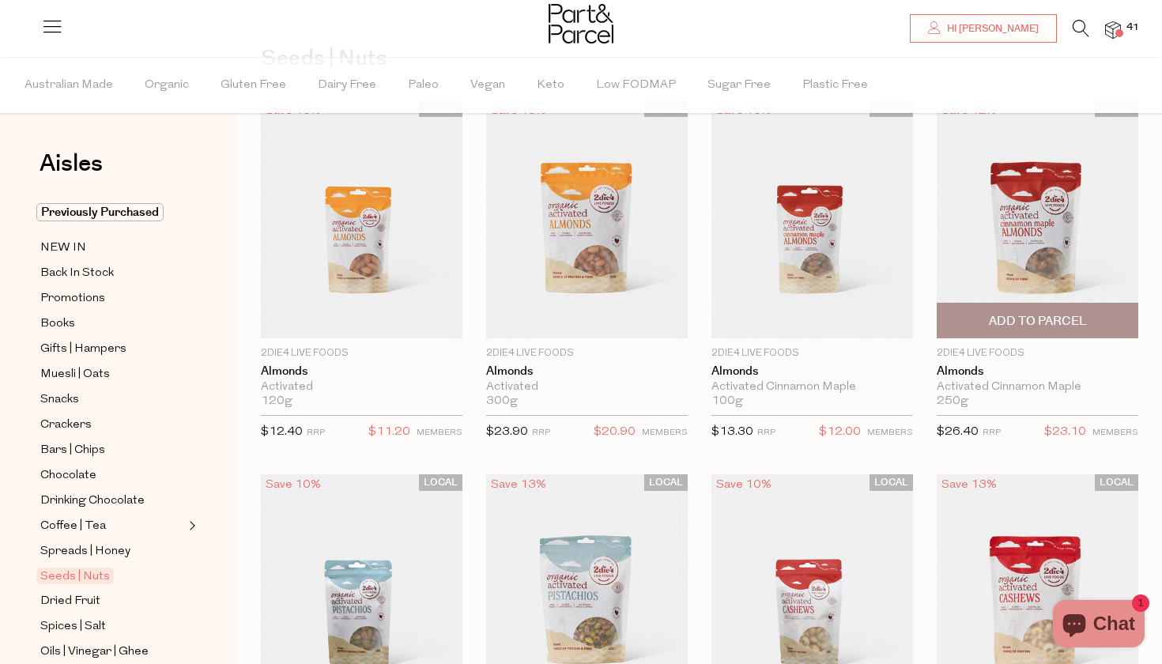
click at [1026, 198] on img at bounding box center [1038, 219] width 202 height 238
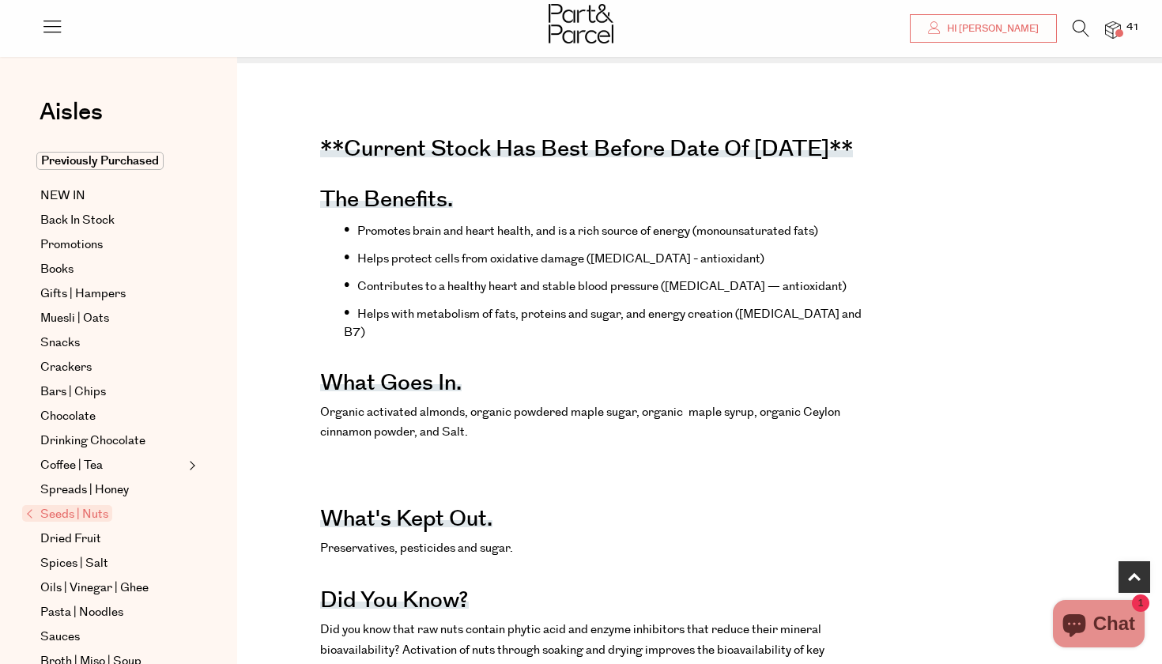
scroll to position [575, 0]
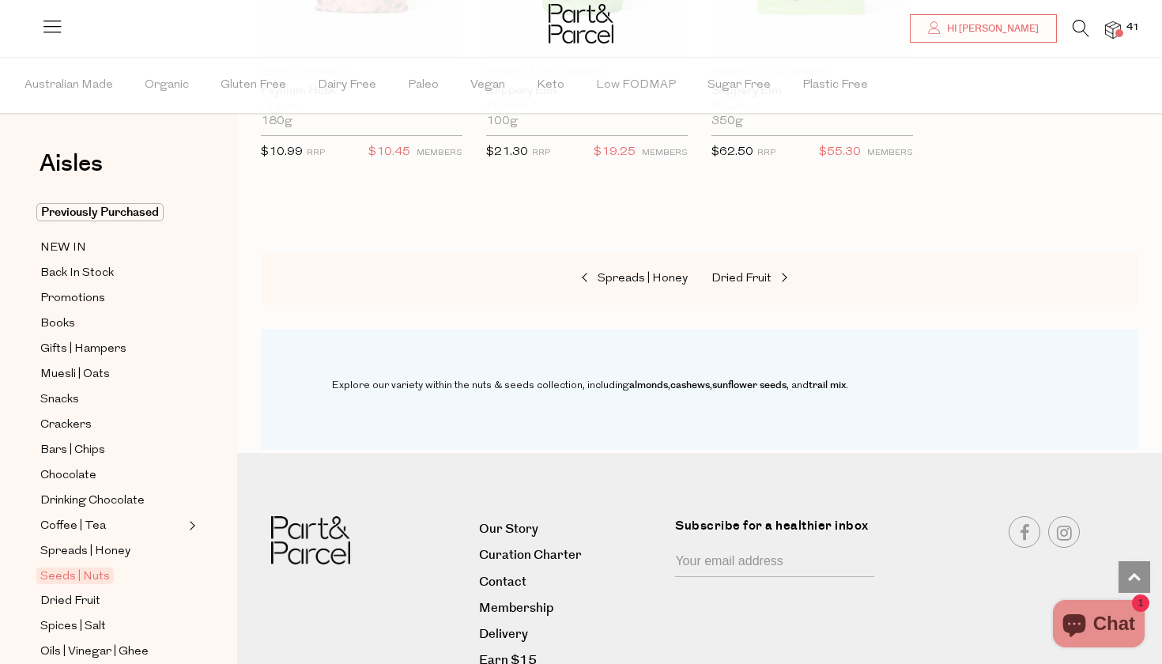
scroll to position [4523, 0]
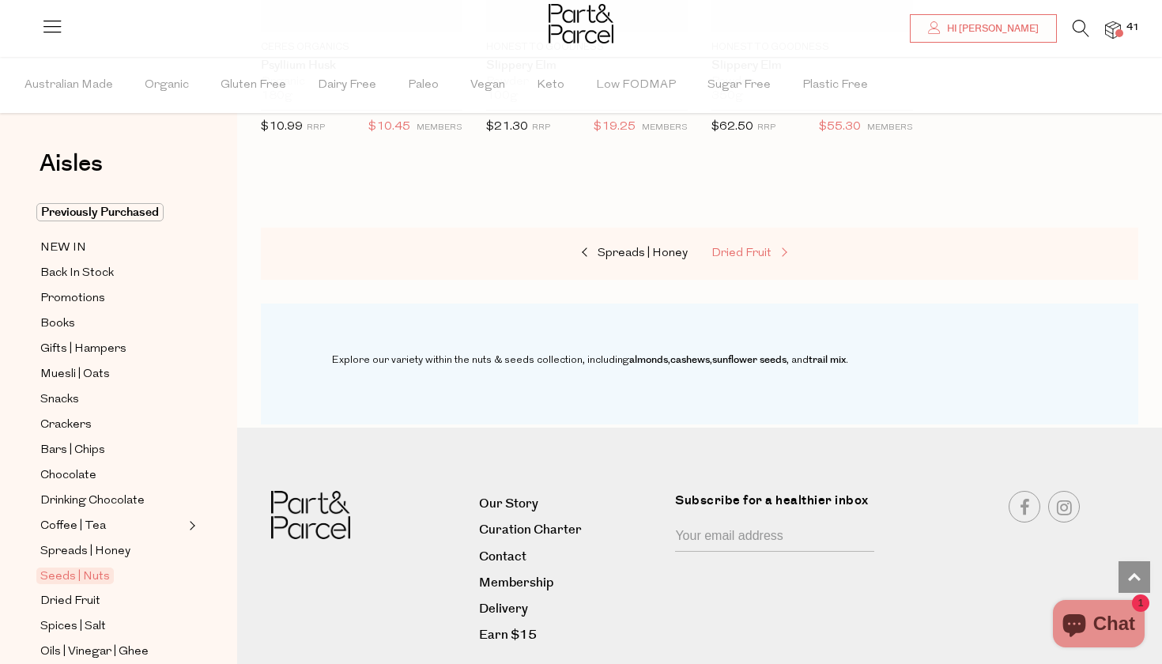
click at [774, 247] on span at bounding box center [782, 253] width 22 height 12
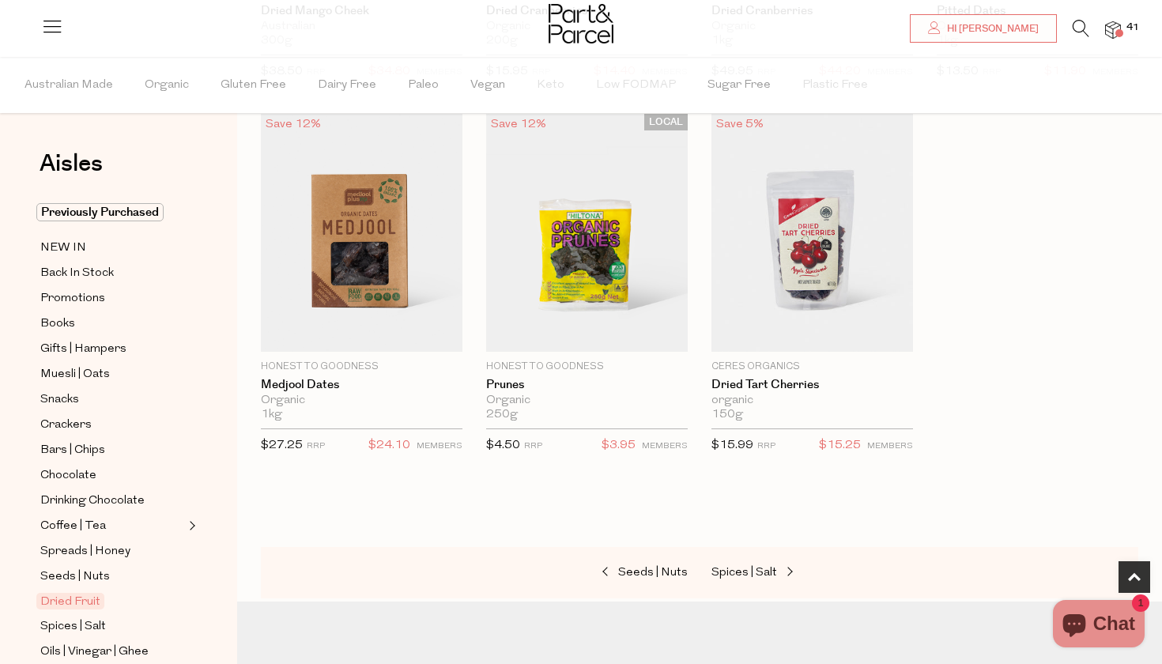
scroll to position [843, 0]
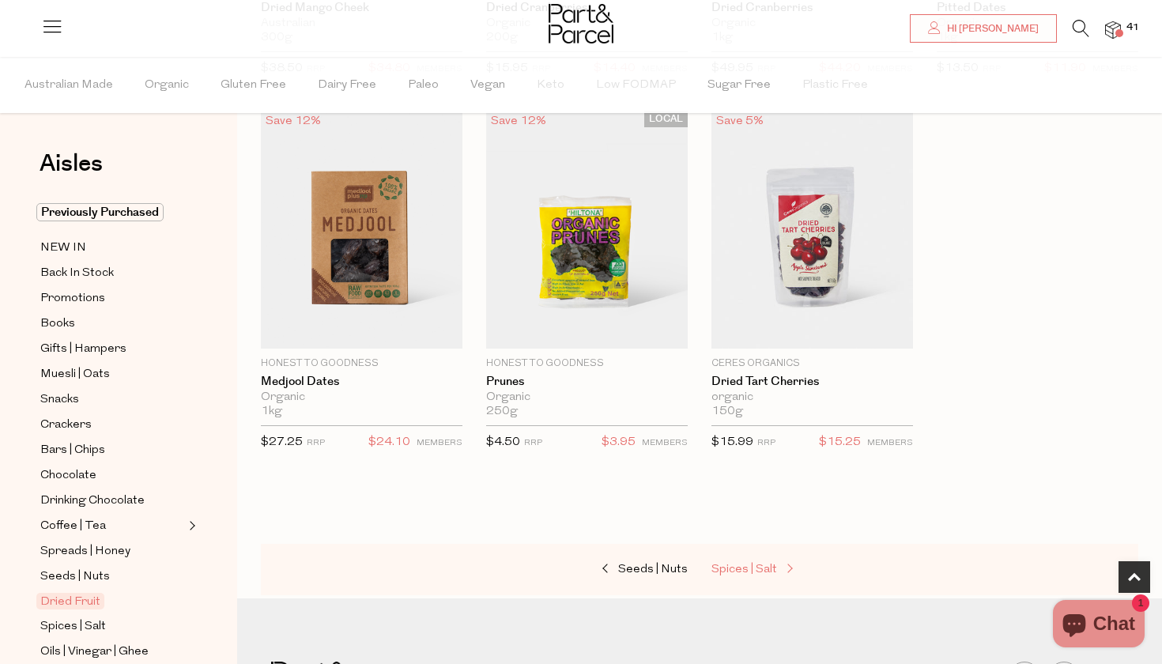
click at [752, 575] on link "Spices | Salt" at bounding box center [790, 570] width 158 height 21
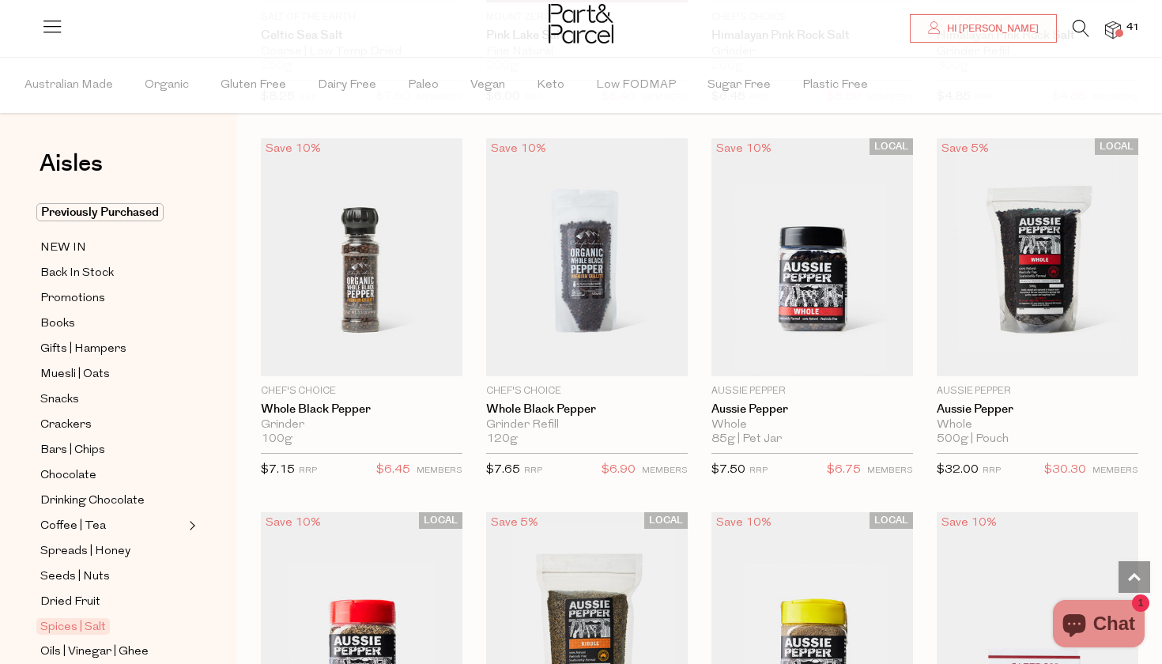
scroll to position [1269, 0]
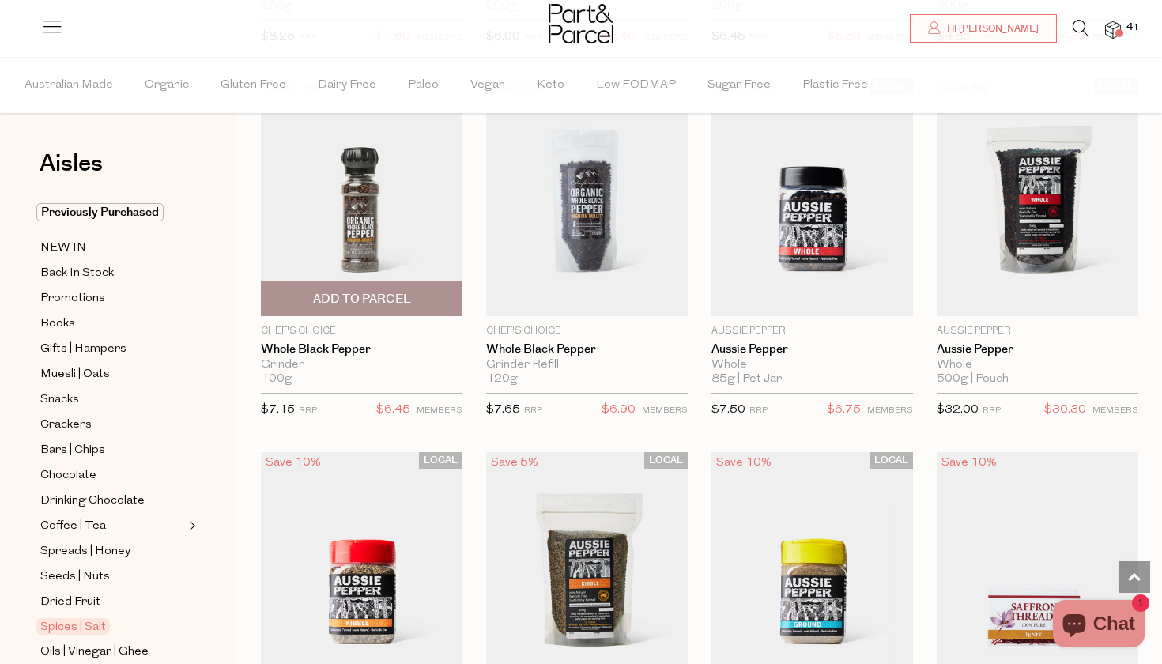
click at [368, 284] on span "Add To Parcel" at bounding box center [362, 298] width 192 height 34
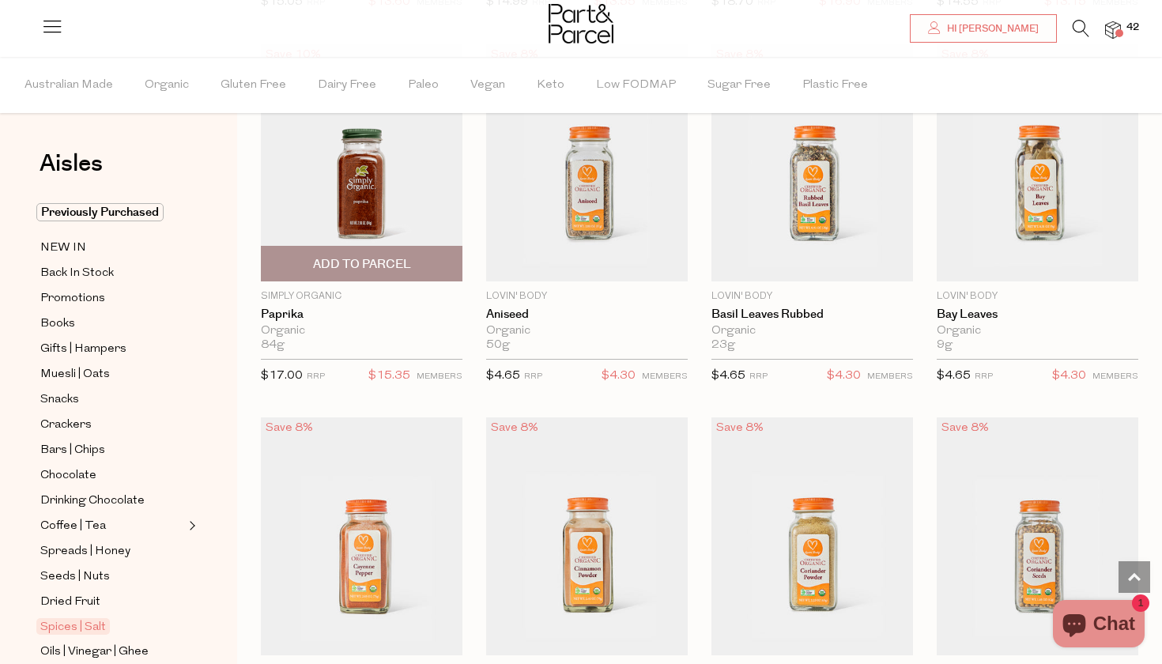
scroll to position [2947, 0]
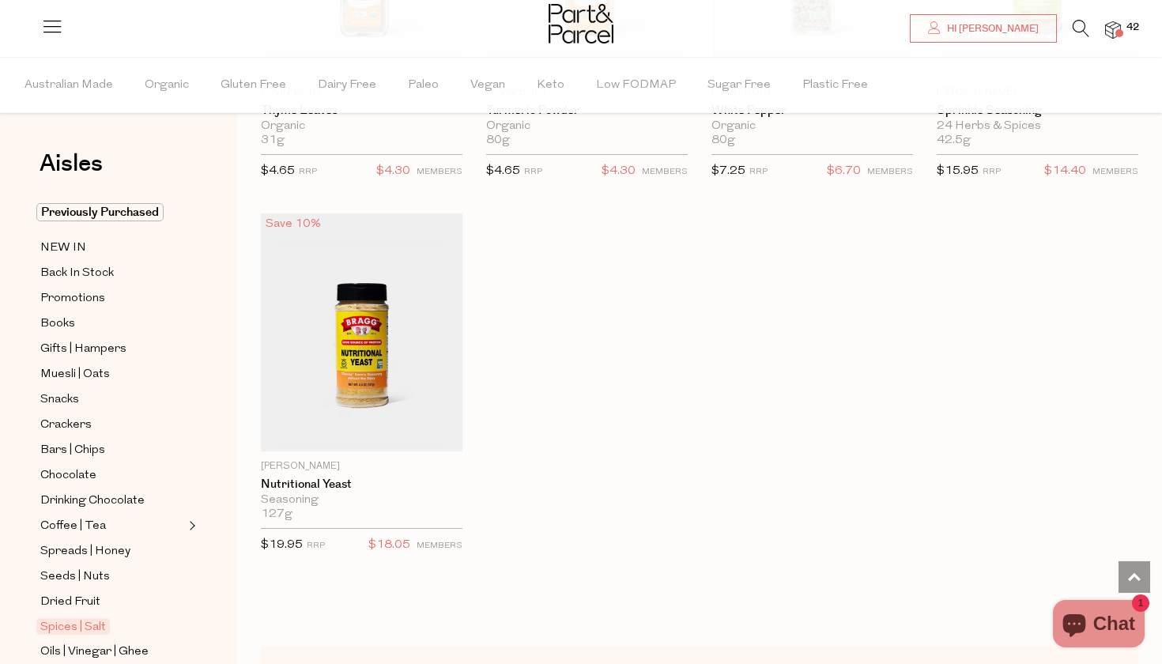
scroll to position [5382, 0]
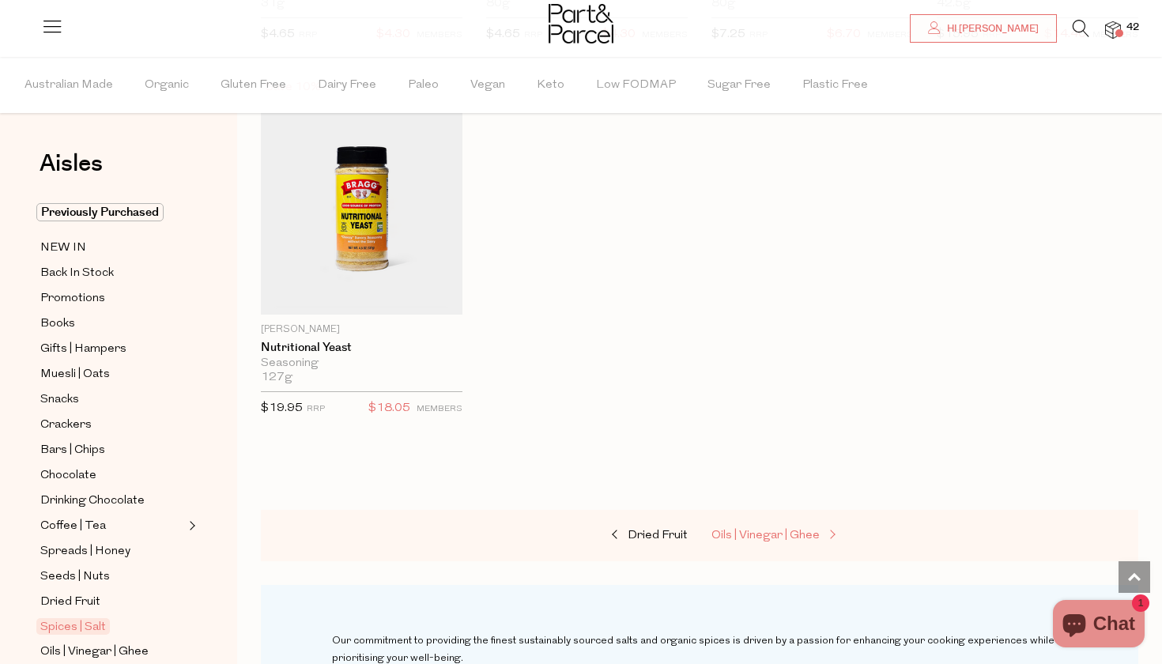
click at [761, 530] on span "Oils | Vinegar | Ghee" at bounding box center [765, 536] width 108 height 12
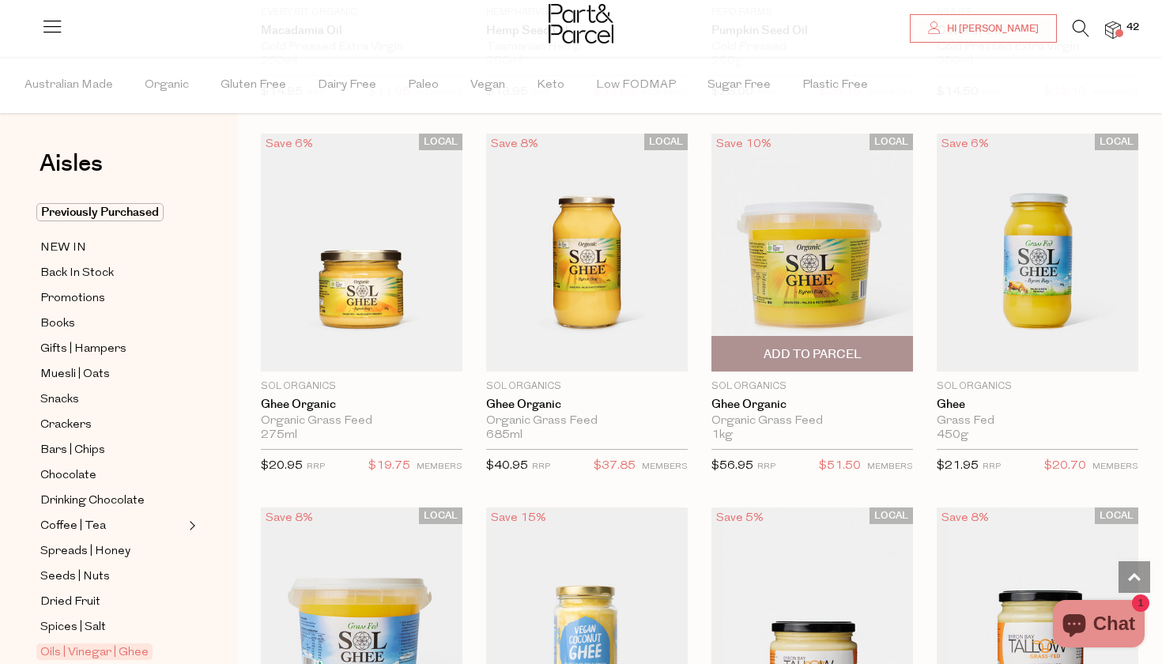
scroll to position [1568, 0]
click at [795, 349] on span "Add To Parcel" at bounding box center [812, 353] width 98 height 17
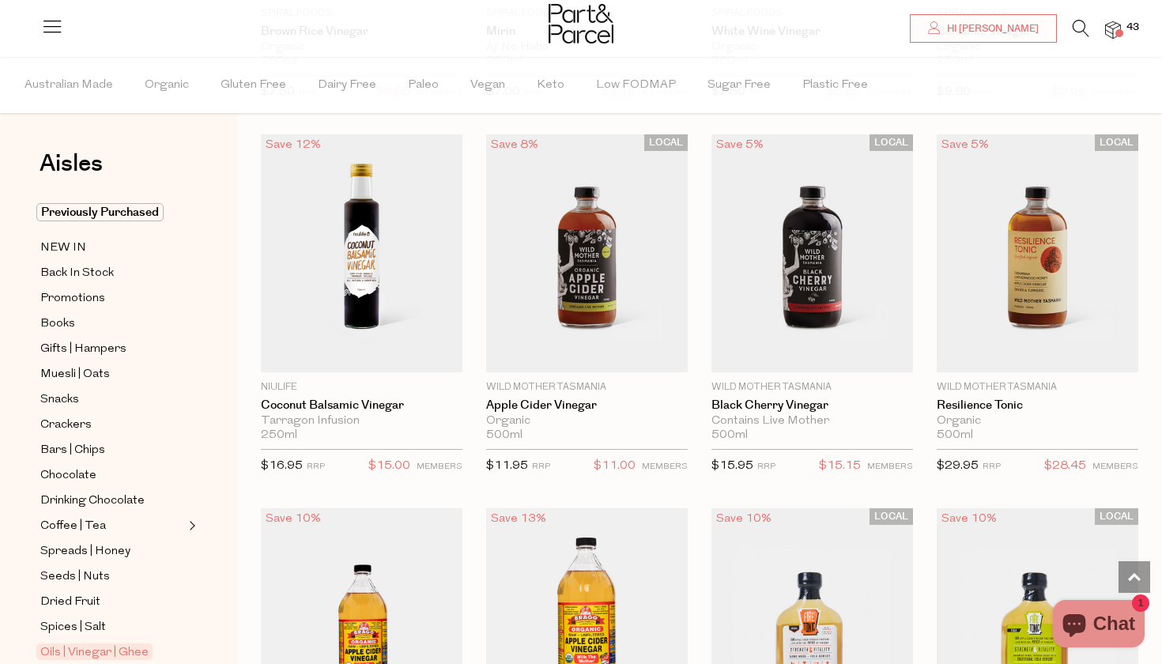
scroll to position [3439, 0]
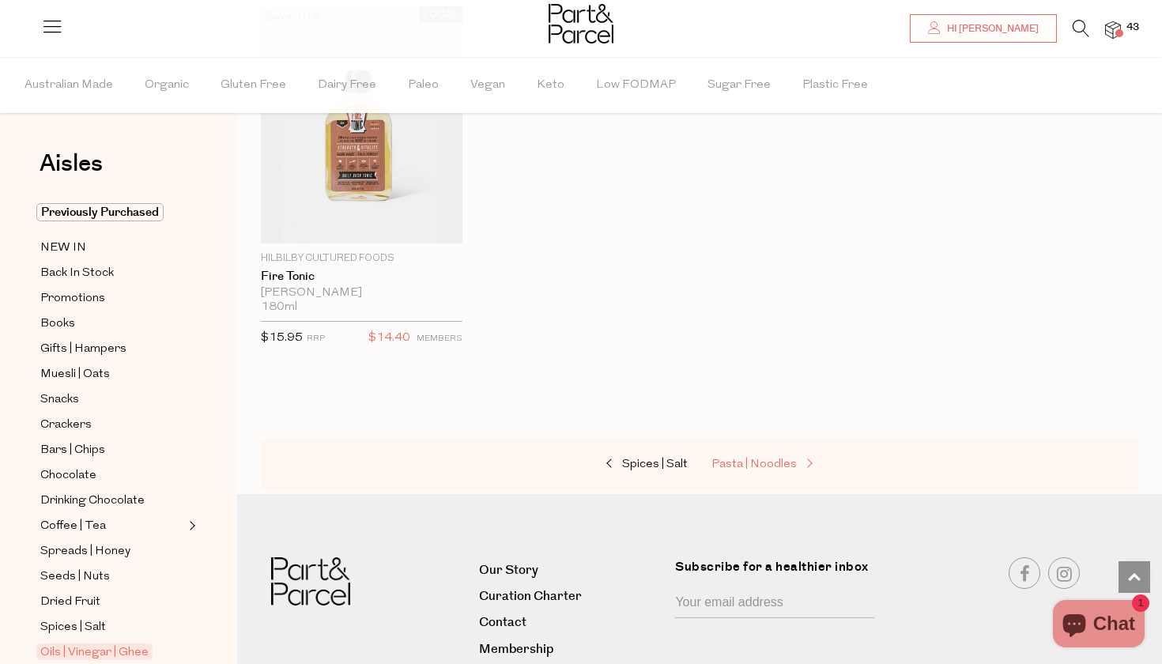
click at [781, 458] on span "Pasta | Noodles" at bounding box center [753, 464] width 85 height 12
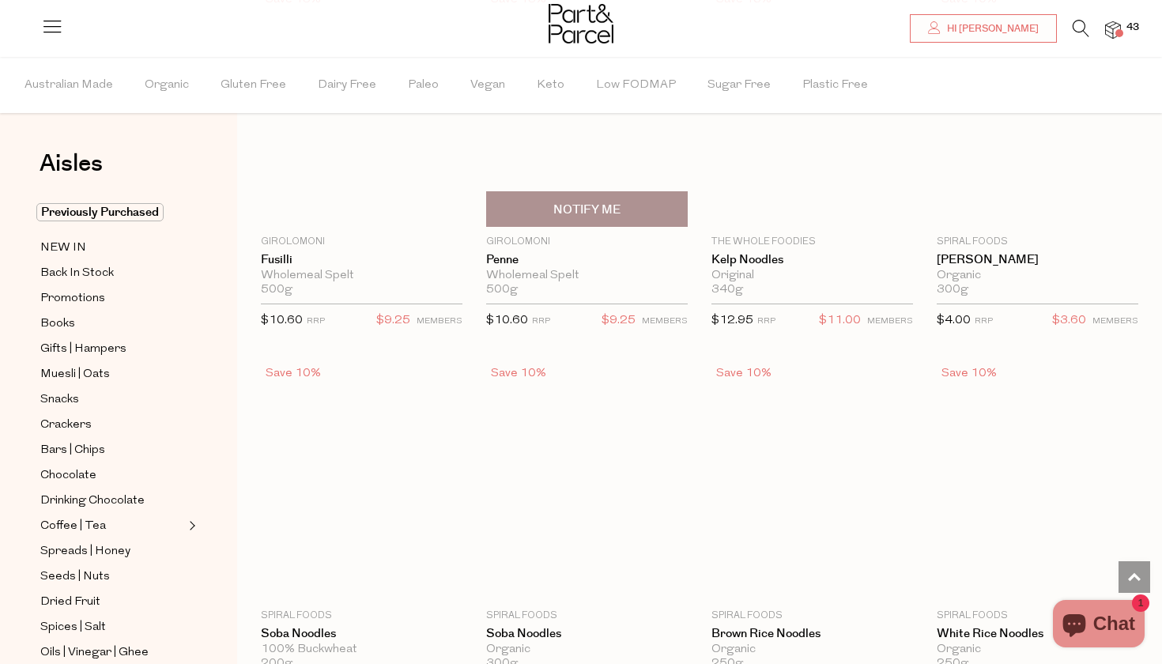
scroll to position [3282, 0]
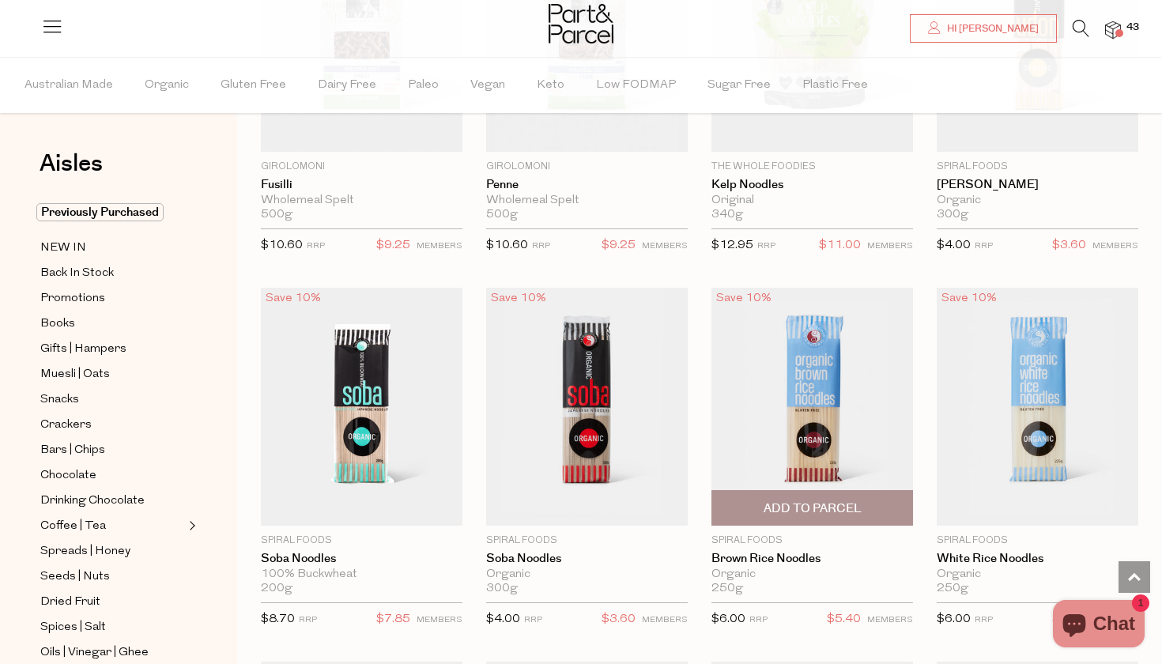
click at [821, 352] on img at bounding box center [812, 407] width 202 height 238
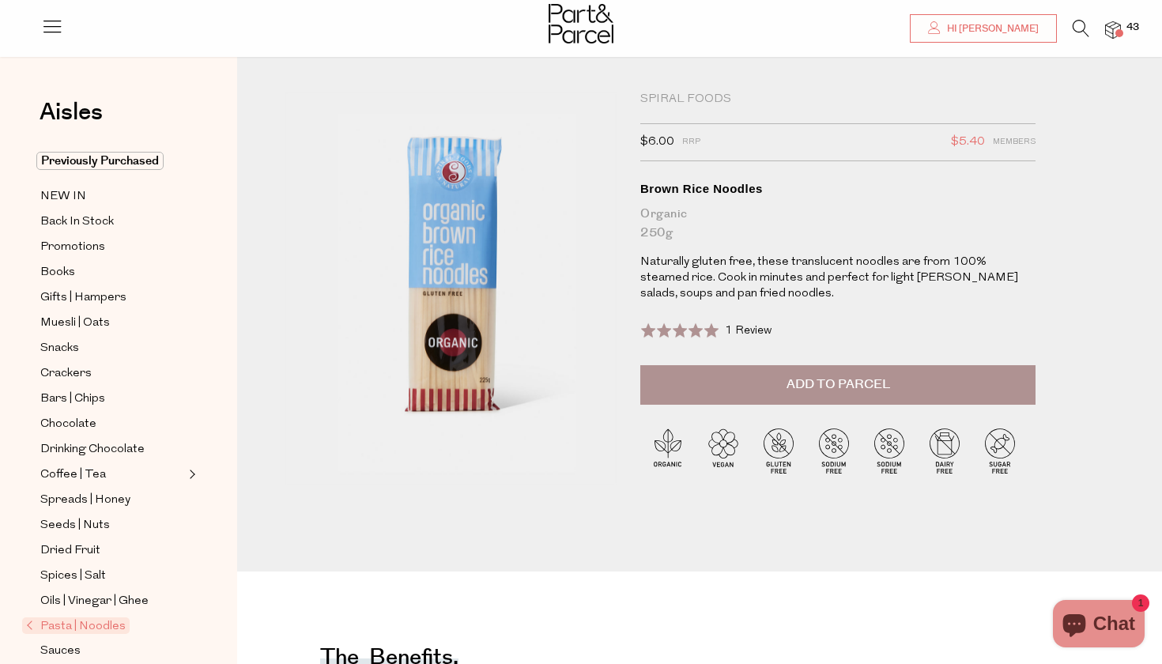
scroll to position [7, 0]
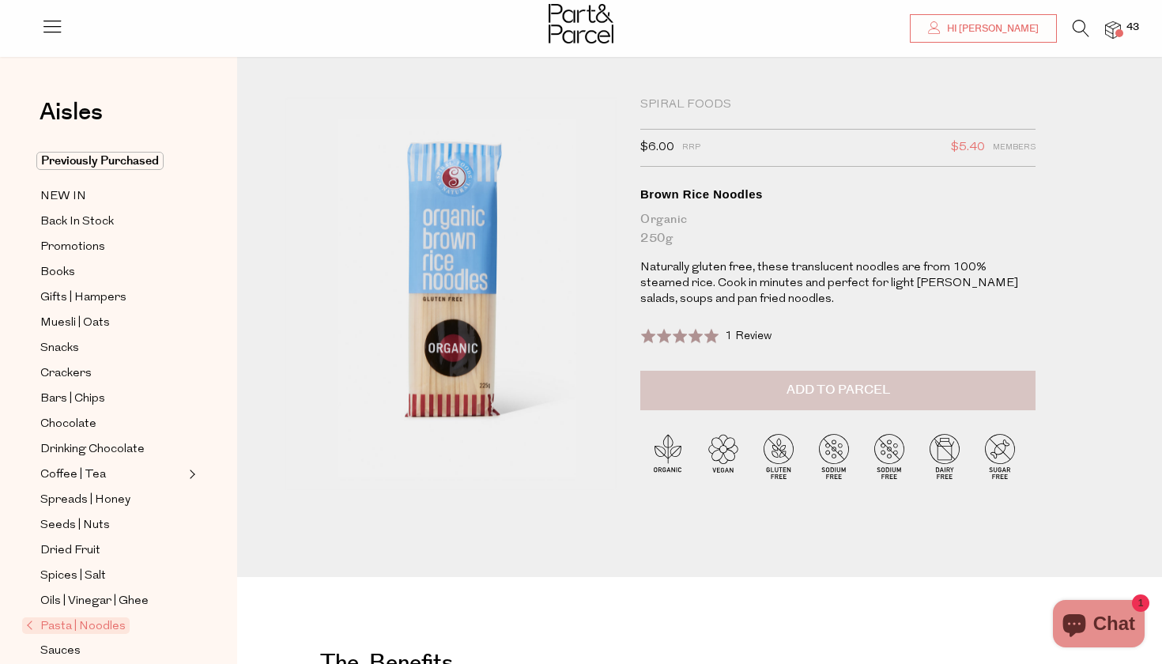
click at [800, 379] on button "Add to Parcel" at bounding box center [837, 391] width 395 height 40
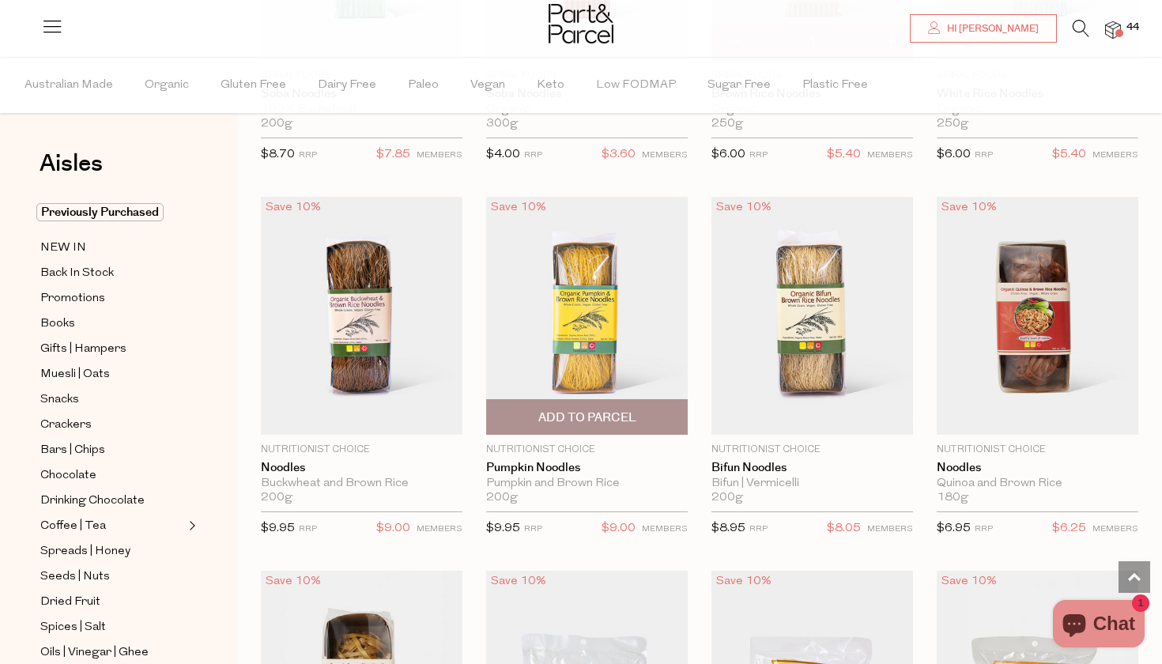
scroll to position [3753, 0]
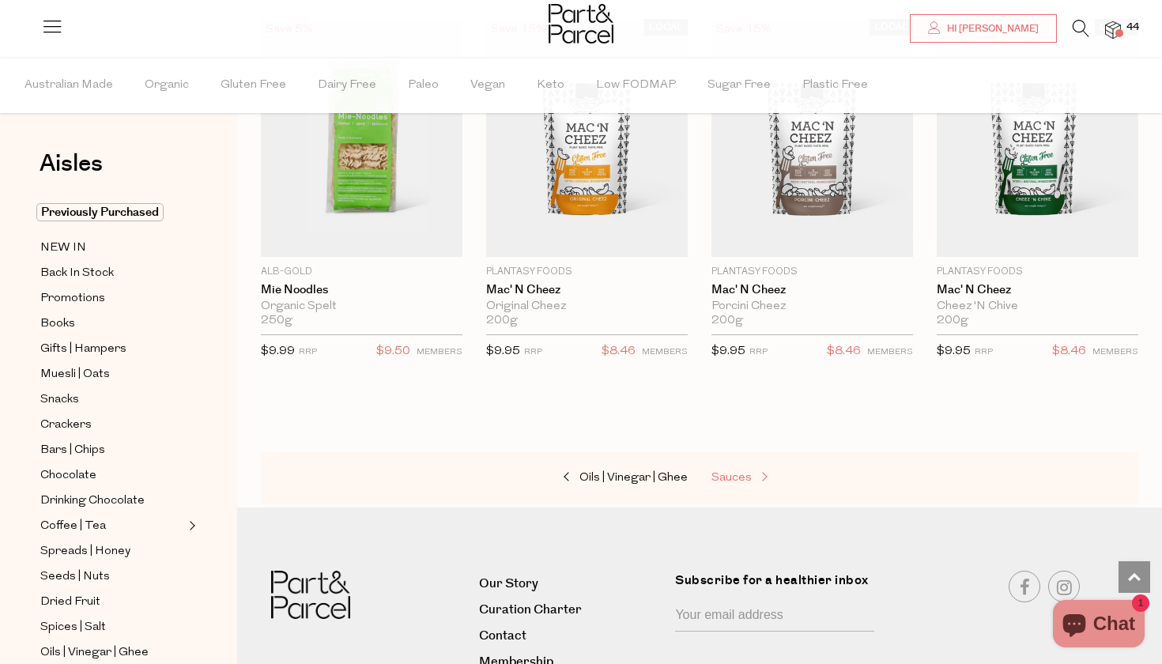
click at [728, 472] on span "Sauces" at bounding box center [731, 478] width 40 height 12
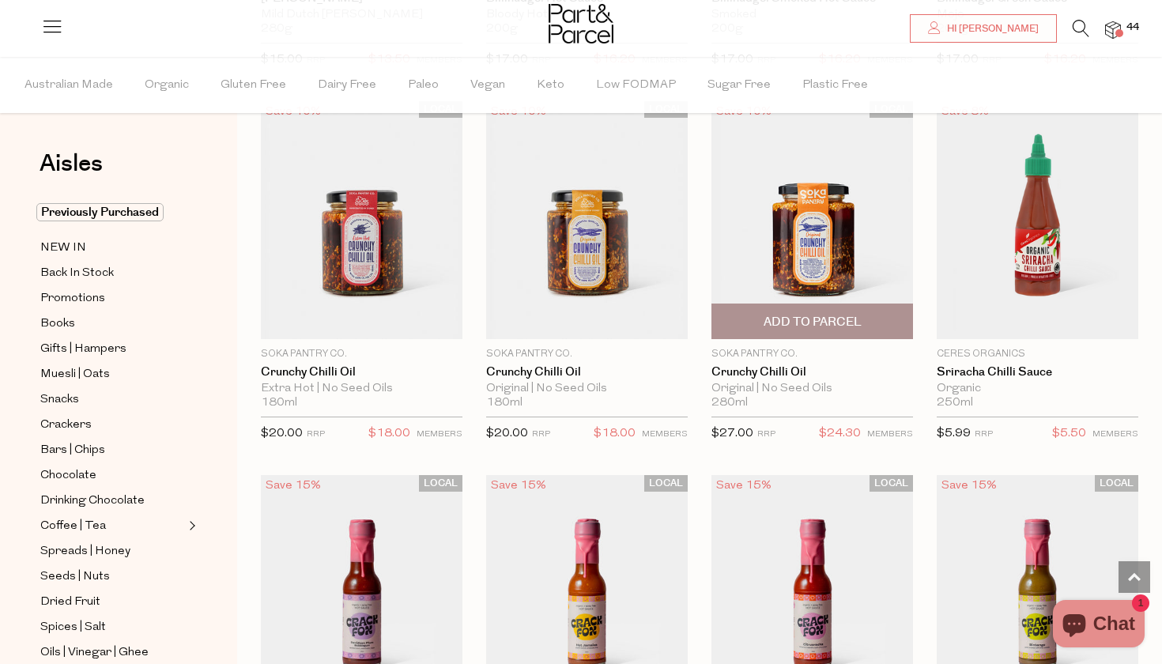
scroll to position [2396, 0]
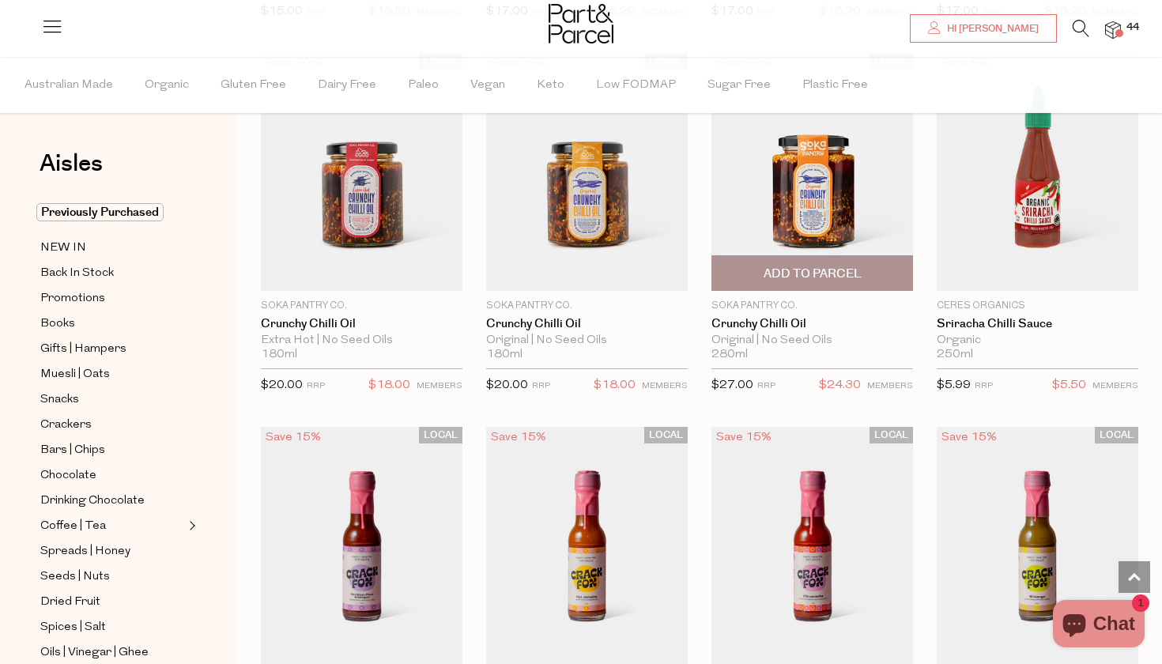
click at [803, 182] on img at bounding box center [812, 172] width 202 height 238
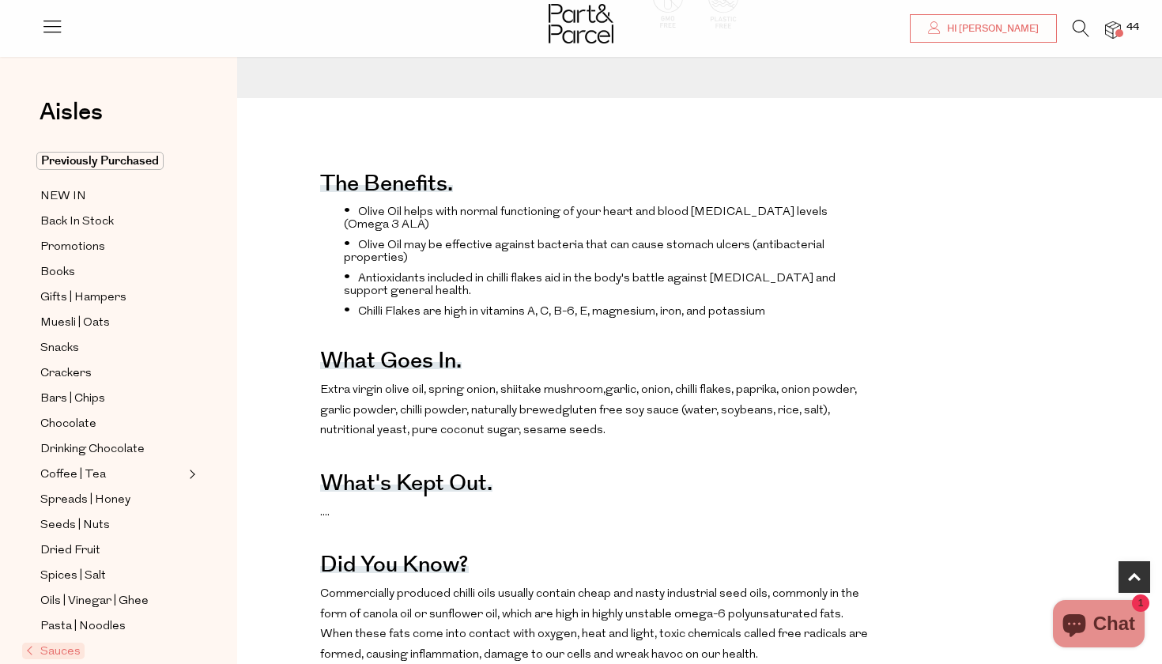
scroll to position [179, 0]
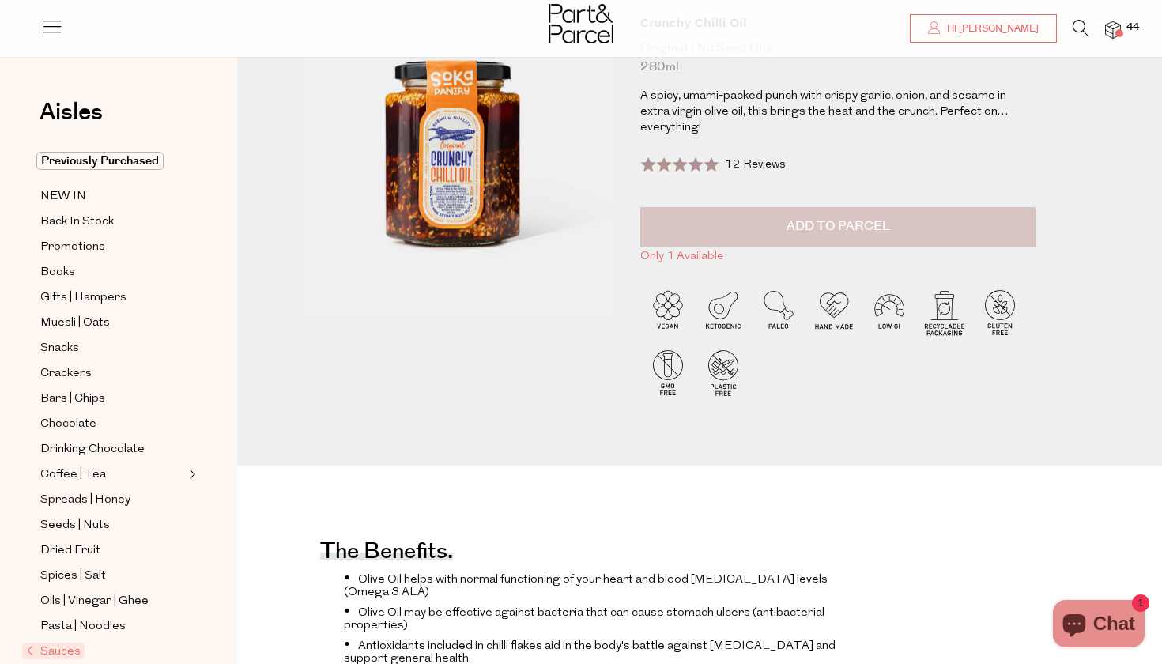
click at [752, 209] on button "Add to Parcel" at bounding box center [837, 227] width 395 height 40
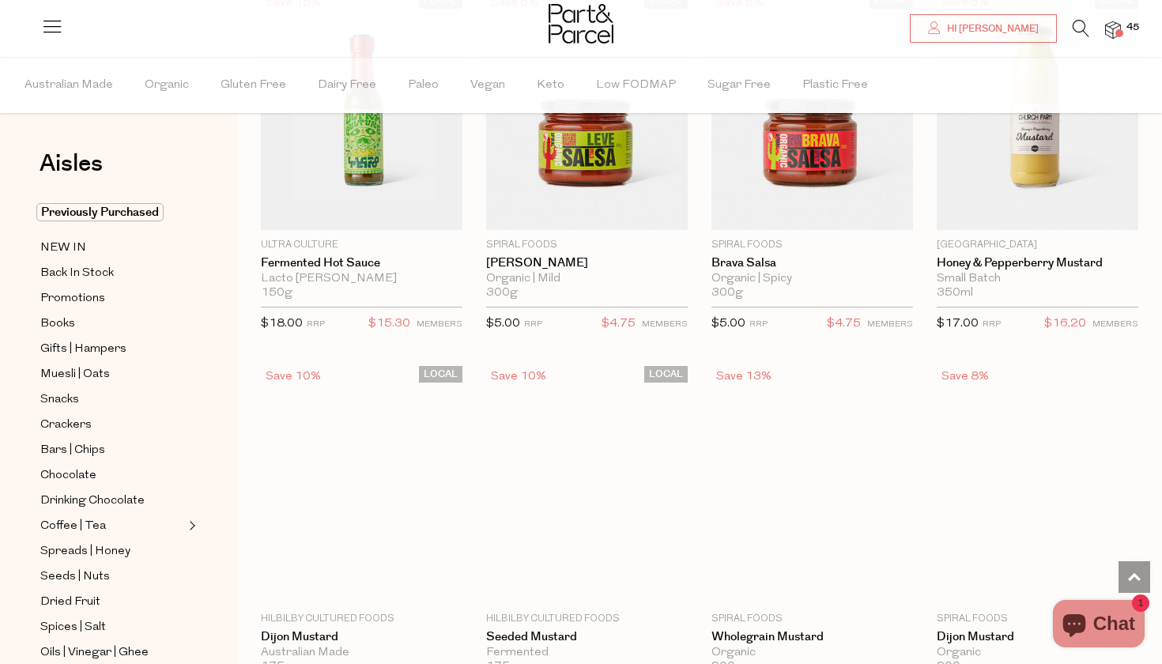
scroll to position [3817, 0]
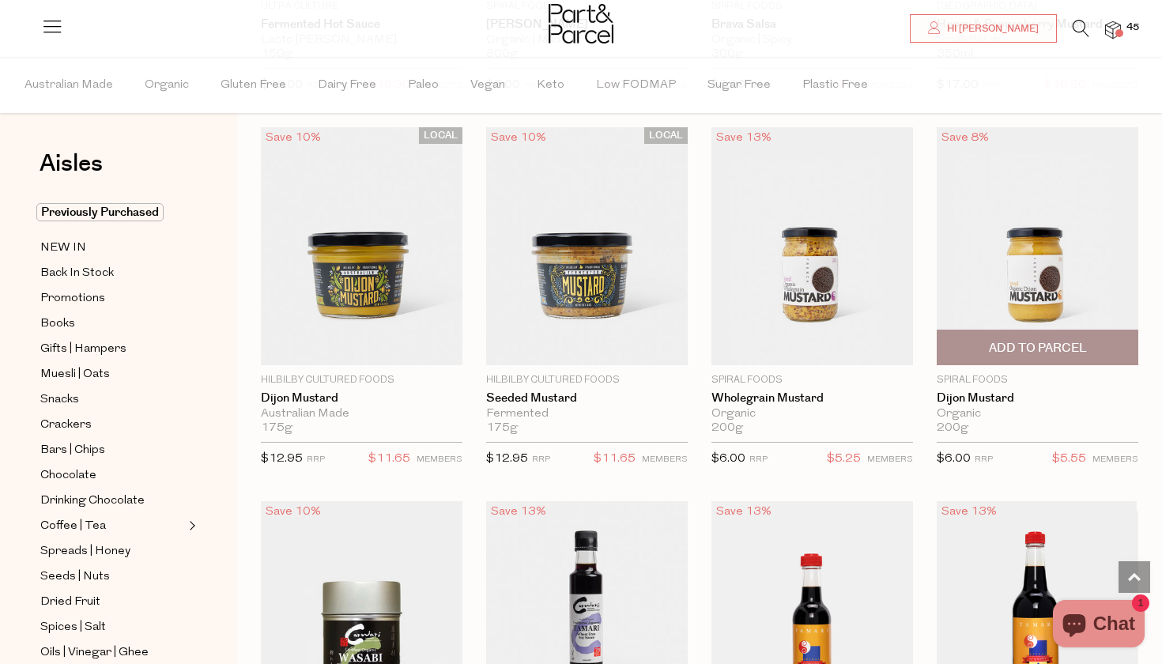
click at [1030, 341] on span "Add To Parcel" at bounding box center [1038, 348] width 98 height 17
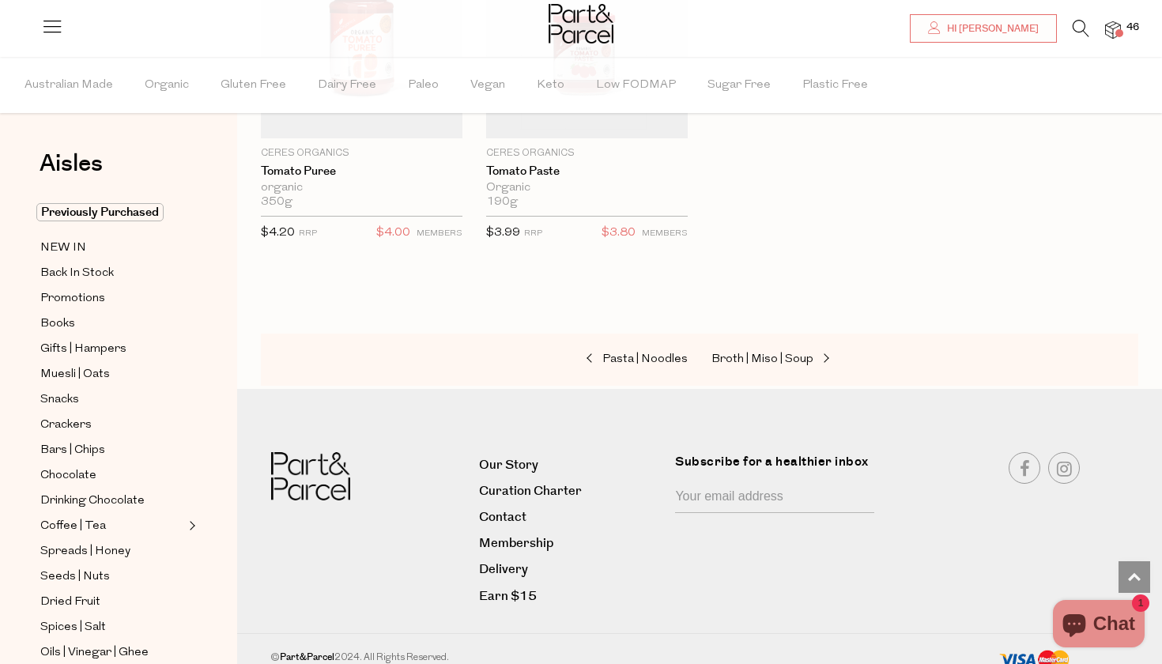
scroll to position [6285, 0]
click at [813, 354] on span at bounding box center [824, 360] width 22 height 12
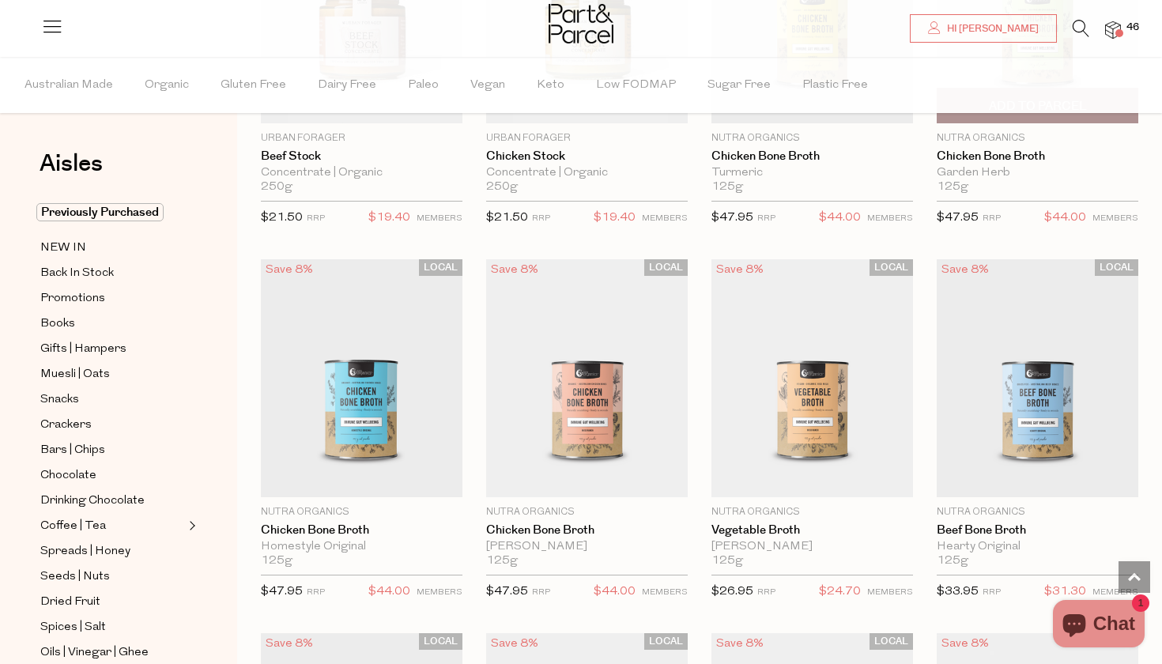
scroll to position [1815, 0]
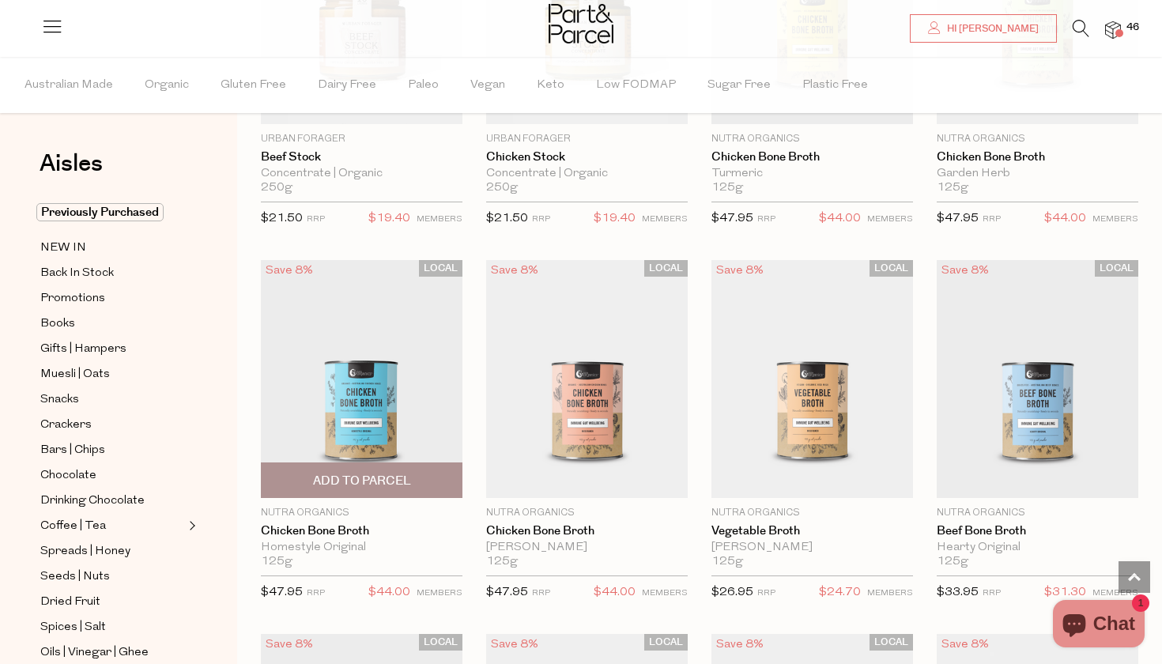
click at [379, 473] on span "Add To Parcel" at bounding box center [362, 481] width 98 height 17
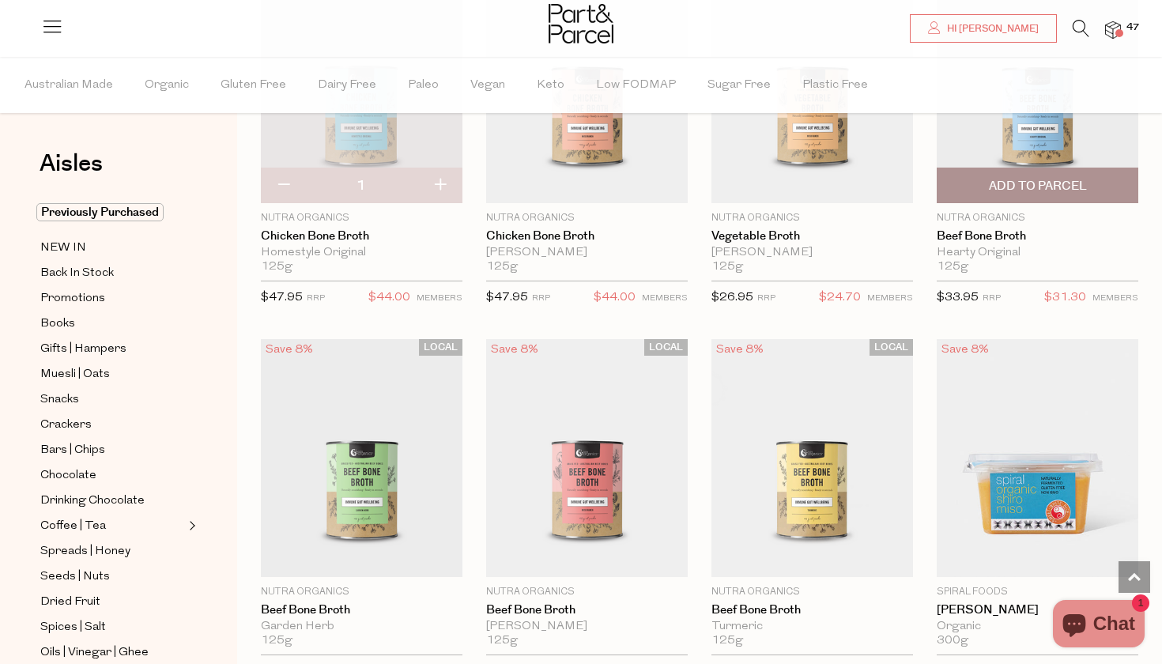
scroll to position [2108, 0]
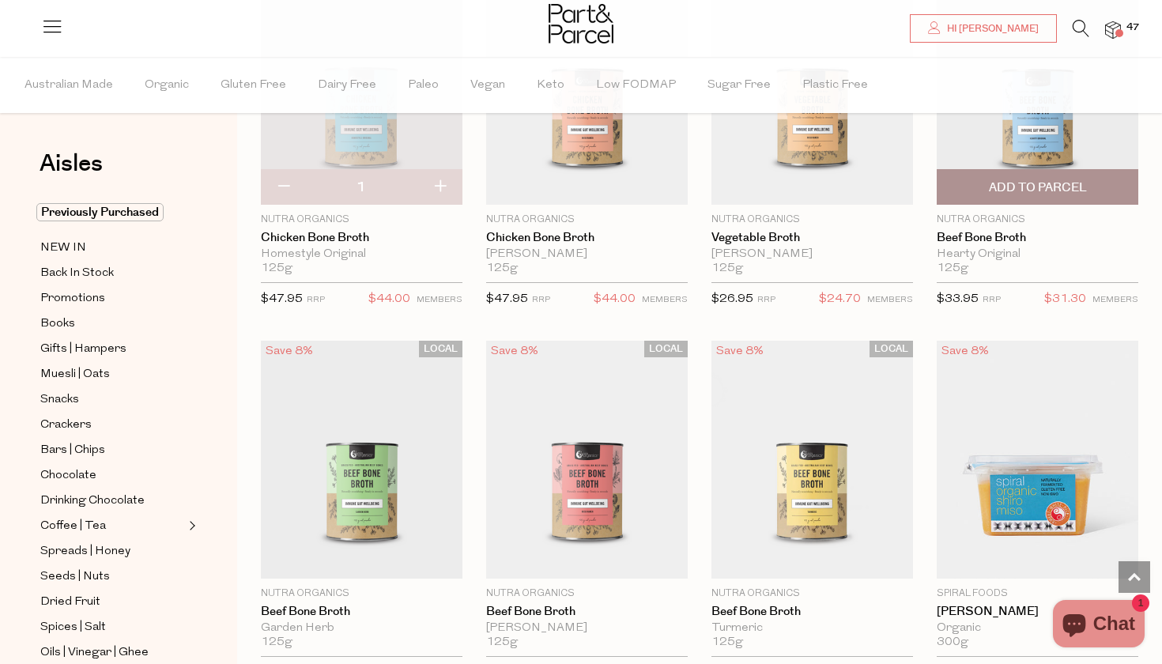
click at [1036, 185] on span "Add To Parcel" at bounding box center [1038, 187] width 98 height 17
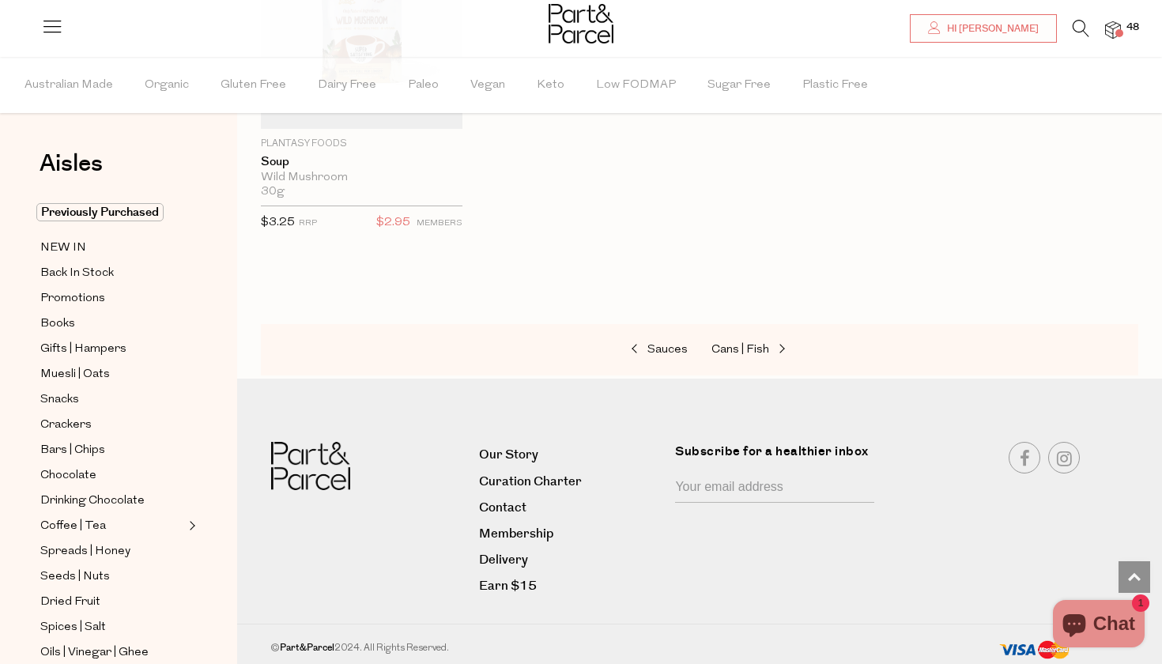
scroll to position [3301, 0]
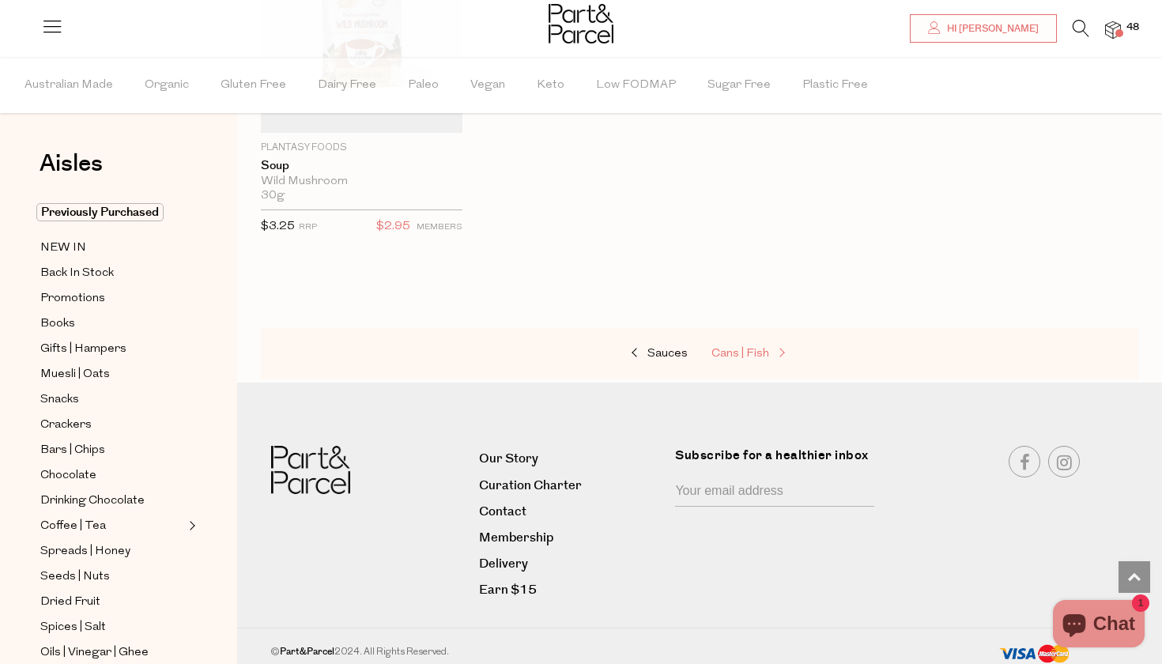
click at [769, 348] on span at bounding box center [780, 354] width 22 height 12
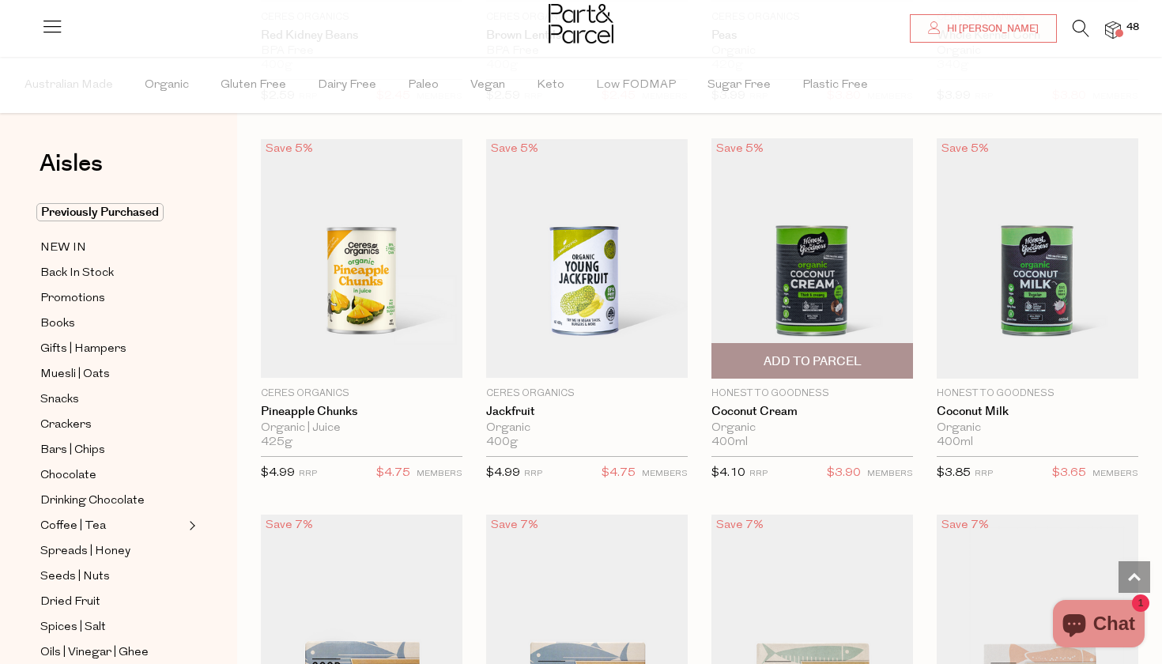
scroll to position [1193, 0]
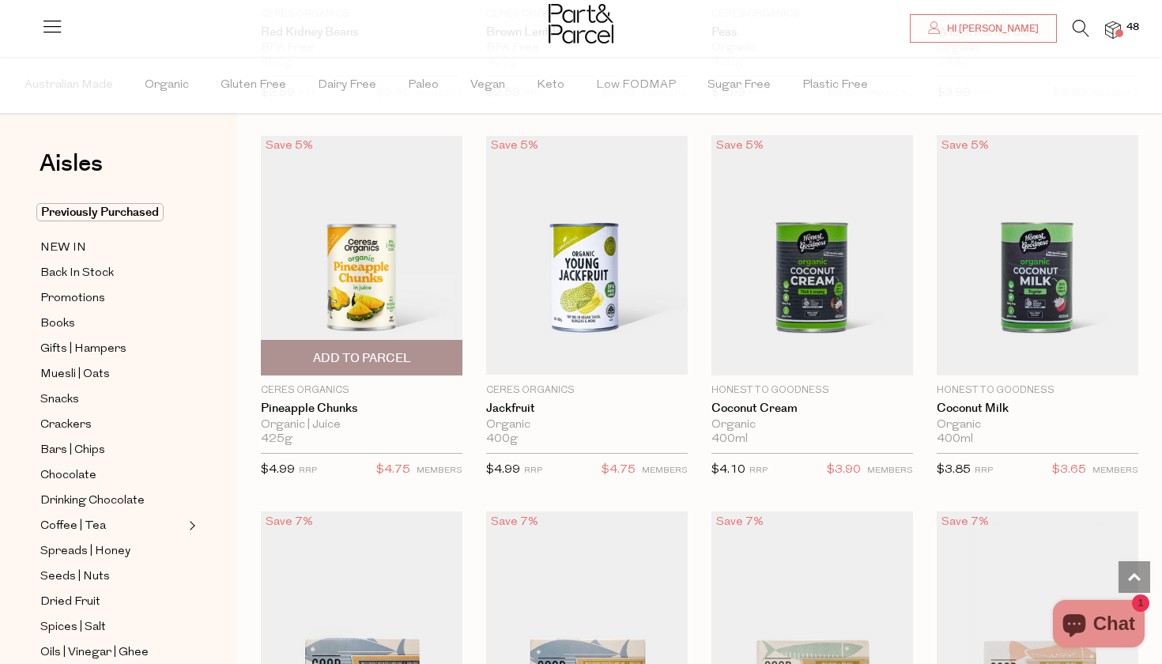
click at [378, 356] on span "Add To Parcel" at bounding box center [362, 358] width 98 height 17
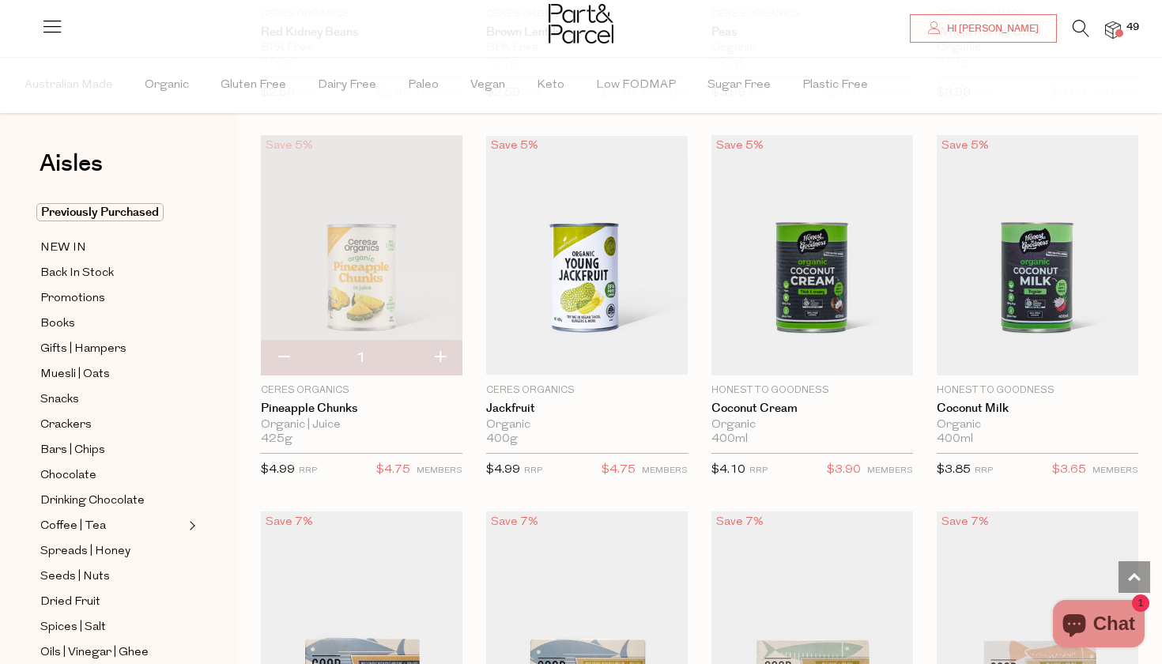
click at [440, 357] on button "button" at bounding box center [439, 358] width 45 height 35
type input "2"
click at [440, 357] on button "button" at bounding box center [439, 358] width 45 height 35
type input "3"
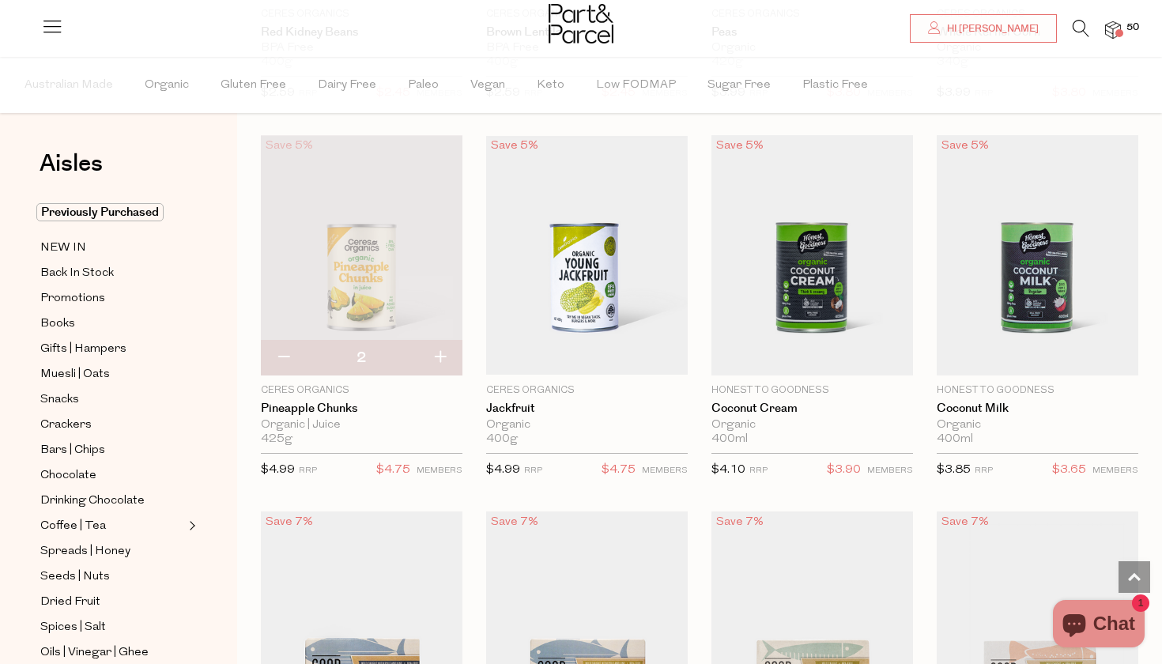
type input "3"
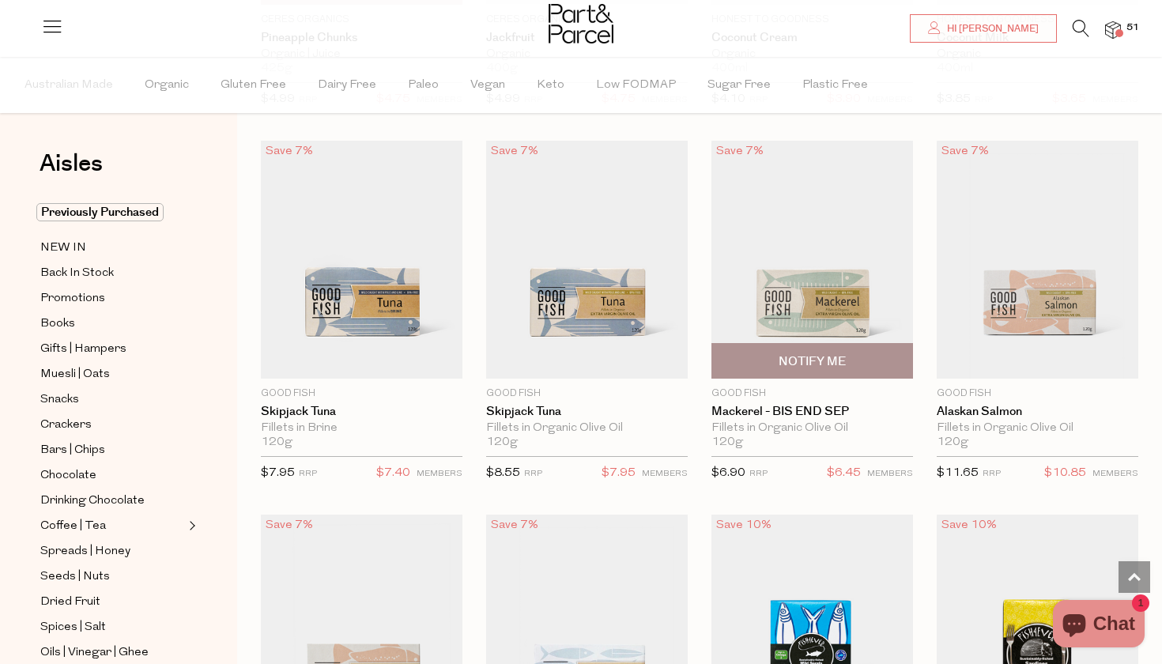
scroll to position [1574, 0]
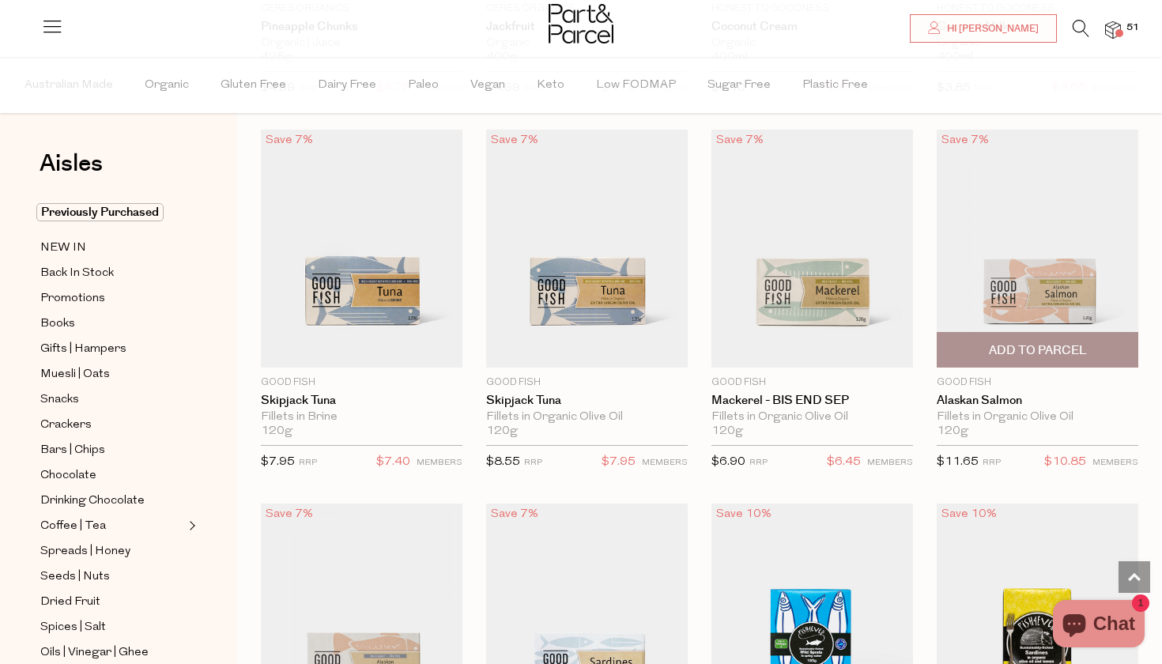
click at [1023, 345] on span "Add To Parcel" at bounding box center [1038, 350] width 98 height 17
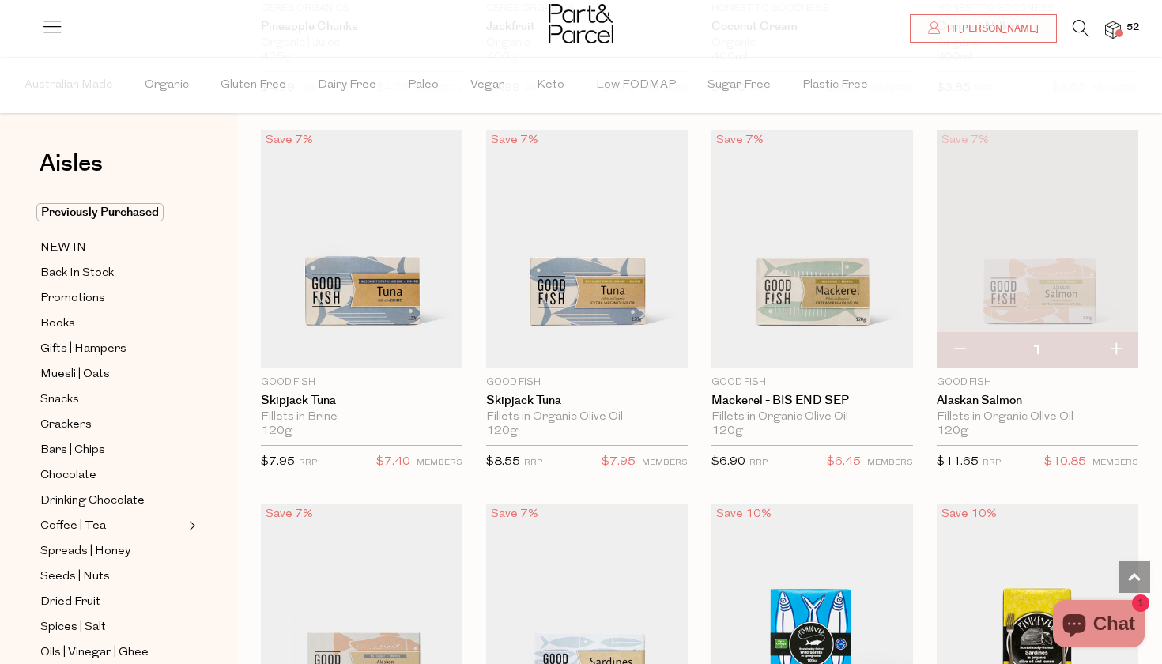
click at [1119, 345] on button "button" at bounding box center [1115, 350] width 45 height 35
type input "2"
click at [1116, 345] on button "button" at bounding box center [1115, 350] width 45 height 35
type input "3"
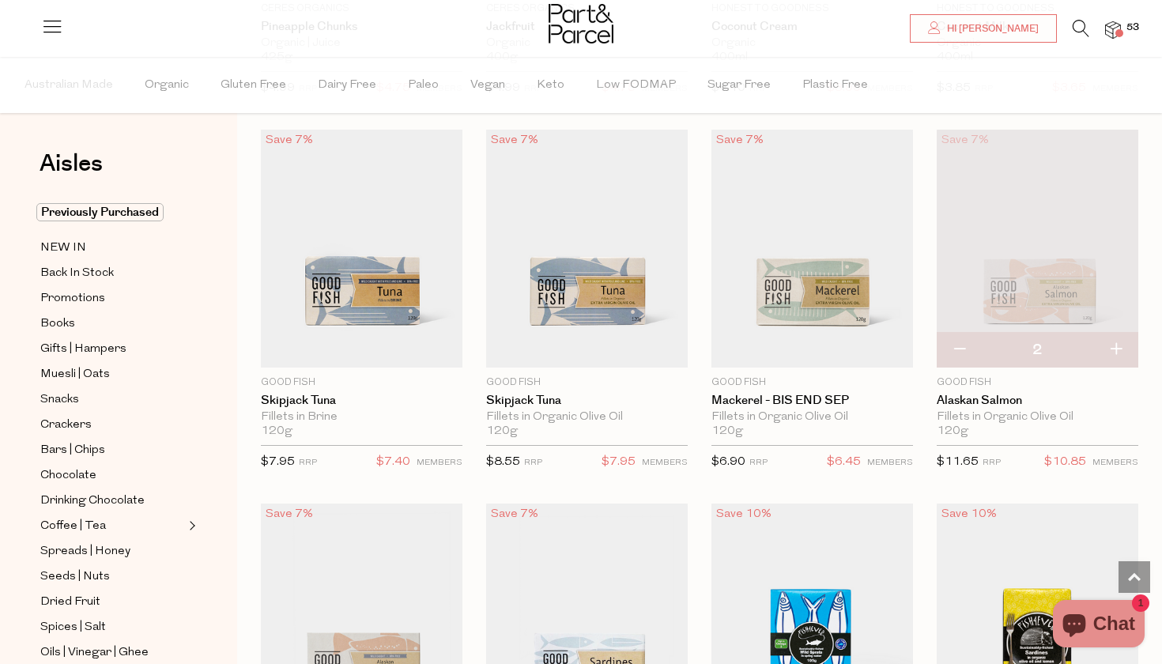
type input "3"
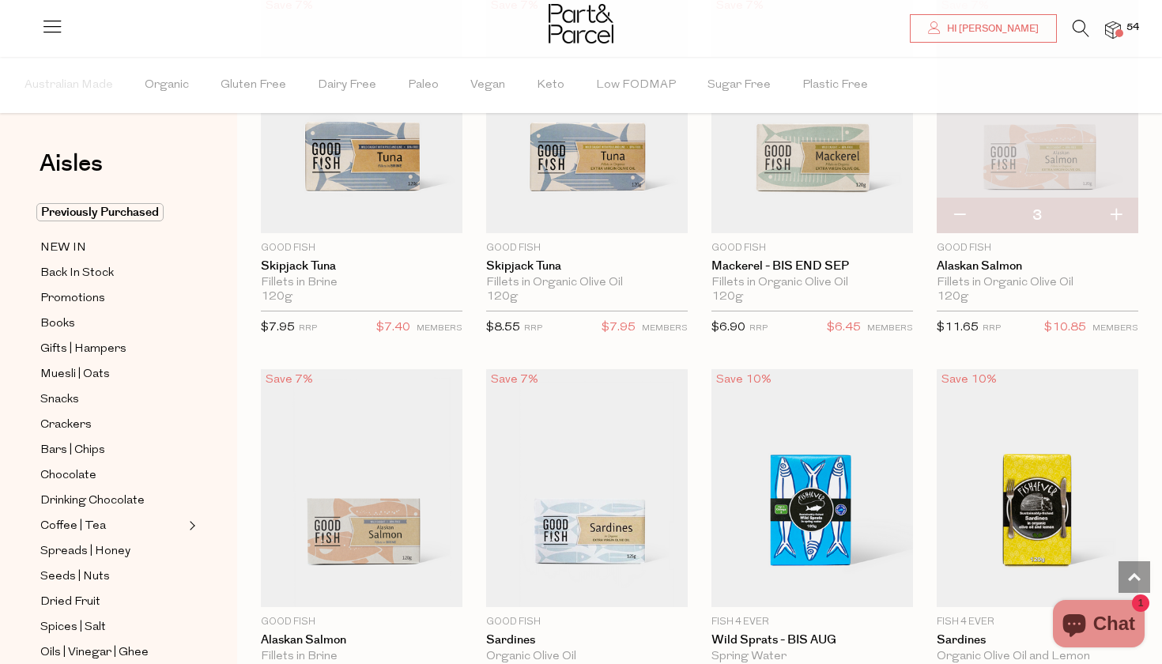
scroll to position [1710, 0]
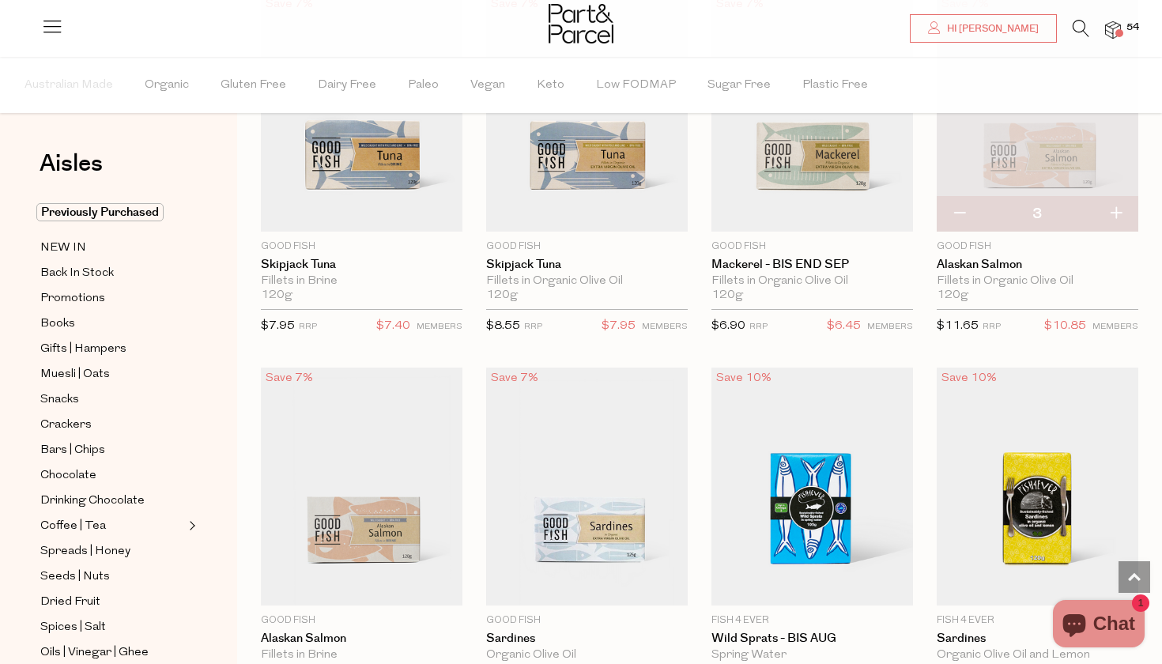
click at [958, 214] on button "button" at bounding box center [959, 214] width 45 height 35
type input "2"
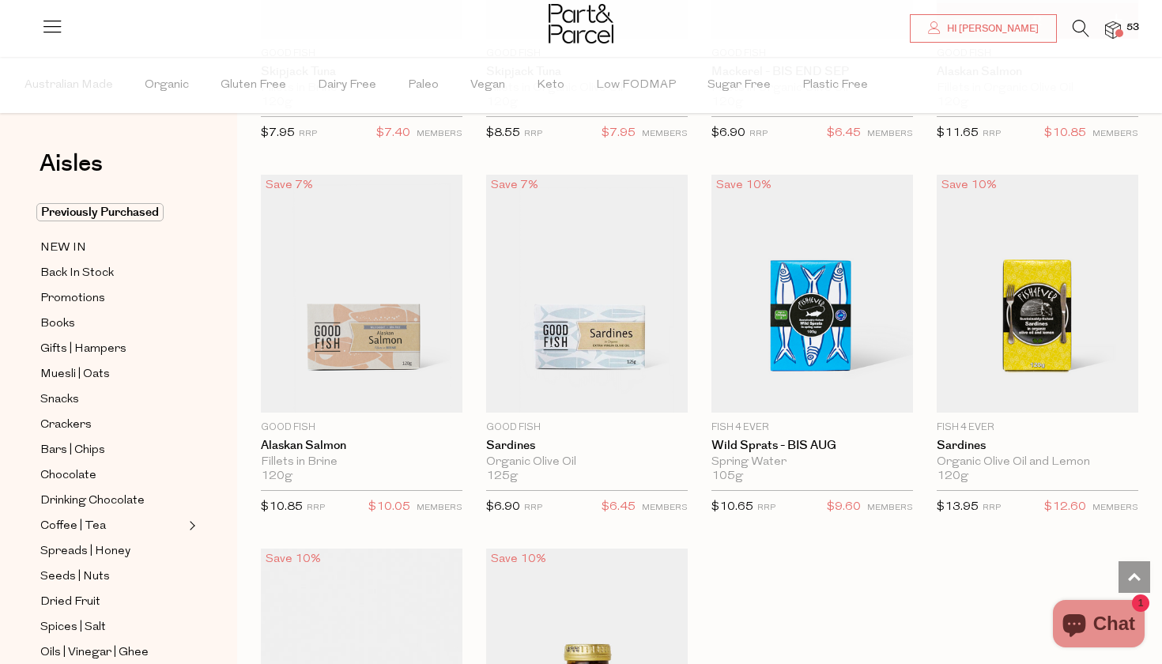
scroll to position [1724, 0]
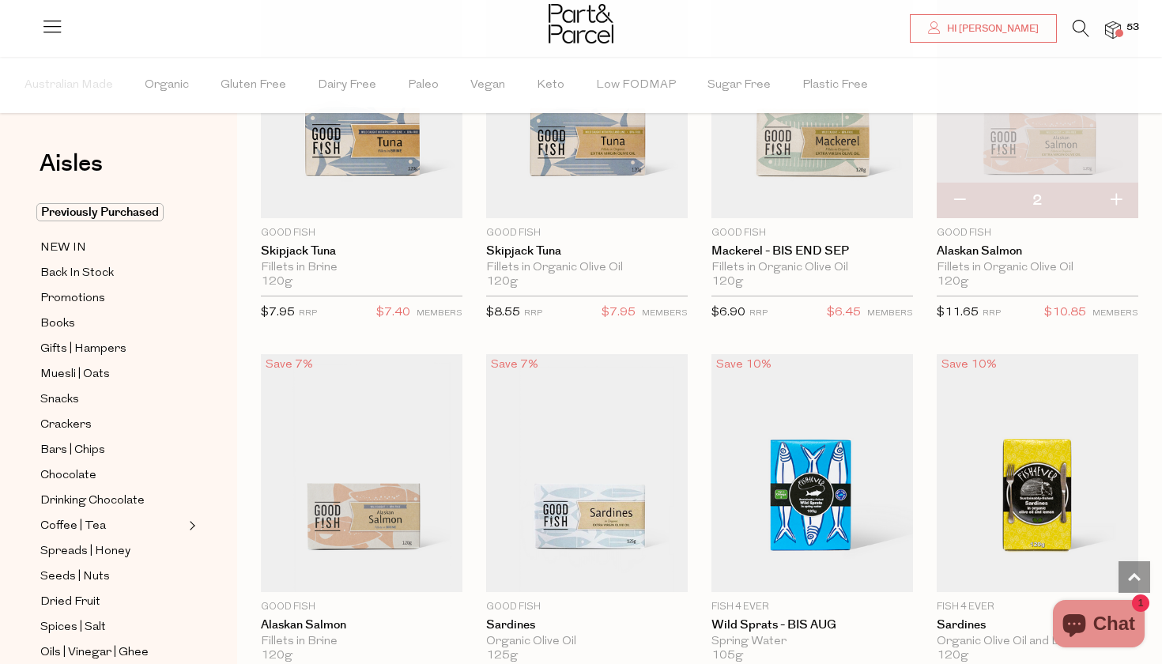
click at [971, 205] on button "button" at bounding box center [959, 200] width 45 height 35
type input "1"
click at [963, 198] on button "button" at bounding box center [959, 200] width 45 height 35
type input "0"
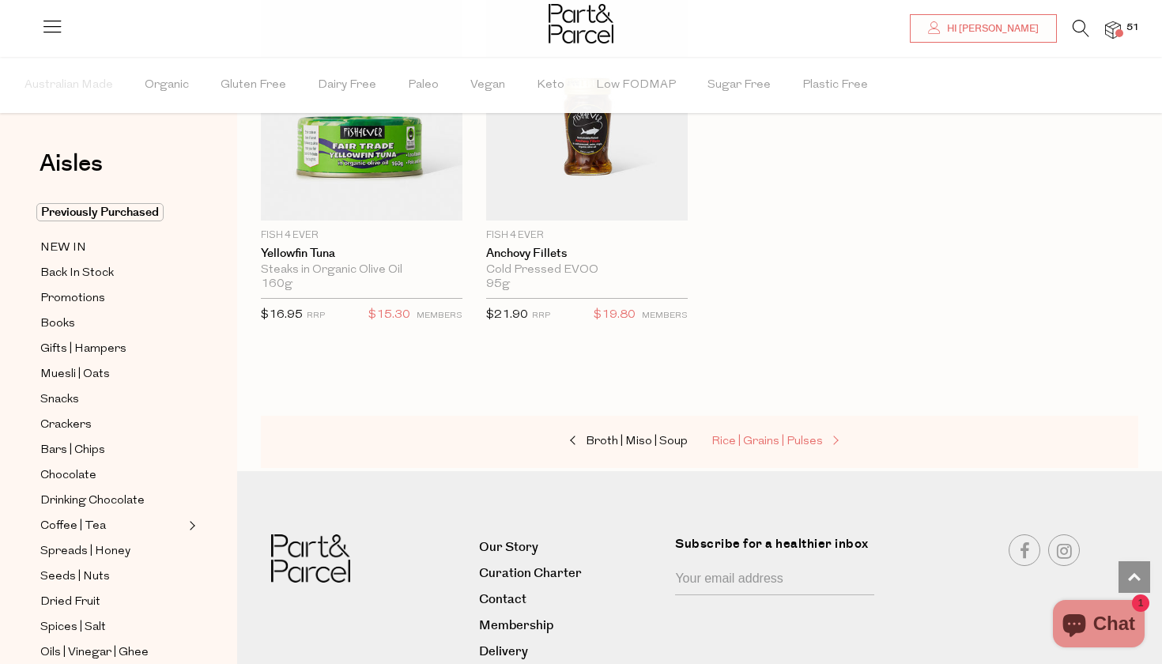
click at [809, 441] on span "Rice | Grains | Pulses" at bounding box center [766, 441] width 111 height 12
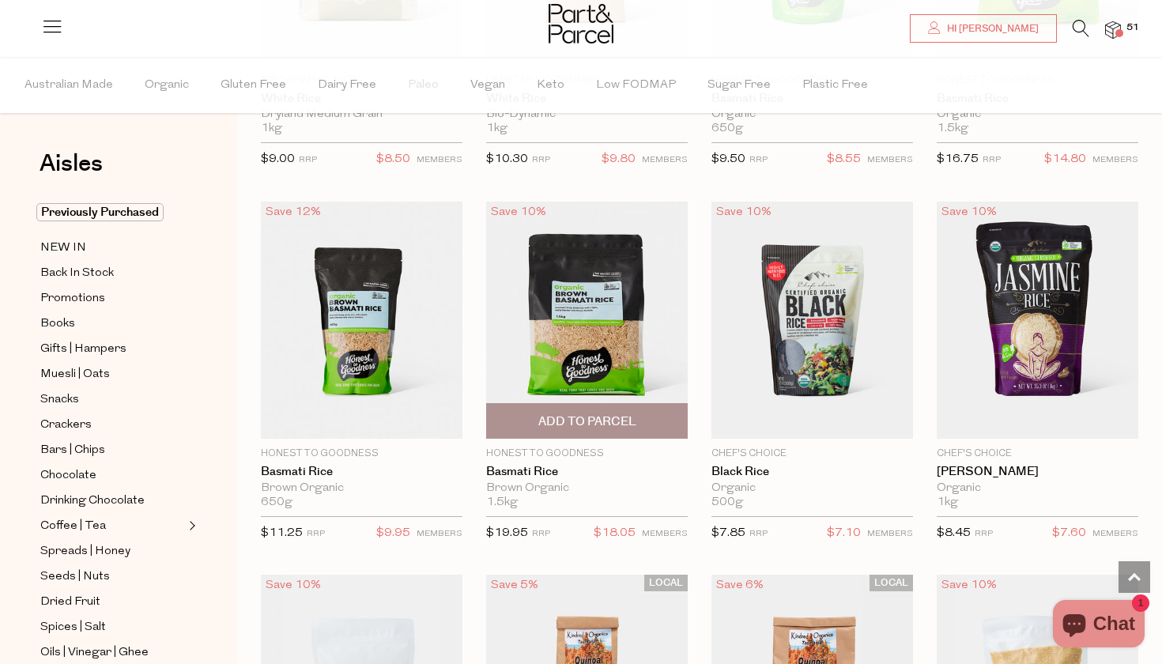
scroll to position [1129, 0]
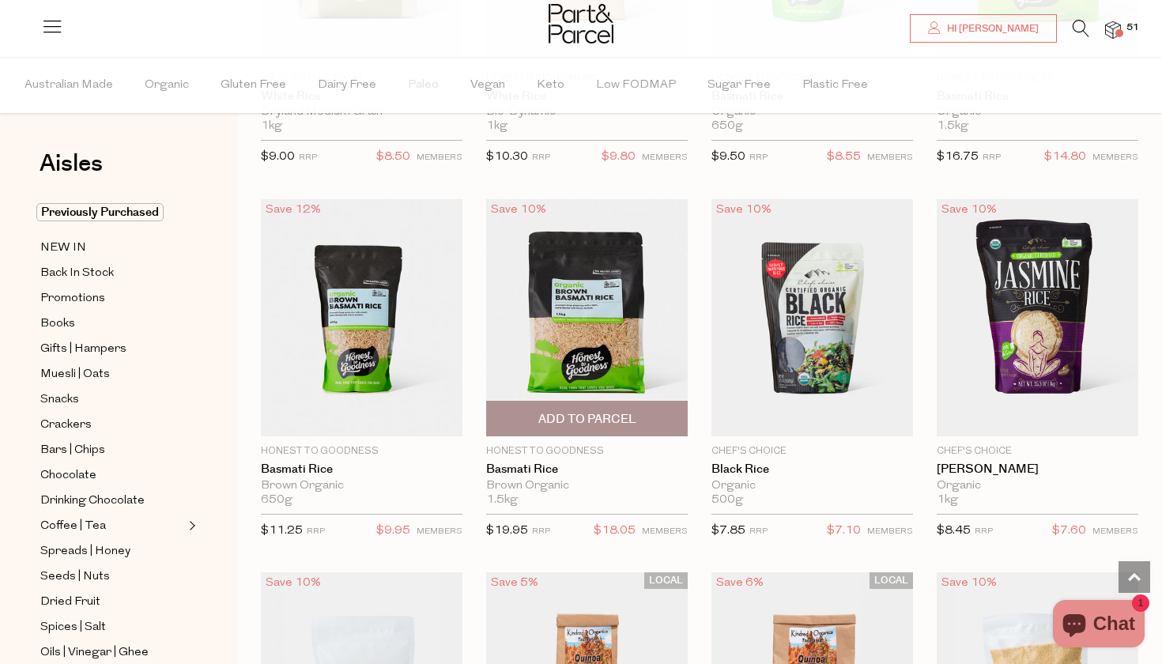
click at [613, 419] on span "Add To Parcel" at bounding box center [587, 419] width 98 height 17
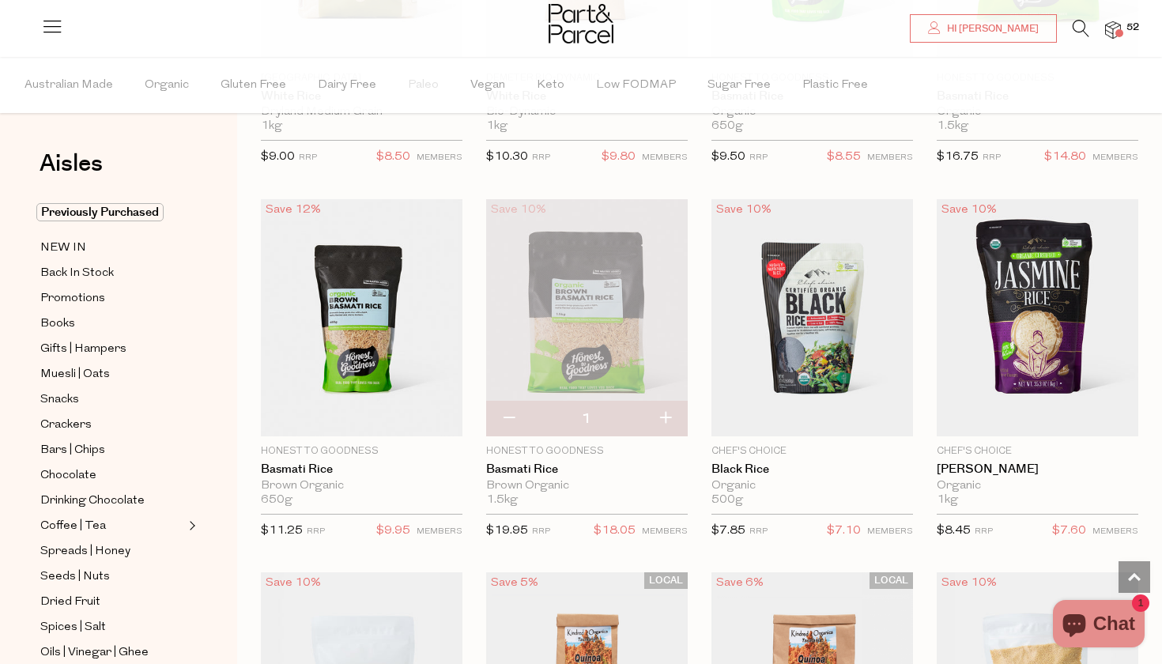
click at [507, 415] on button "button" at bounding box center [508, 419] width 45 height 35
type input "0"
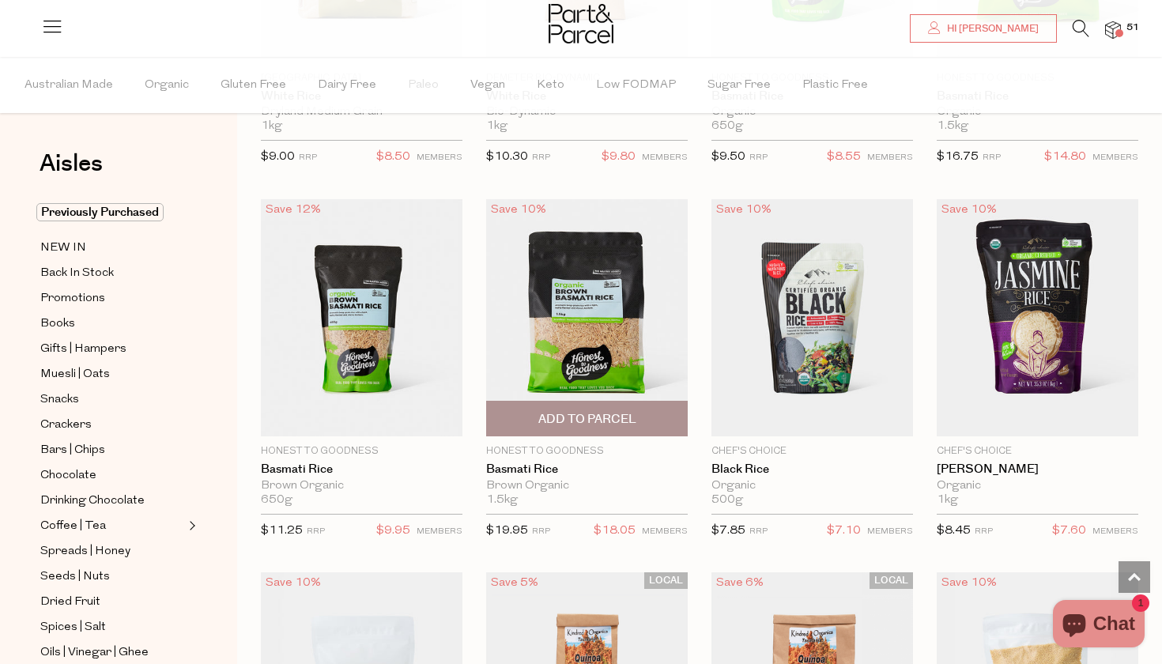
click at [583, 413] on span "Add to Parcel" at bounding box center [587, 419] width 98 height 17
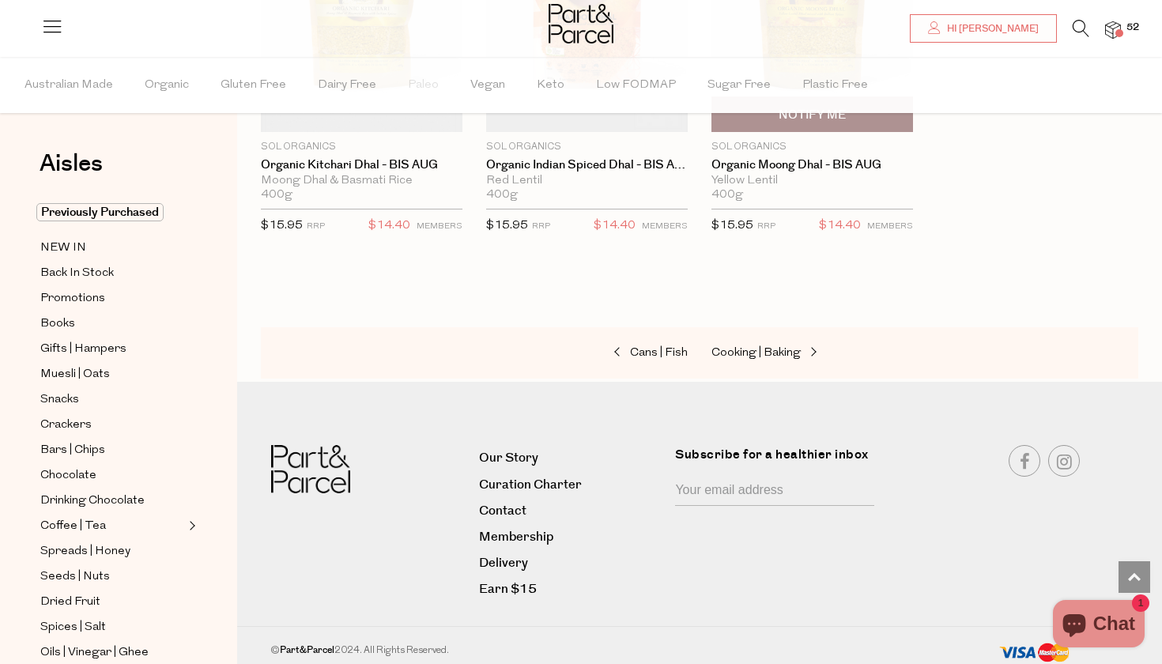
scroll to position [3674, 0]
click at [779, 334] on div "Cans | Fish Cooking | Baking" at bounding box center [699, 355] width 877 height 52
click at [779, 349] on span "Cooking | Baking" at bounding box center [755, 355] width 89 height 12
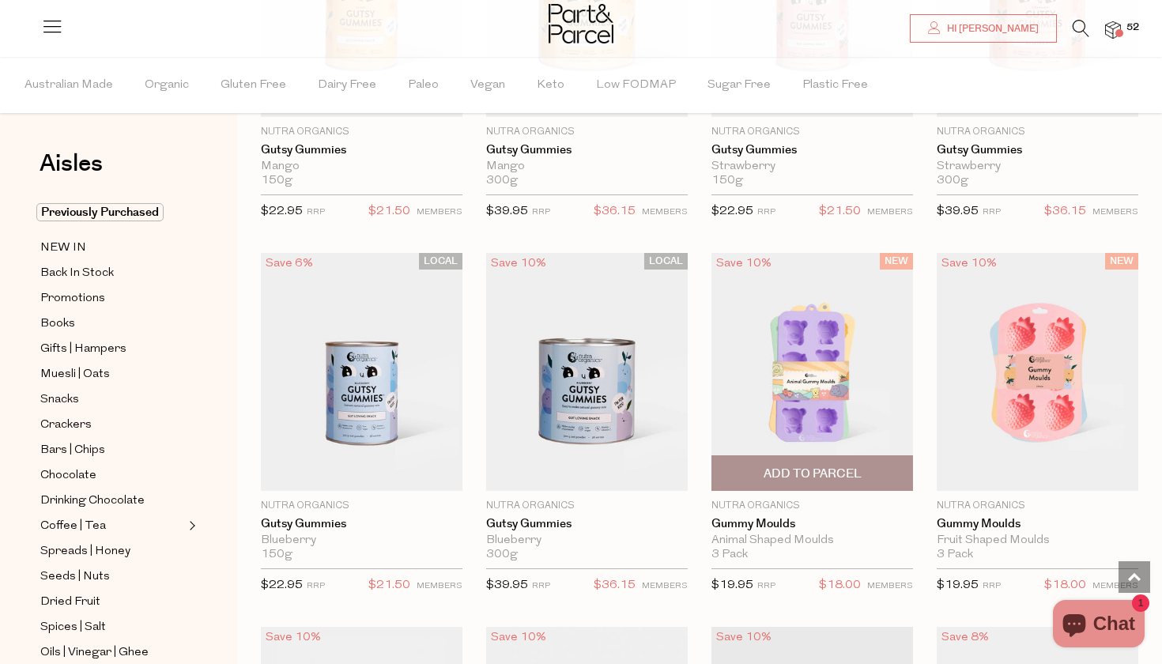
scroll to position [1830, 0]
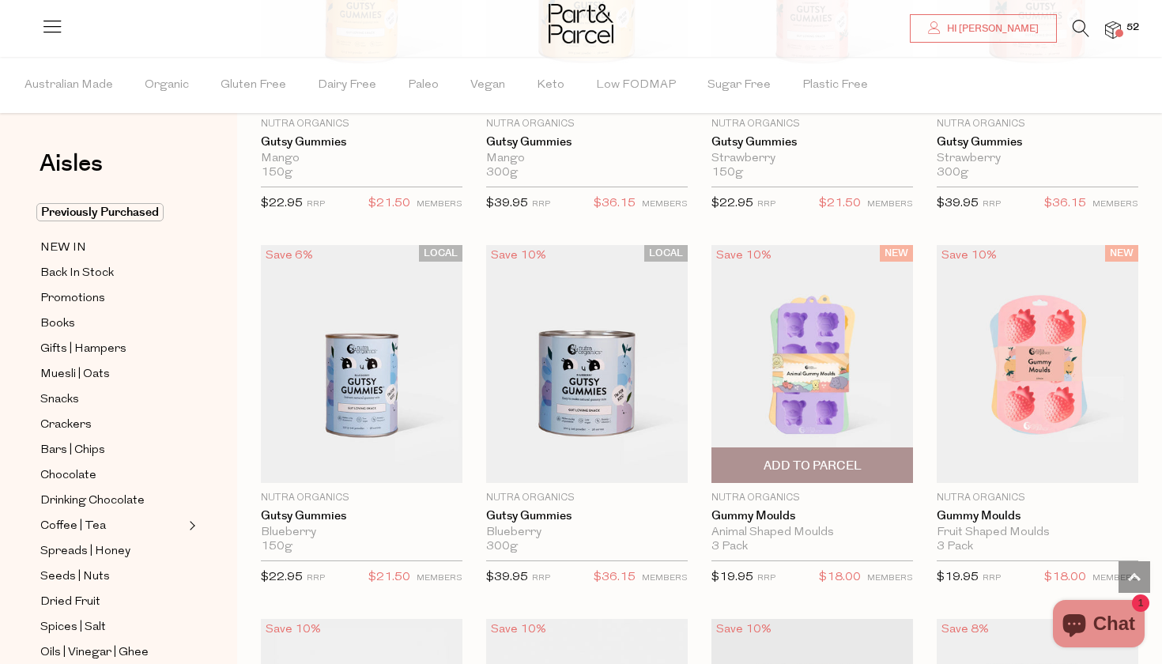
click at [839, 353] on img at bounding box center [812, 364] width 202 height 238
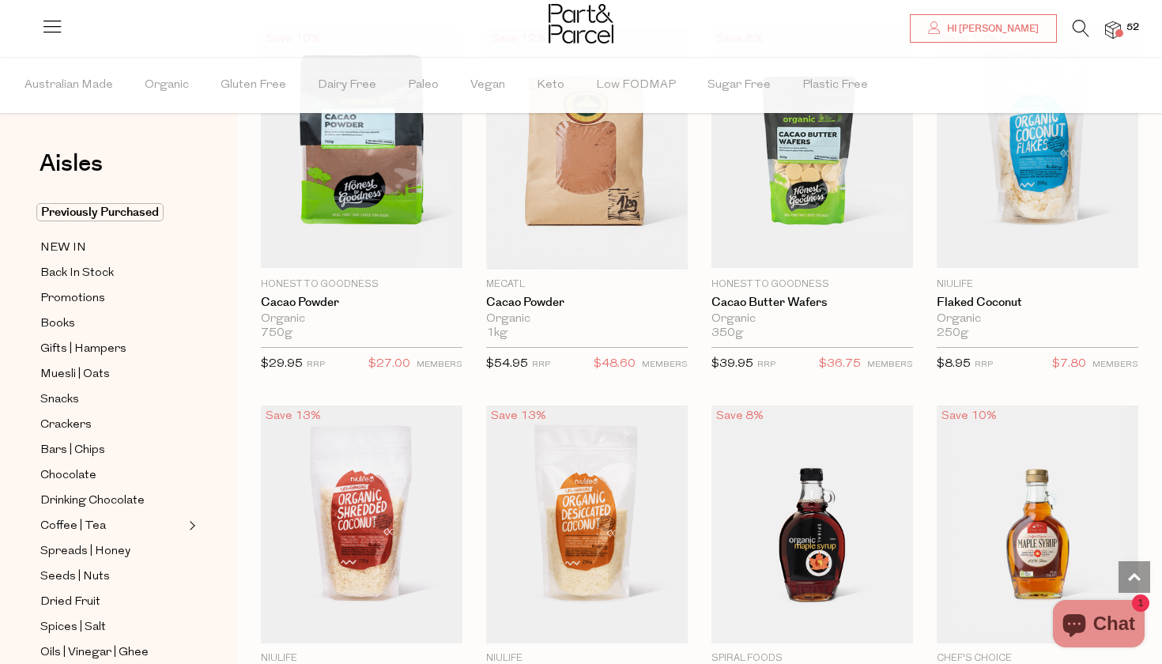
scroll to position [2738, 0]
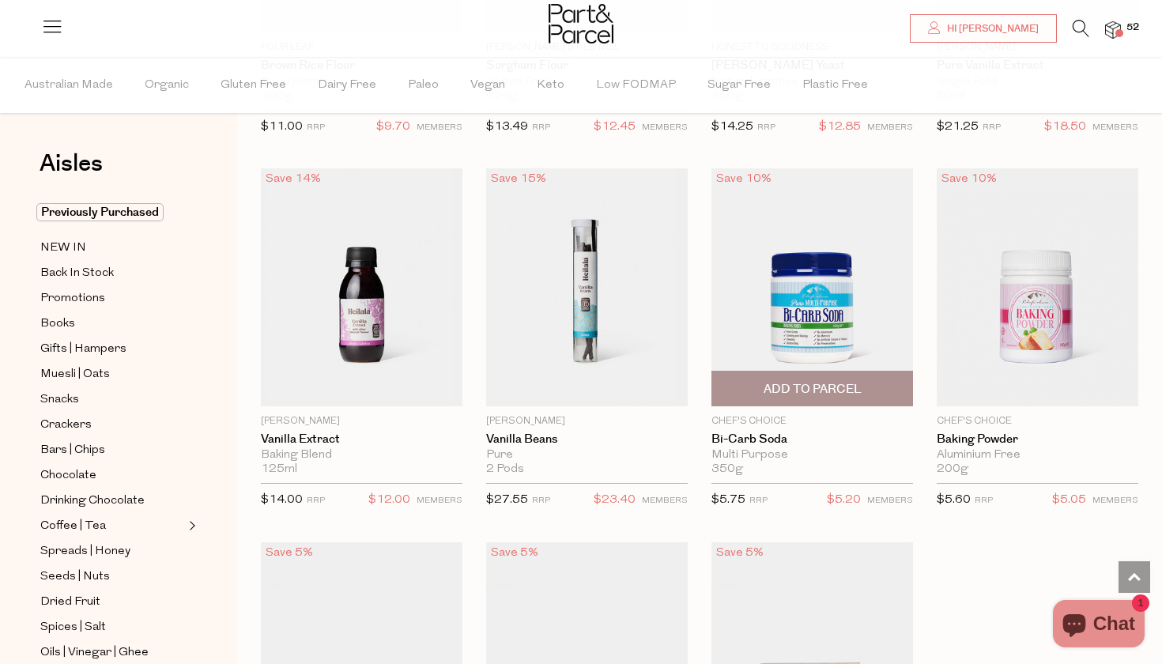
scroll to position [7154, 0]
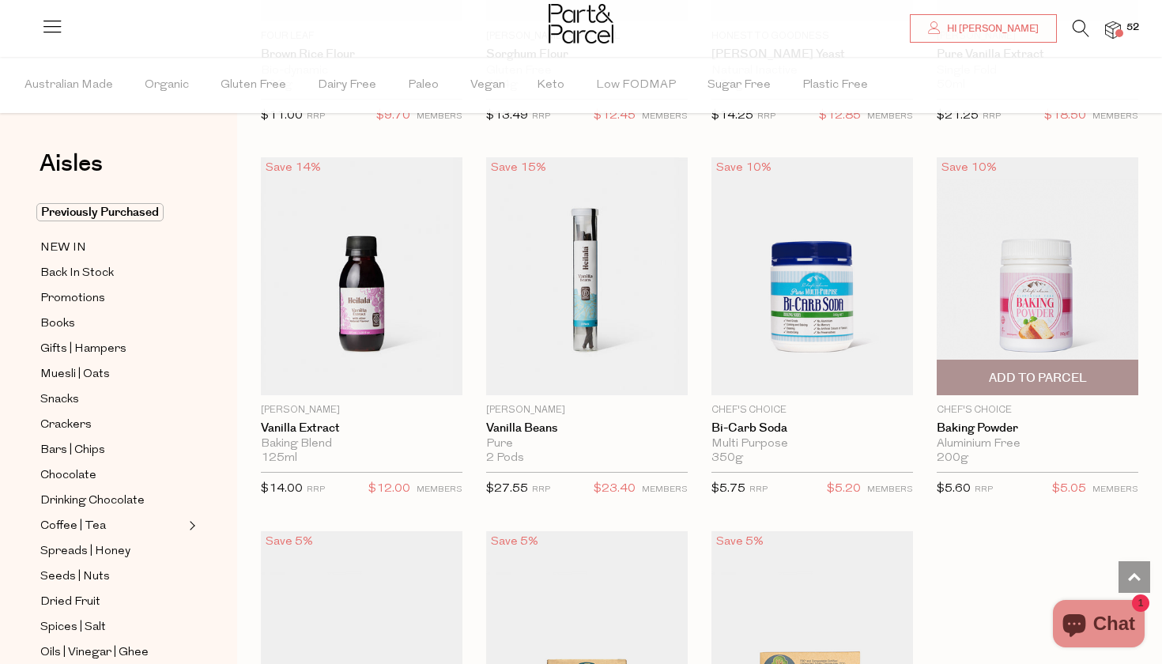
click at [998, 370] on span "Add To Parcel" at bounding box center [1038, 378] width 98 height 17
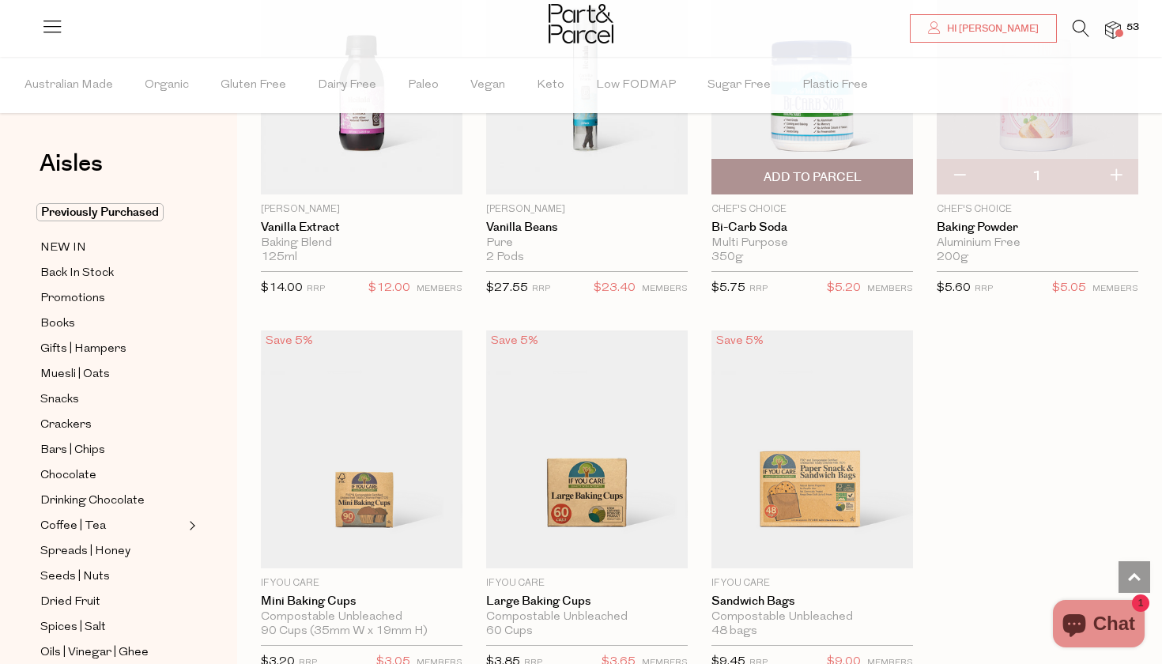
scroll to position [7582, 0]
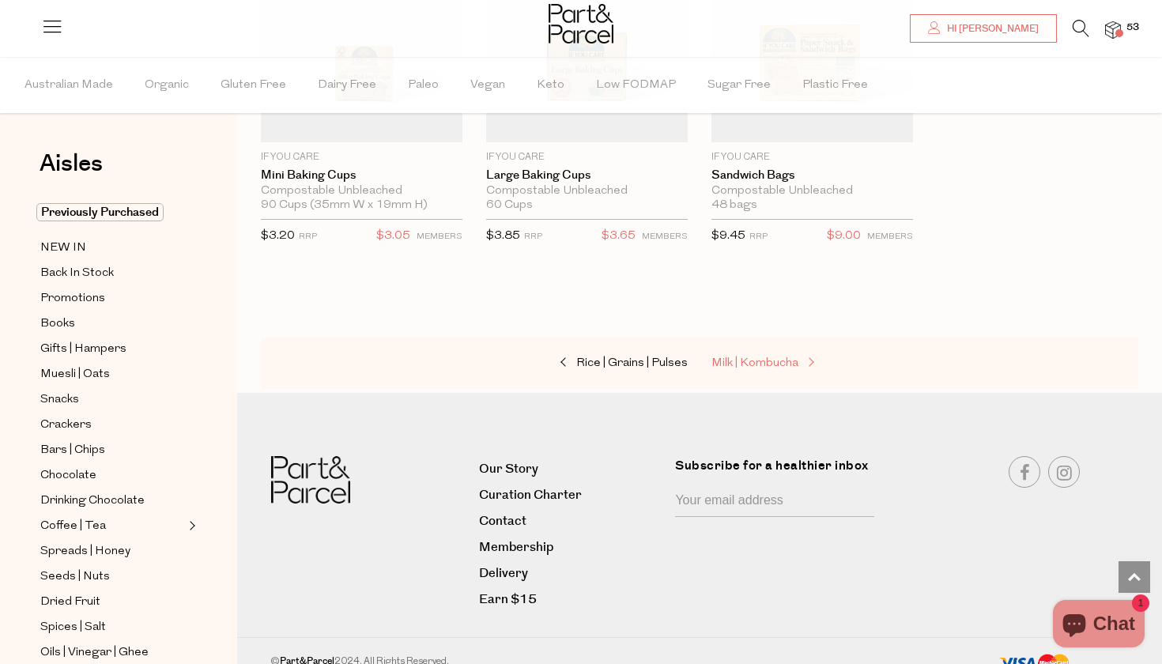
click at [769, 357] on span "Milk | Kombucha" at bounding box center [754, 363] width 87 height 12
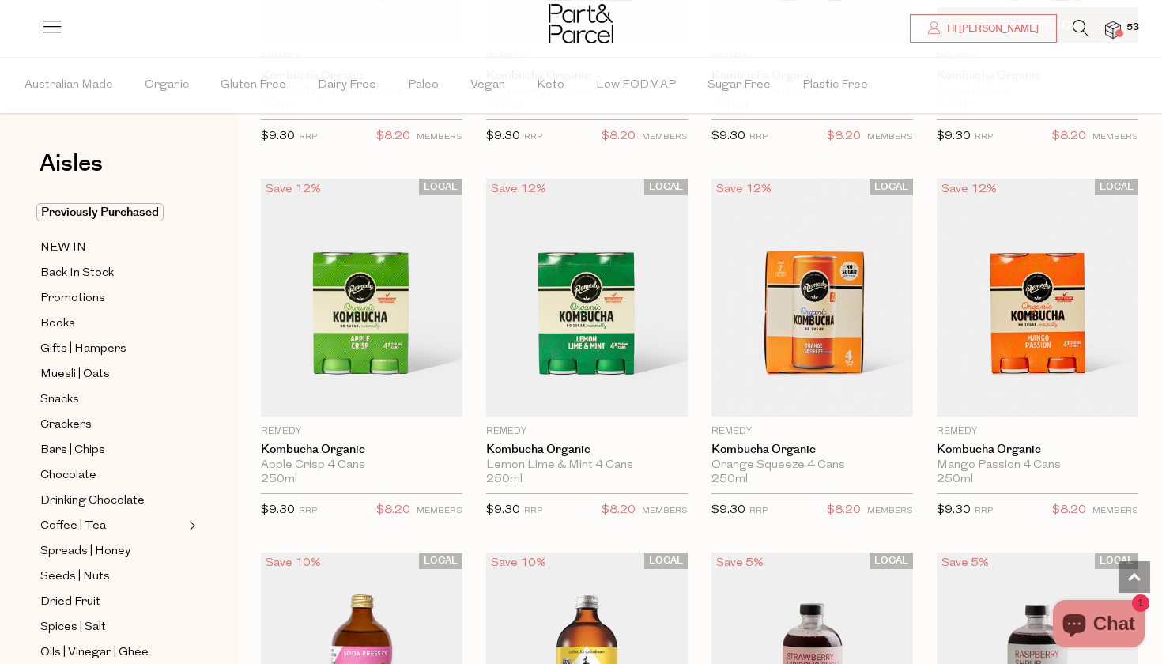
scroll to position [1554, 0]
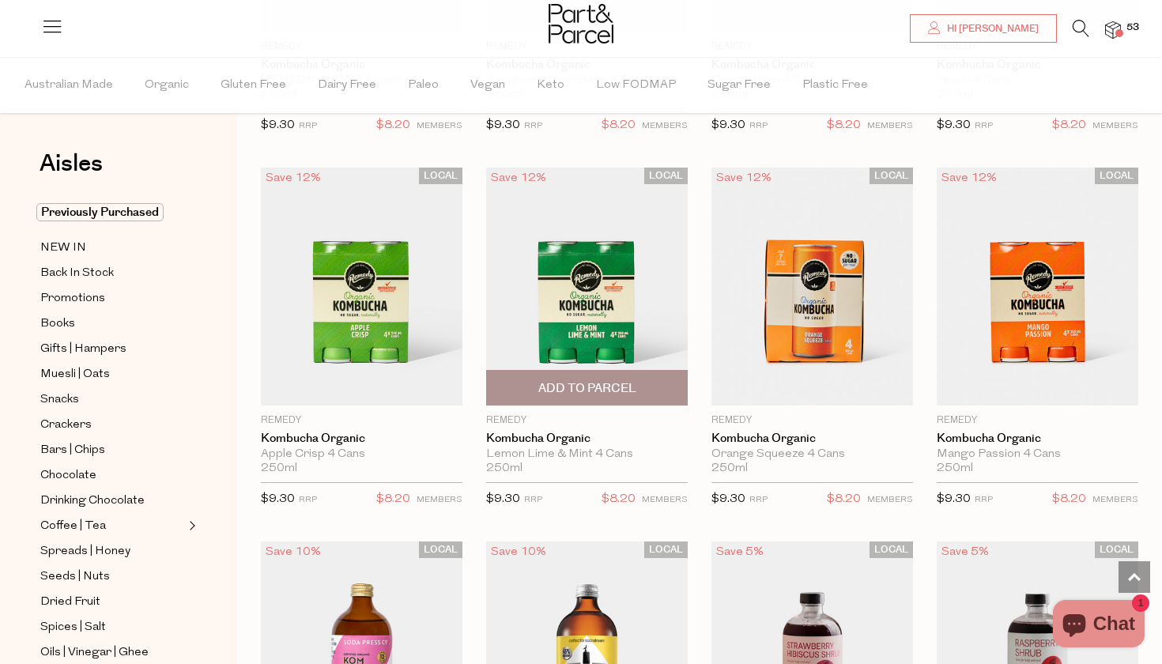
click at [603, 389] on span "Add To Parcel" at bounding box center [587, 388] width 98 height 17
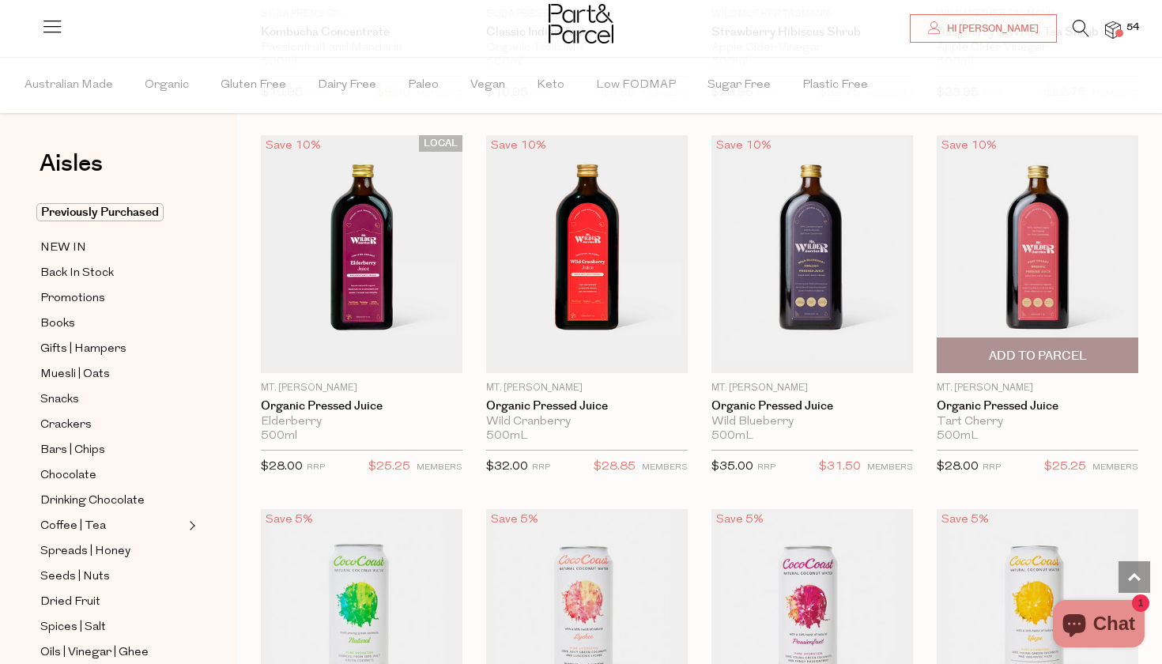
scroll to position [2333, 0]
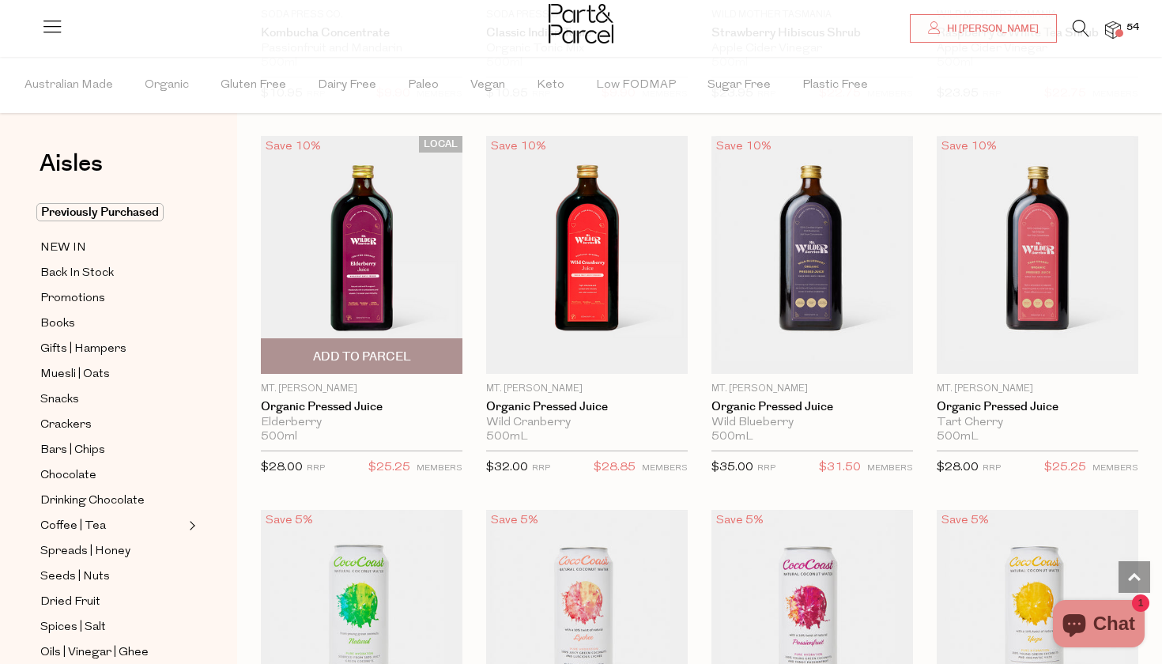
click at [338, 353] on span "Add To Parcel" at bounding box center [362, 357] width 98 height 17
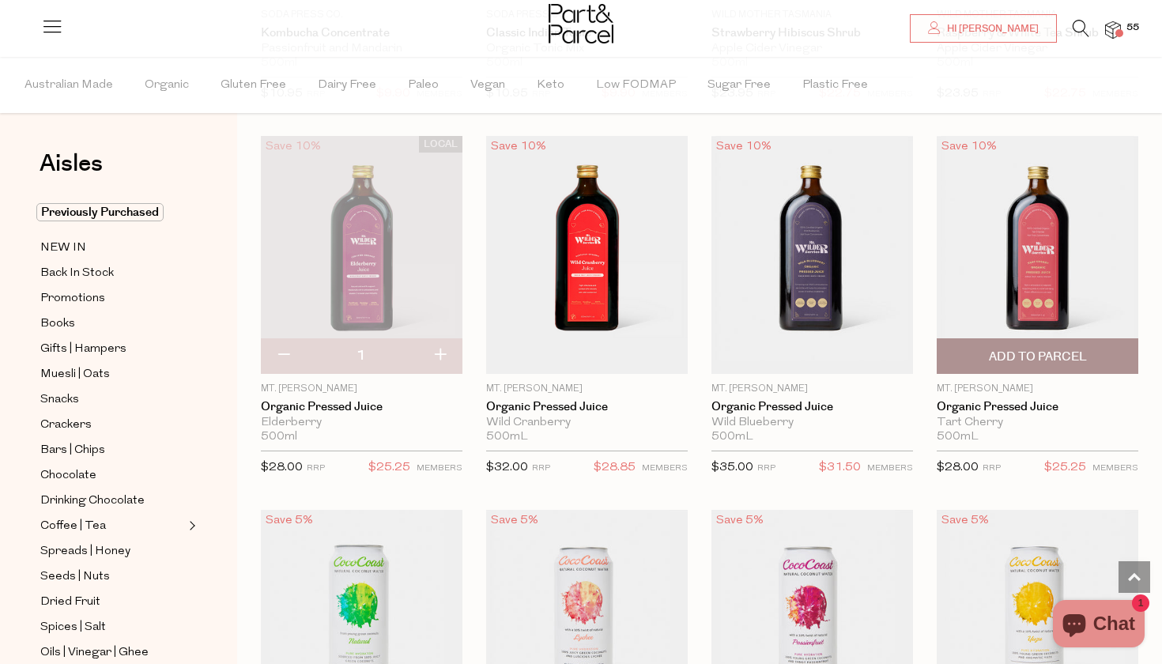
click at [1020, 349] on span "Add To Parcel" at bounding box center [1038, 357] width 98 height 17
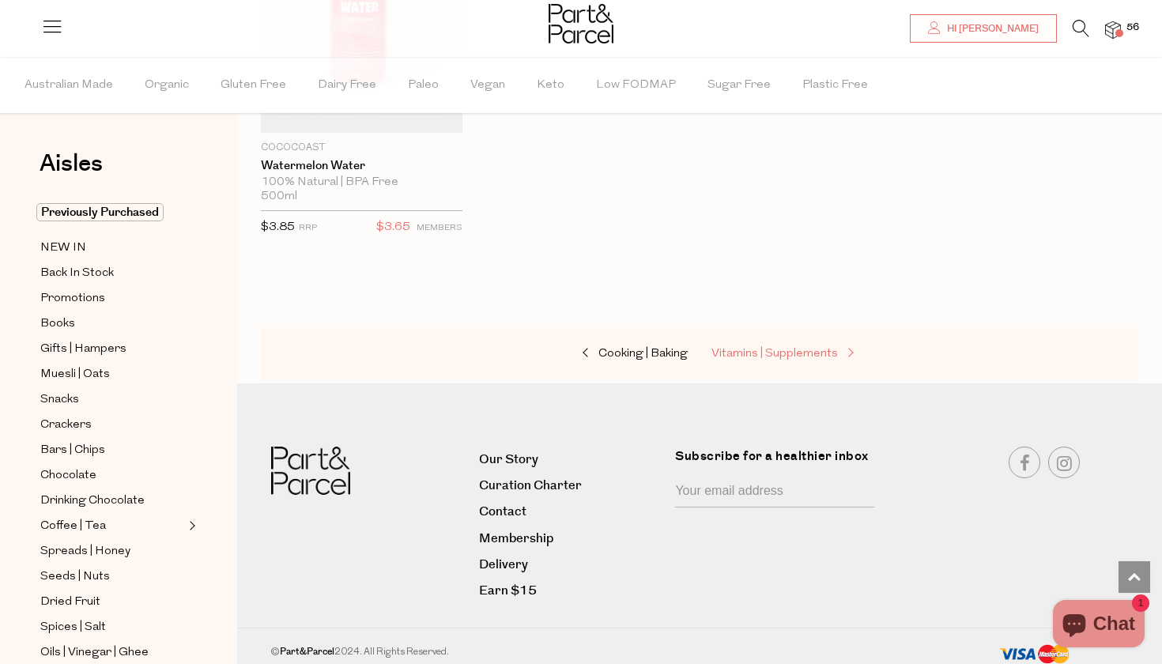
click at [820, 348] on span "Vitamins | Supplements" at bounding box center [774, 354] width 126 height 12
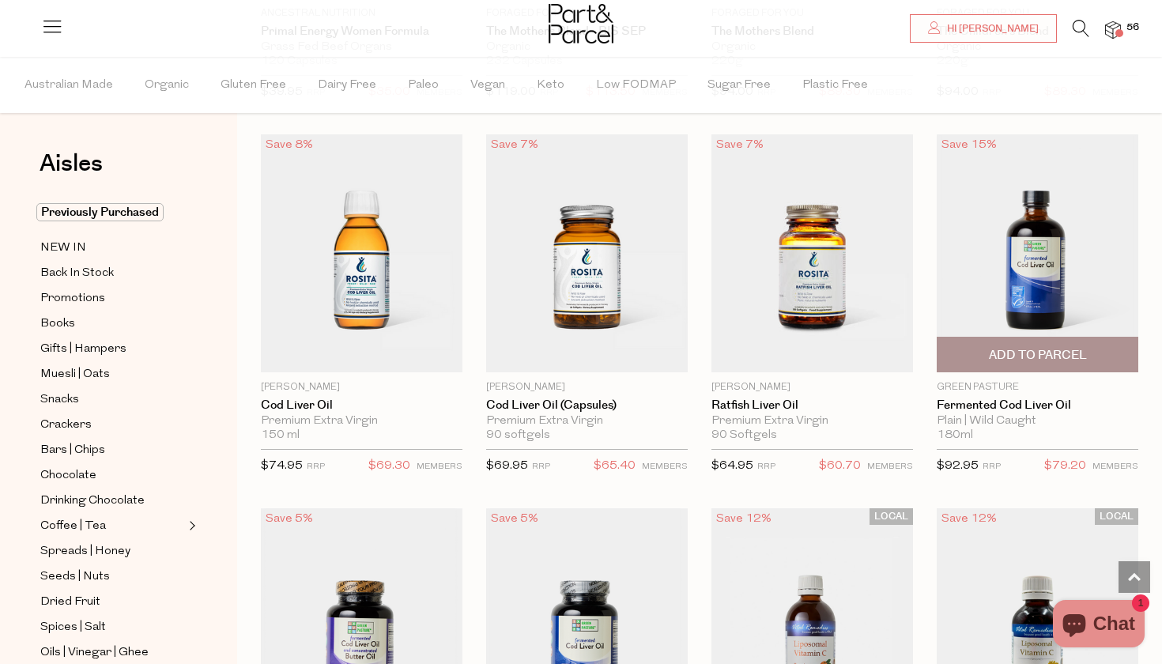
scroll to position [3784, 1]
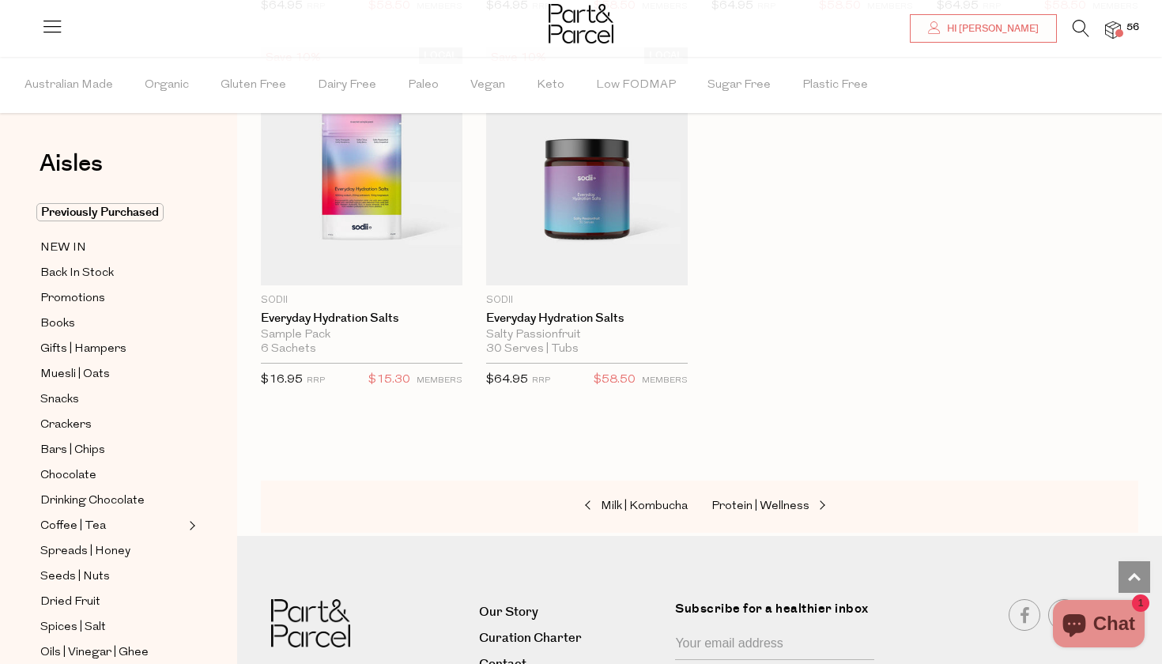
scroll to position [5396, 0]
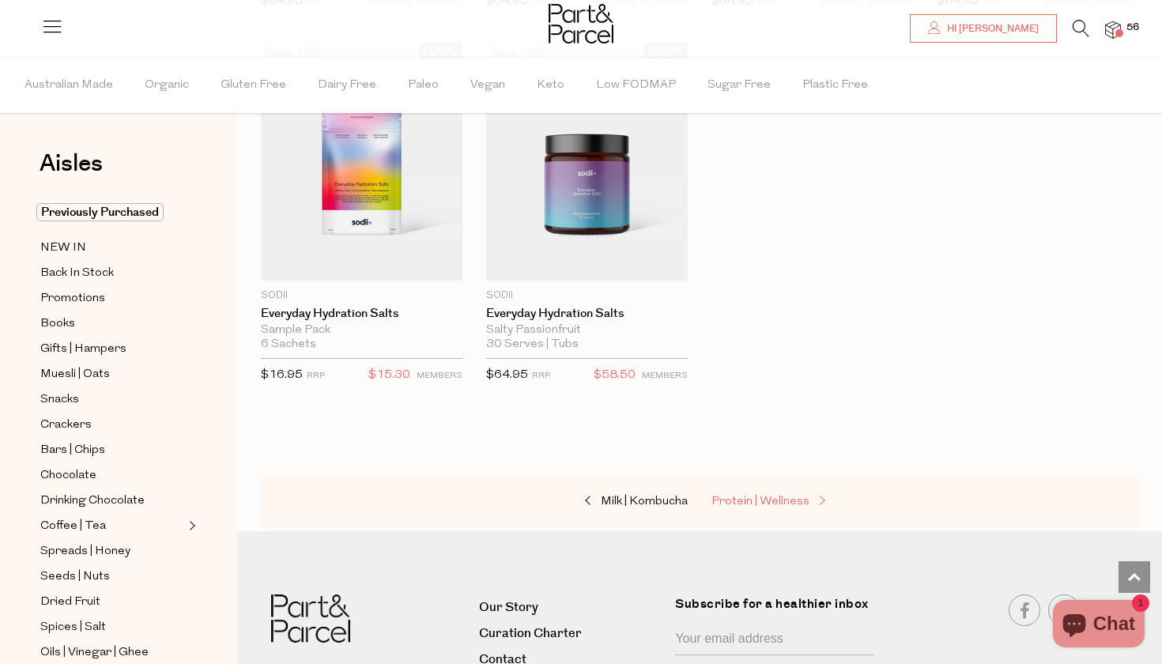
click at [804, 496] on span "Protein | Wellness" at bounding box center [760, 502] width 98 height 12
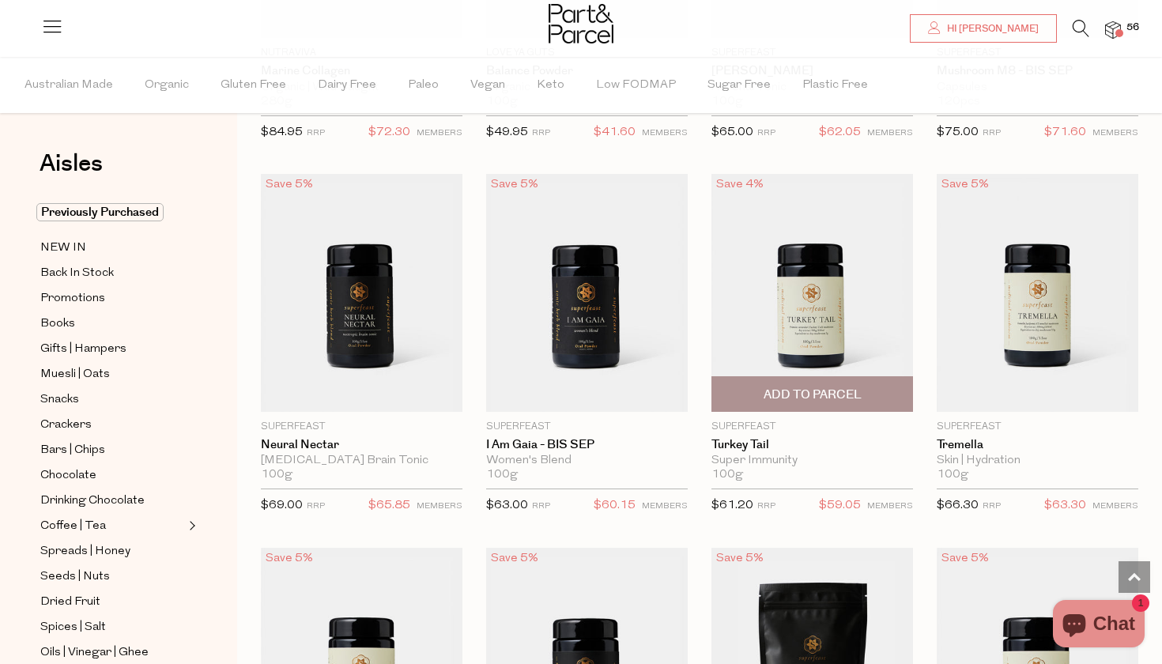
scroll to position [2649, 1]
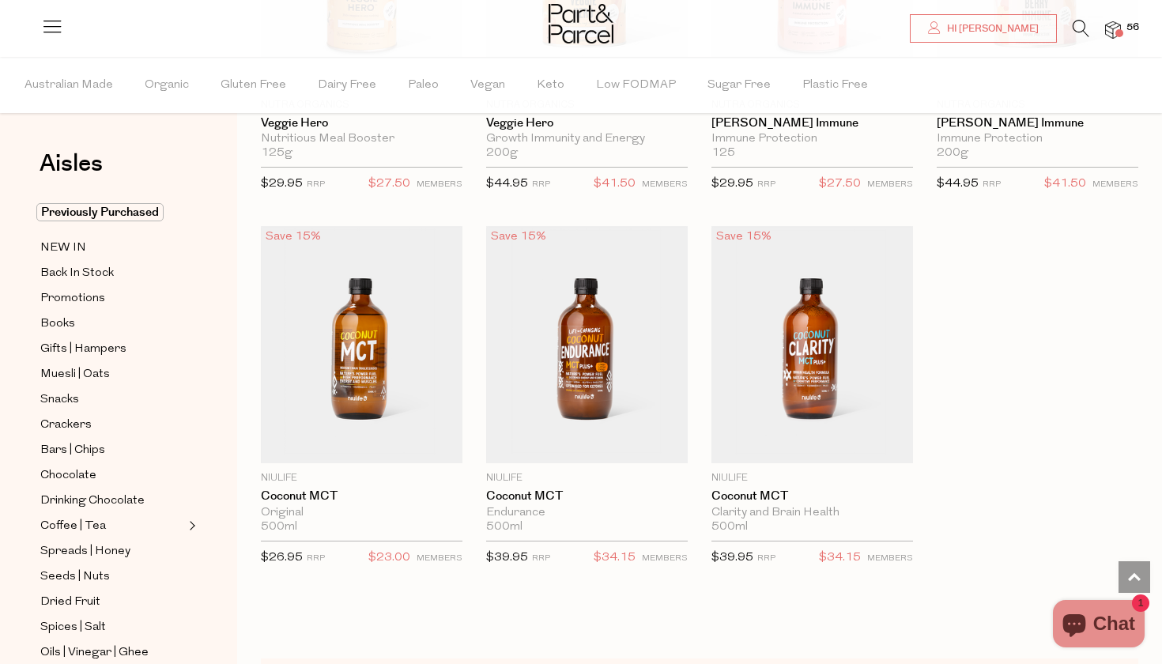
scroll to position [7252, 0]
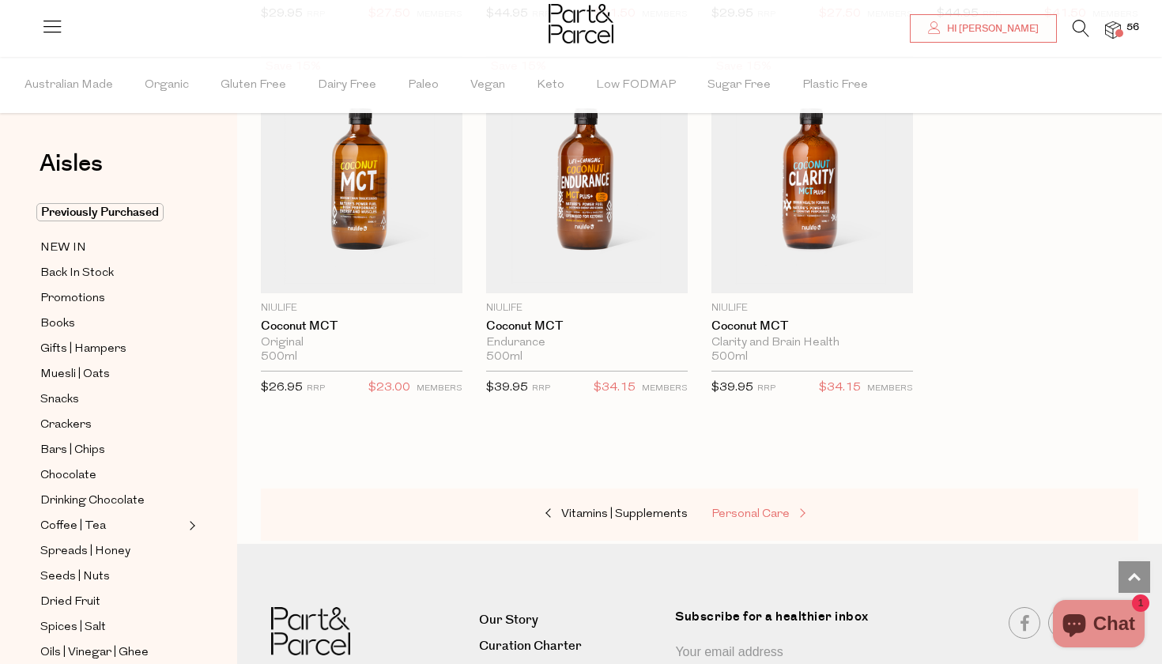
click at [766, 508] on span "Personal Care" at bounding box center [750, 514] width 78 height 12
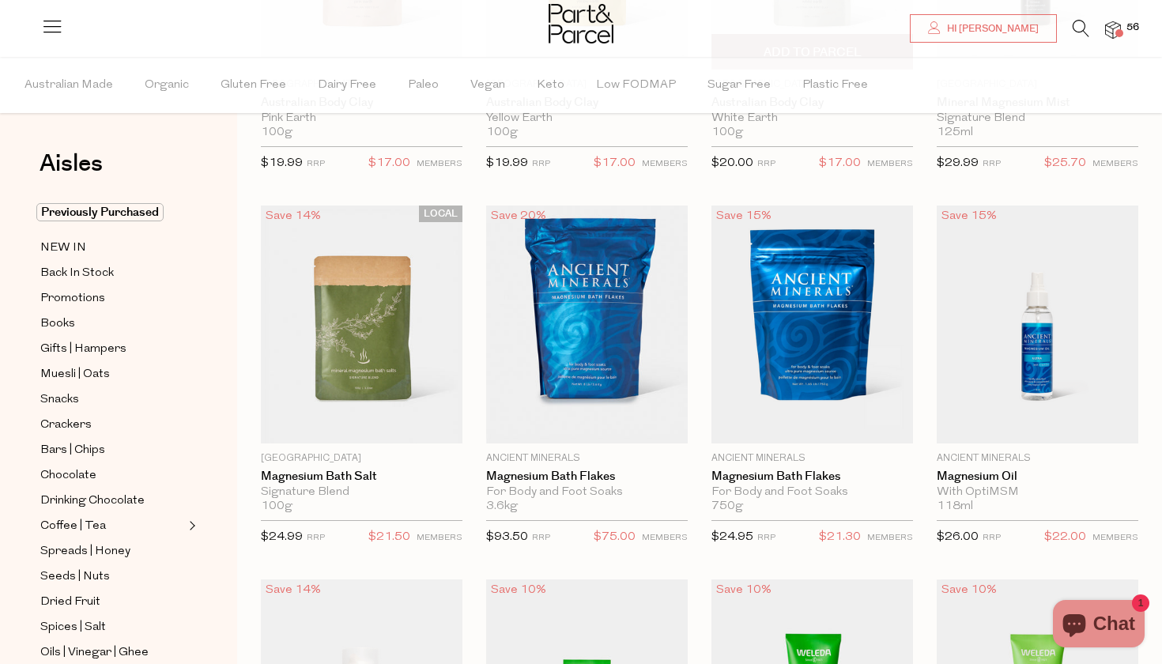
scroll to position [513, 0]
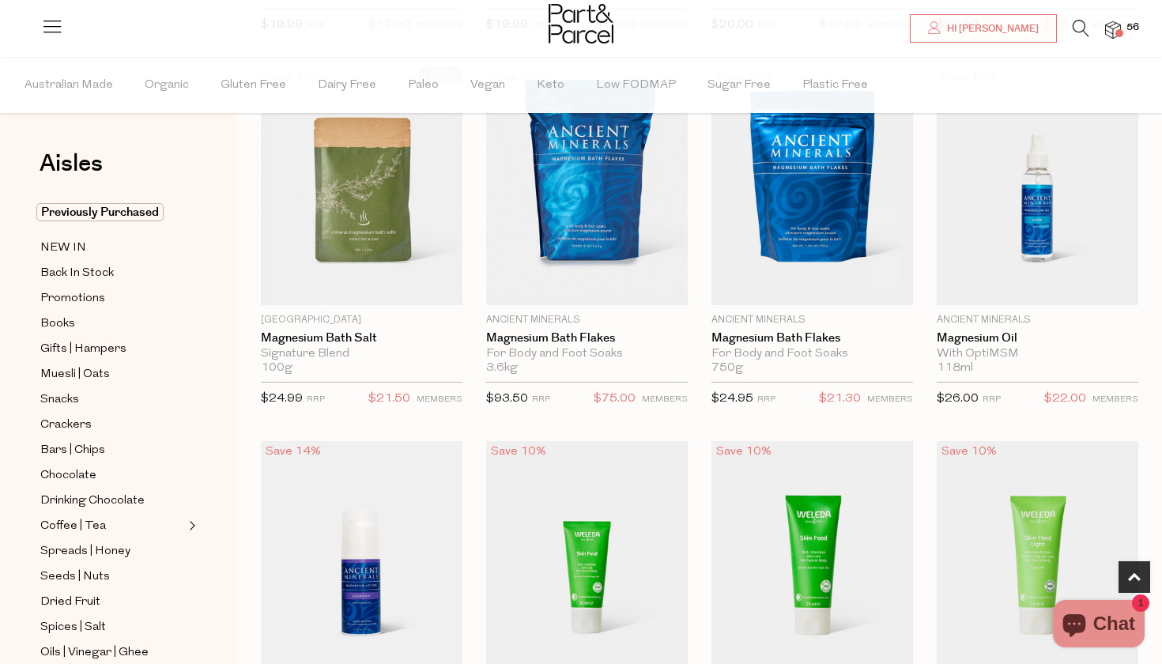
click at [1136, 26] on span "56" at bounding box center [1132, 28] width 21 height 14
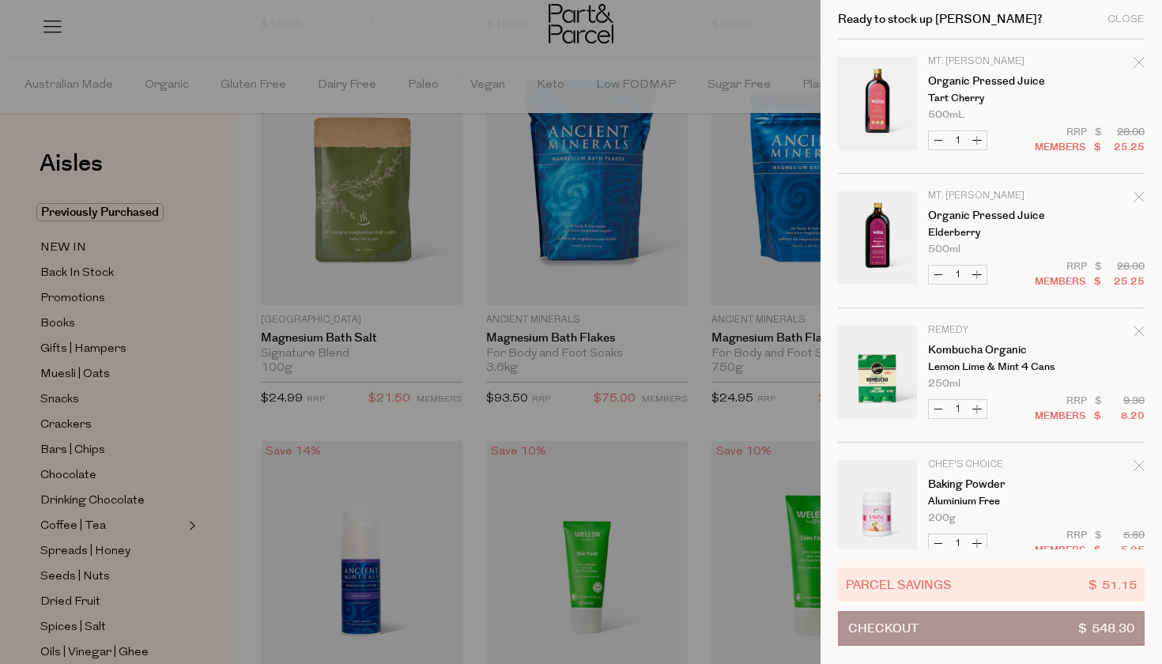
click at [640, 444] on div at bounding box center [581, 332] width 1162 height 664
